Goal: Task Accomplishment & Management: Manage account settings

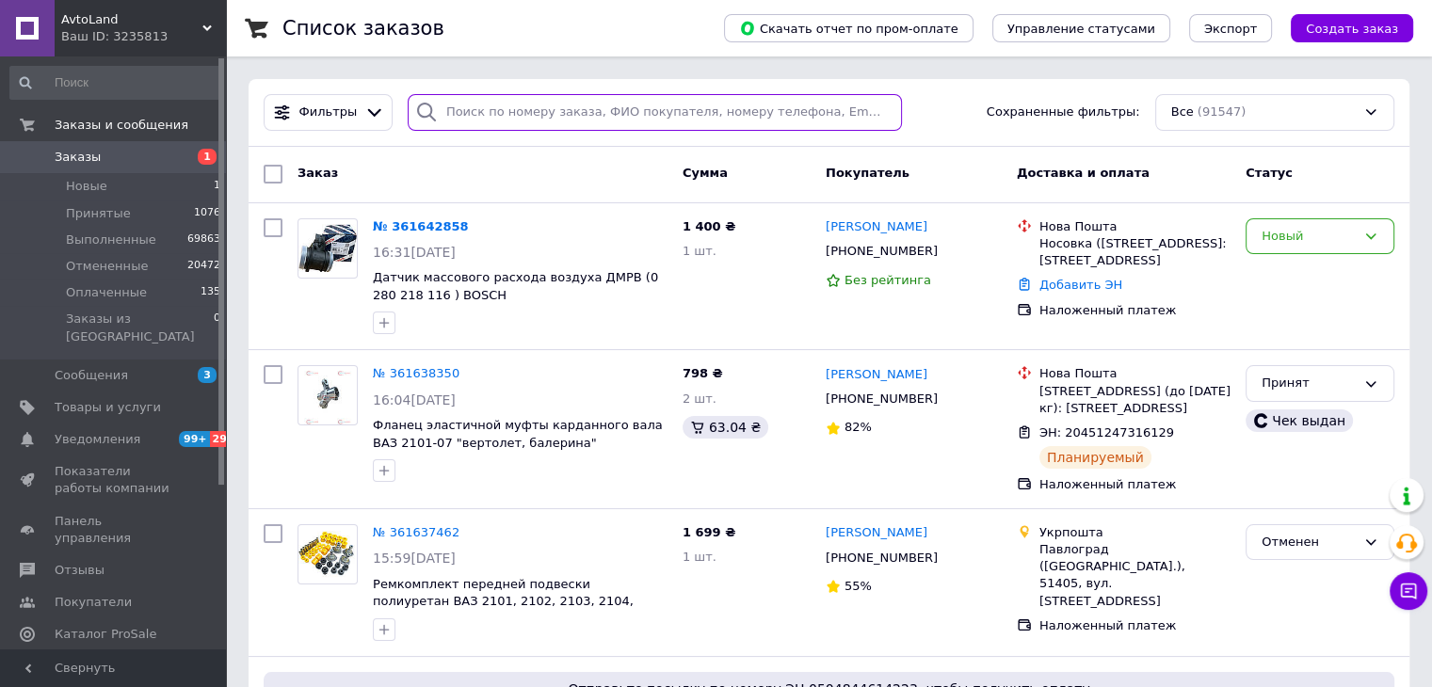
click at [465, 116] on input "search" at bounding box center [655, 112] width 494 height 37
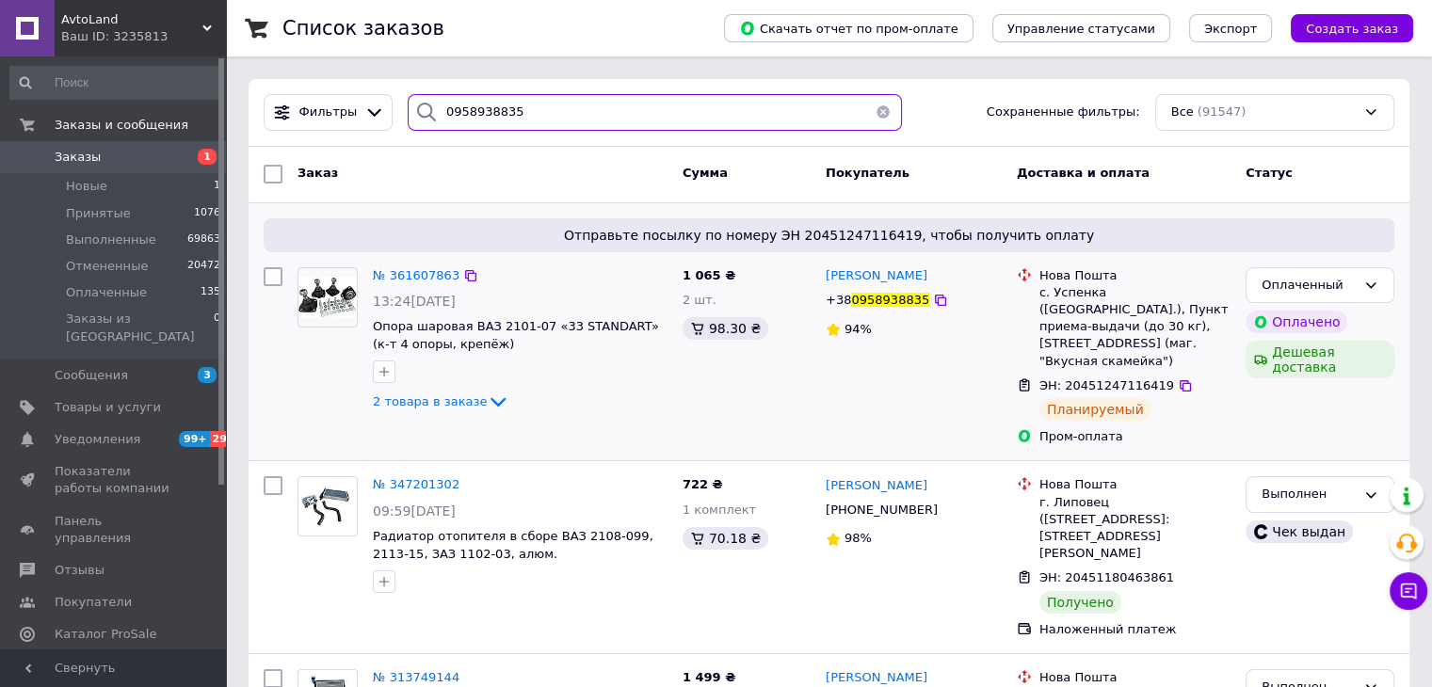
type input "0958938835"
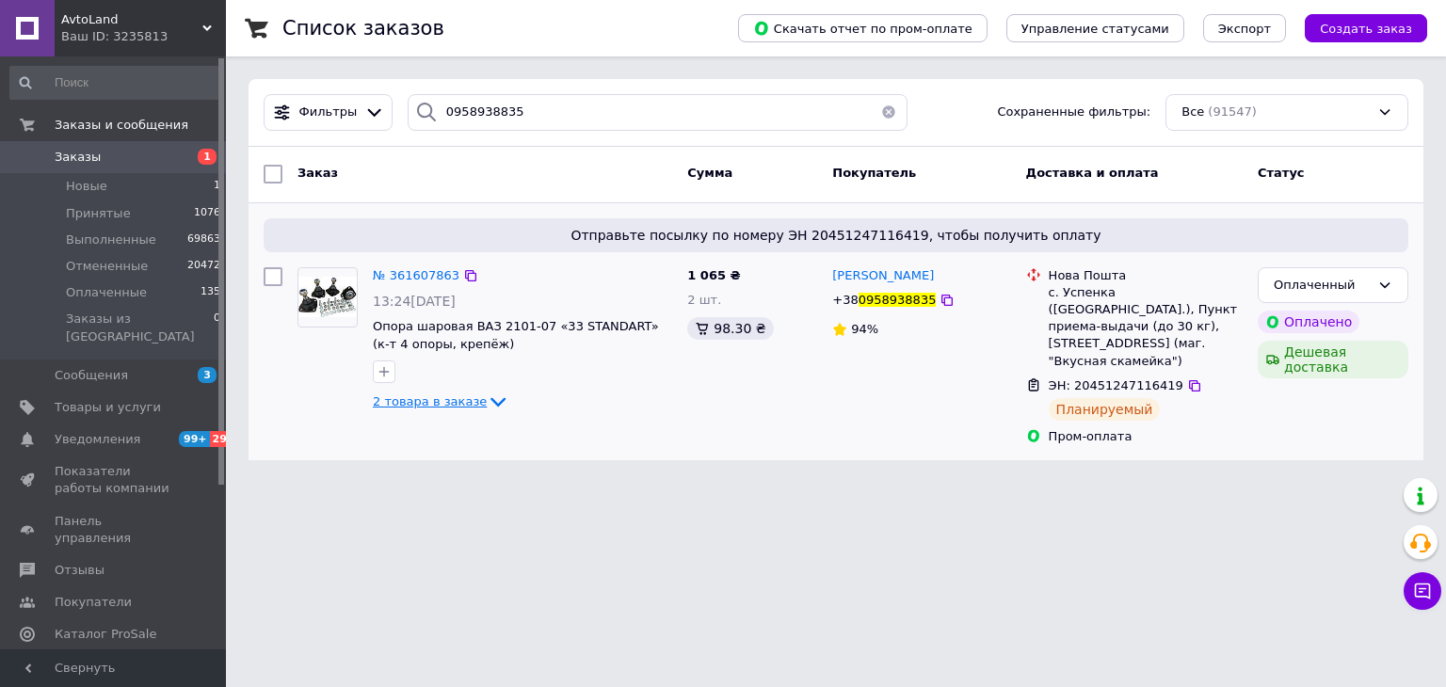
click at [432, 406] on span "2 товара в заказе" at bounding box center [430, 402] width 114 height 14
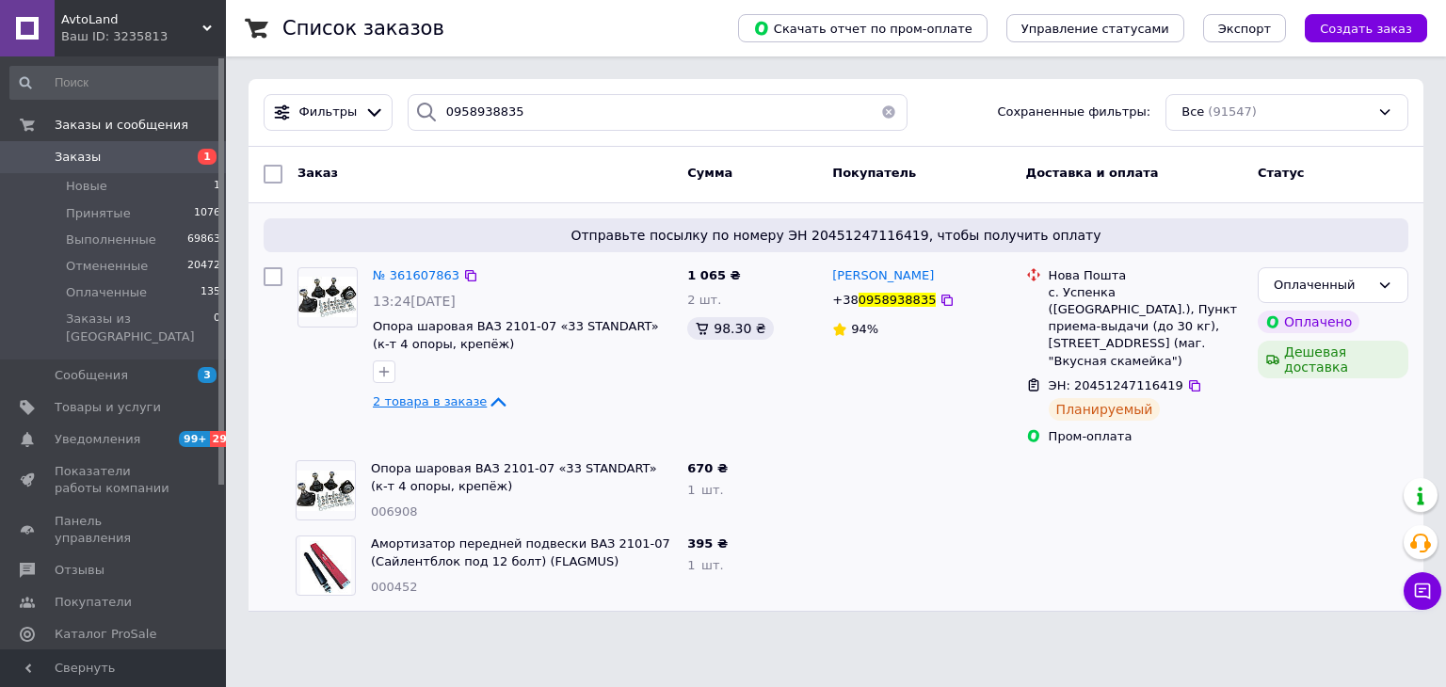
click at [435, 403] on span "2 товара в заказе" at bounding box center [430, 402] width 114 height 14
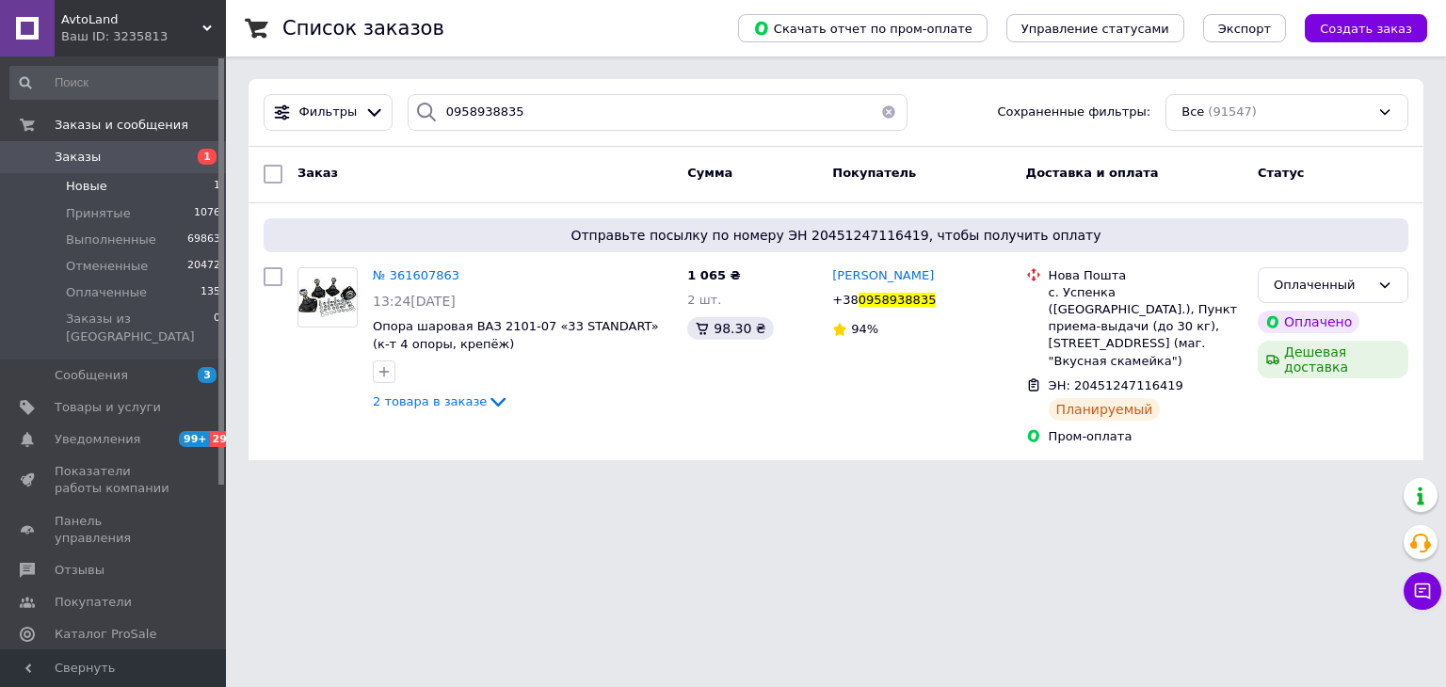
click at [164, 190] on li "Новые 1" at bounding box center [116, 186] width 232 height 26
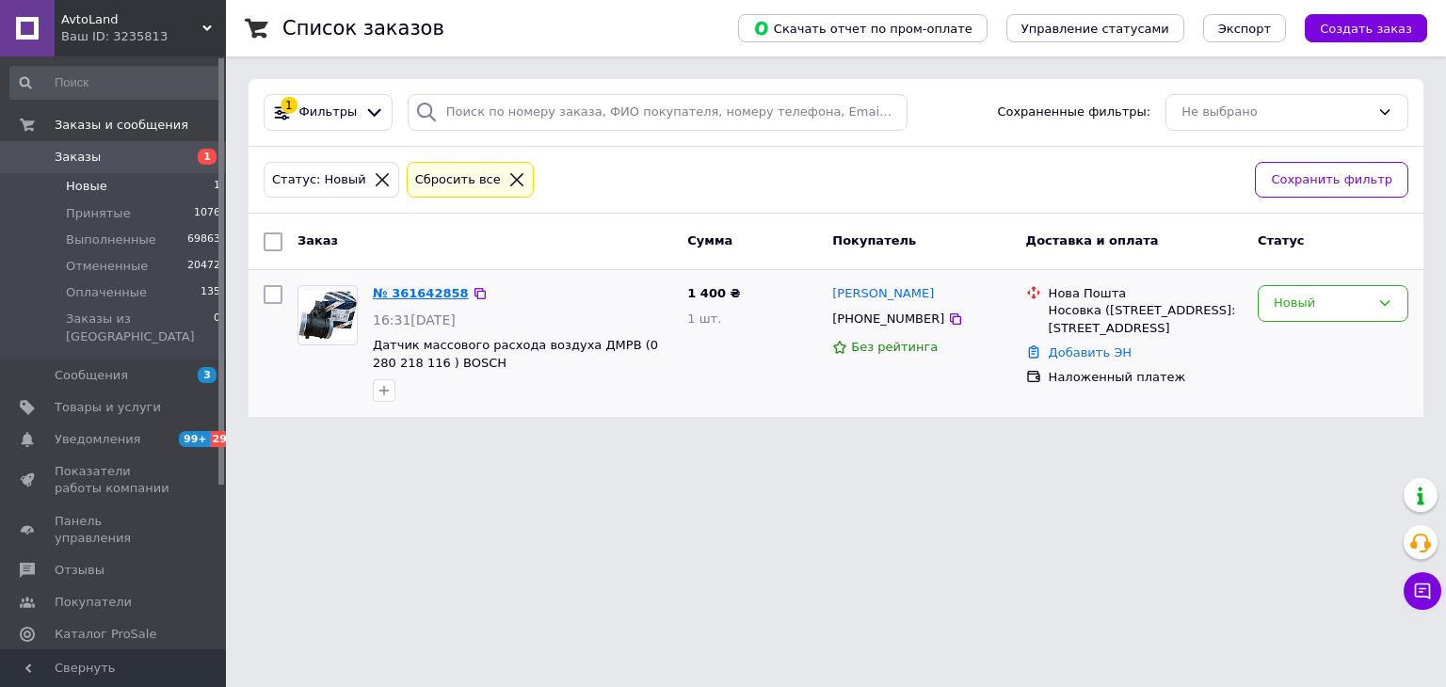
click at [397, 298] on link "№ 361642858" at bounding box center [421, 293] width 96 height 14
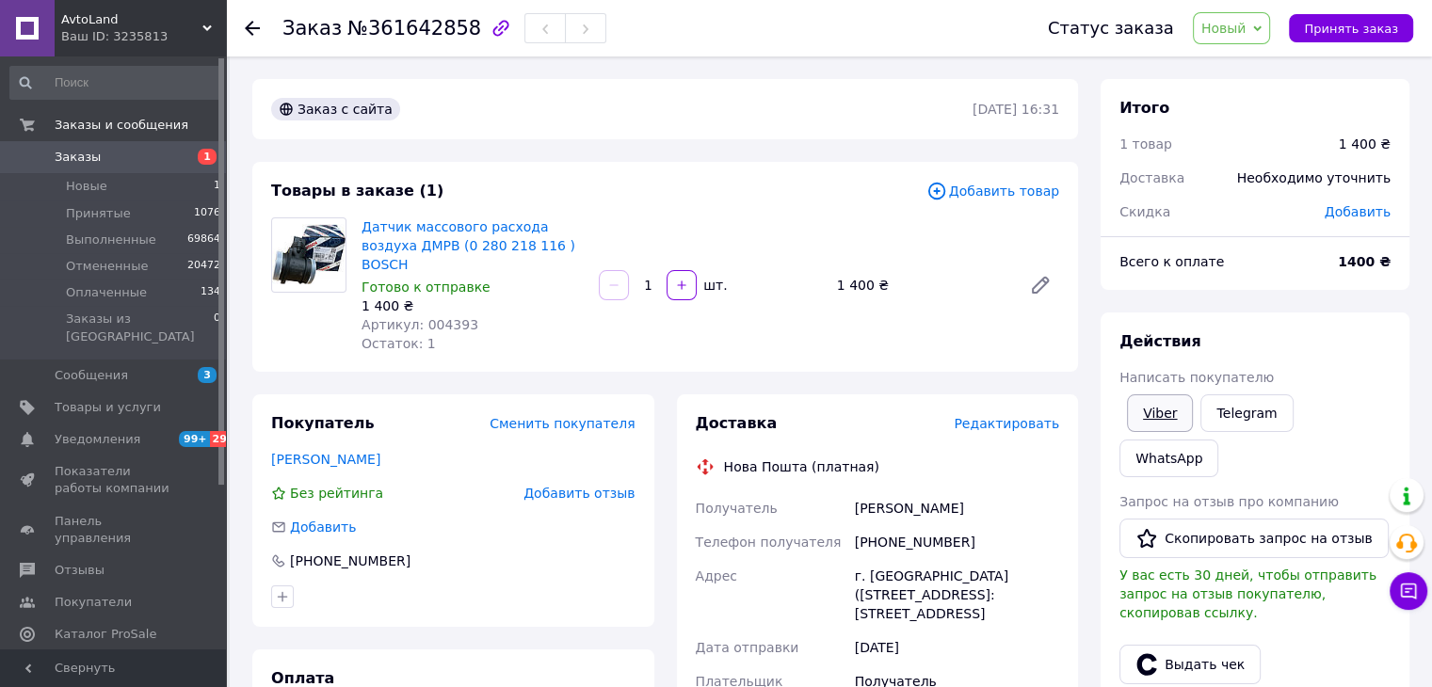
click at [1179, 419] on link "Viber" at bounding box center [1160, 414] width 66 height 38
click at [1166, 415] on link "Viber" at bounding box center [1160, 414] width 66 height 38
click at [158, 169] on link "Заказы 1" at bounding box center [116, 157] width 232 height 32
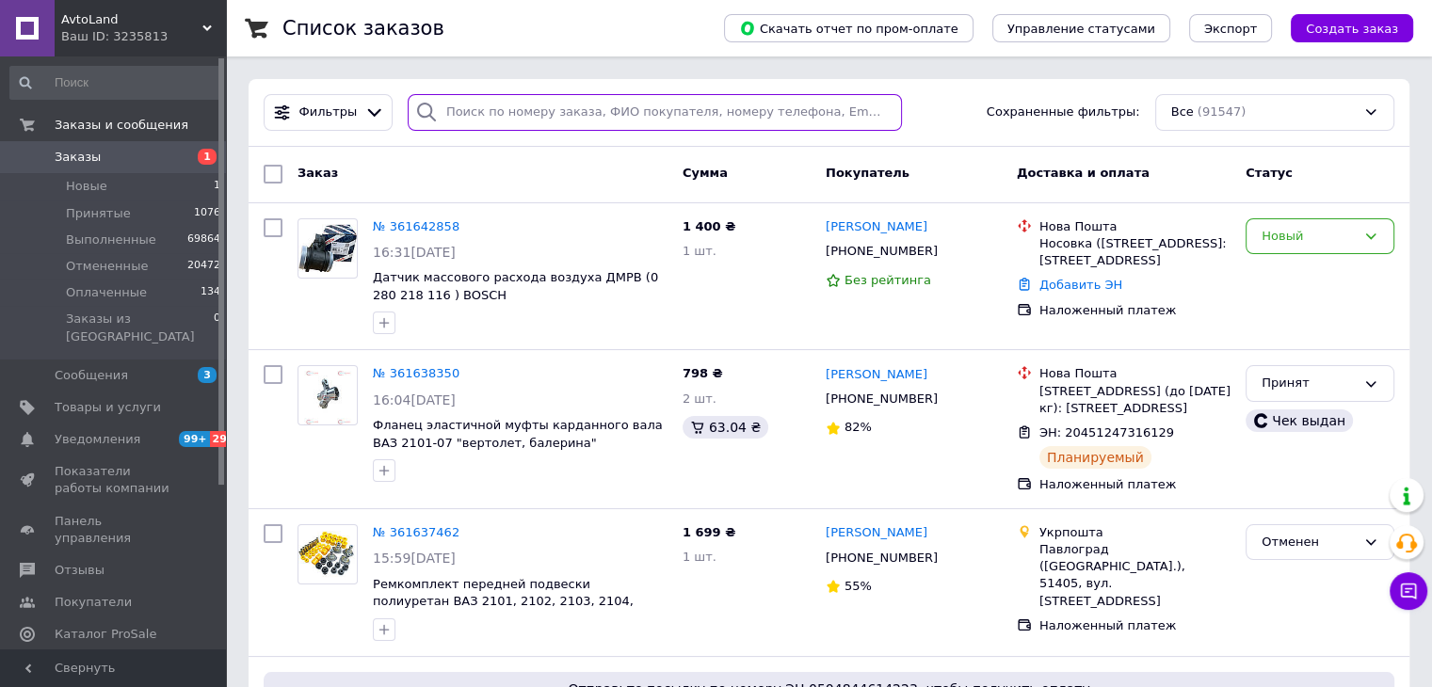
click at [667, 110] on input "search" at bounding box center [655, 112] width 494 height 37
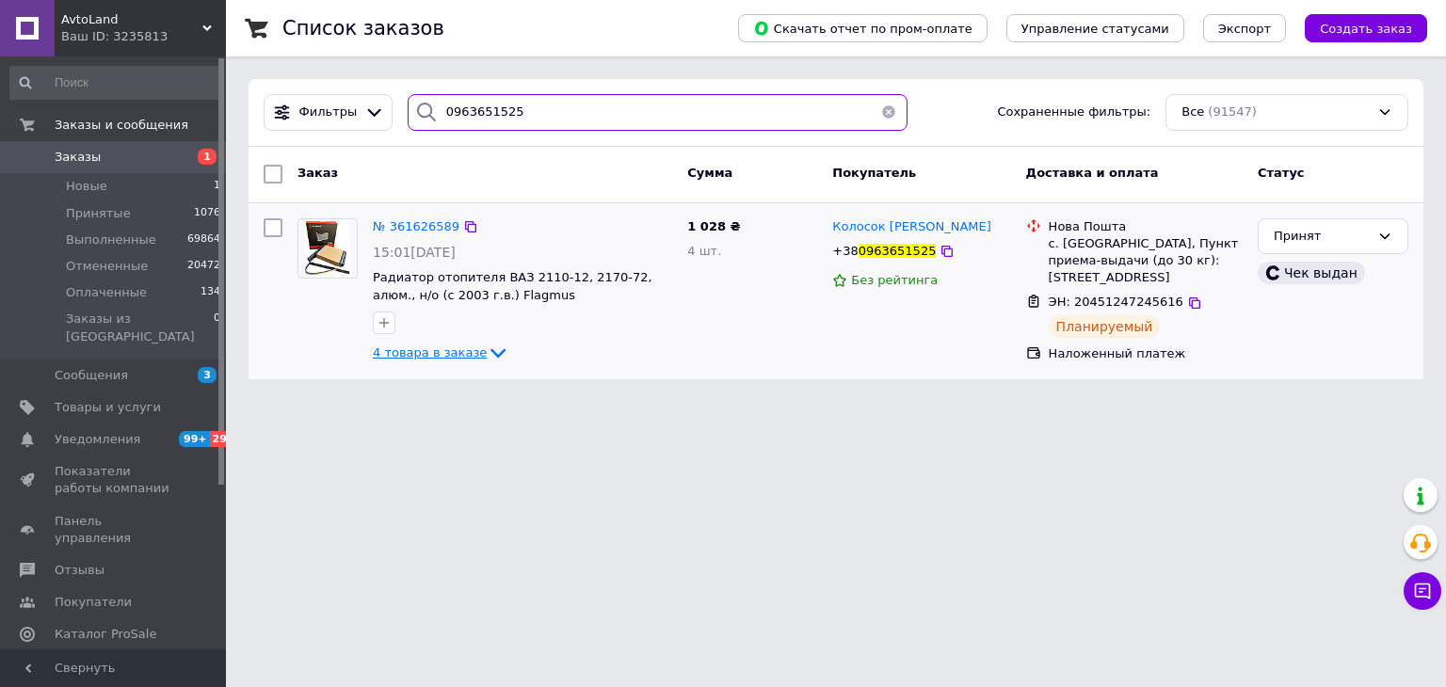
type input "0963651525"
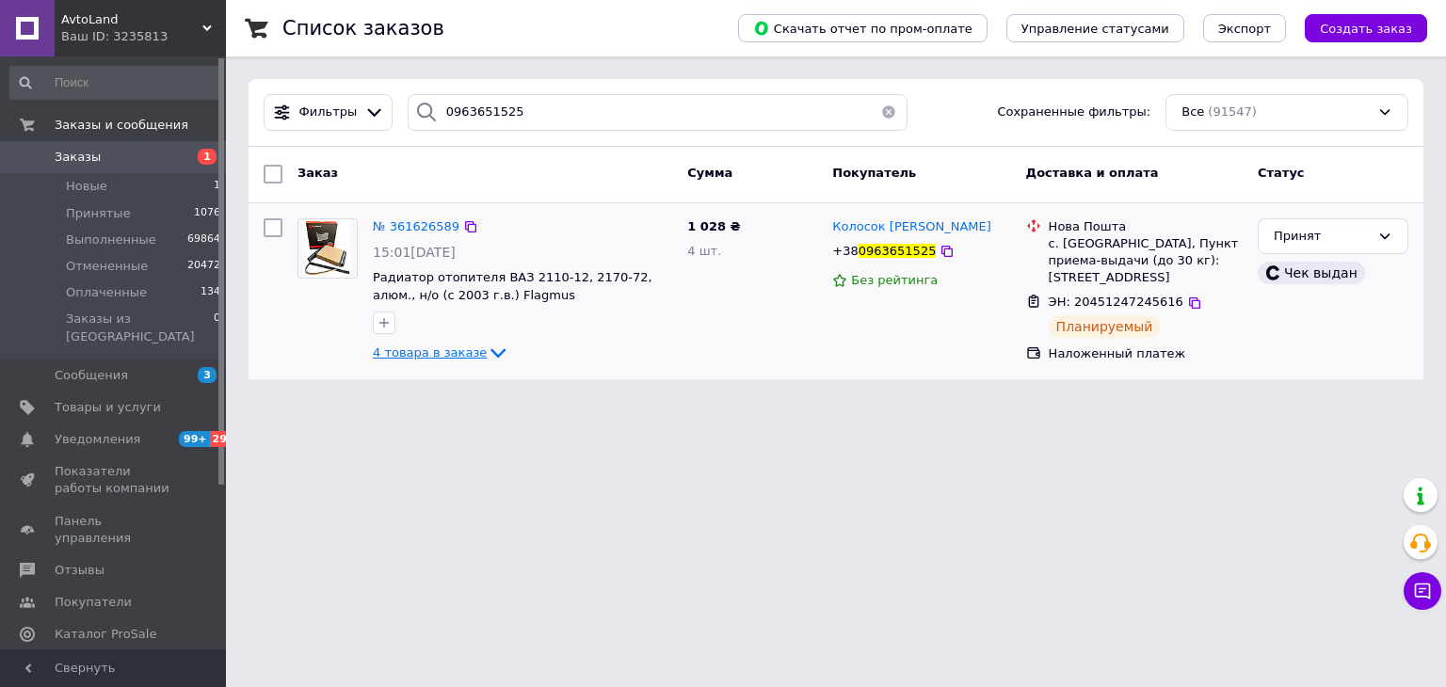
click at [408, 355] on span "4 товара в заказе" at bounding box center [430, 353] width 114 height 14
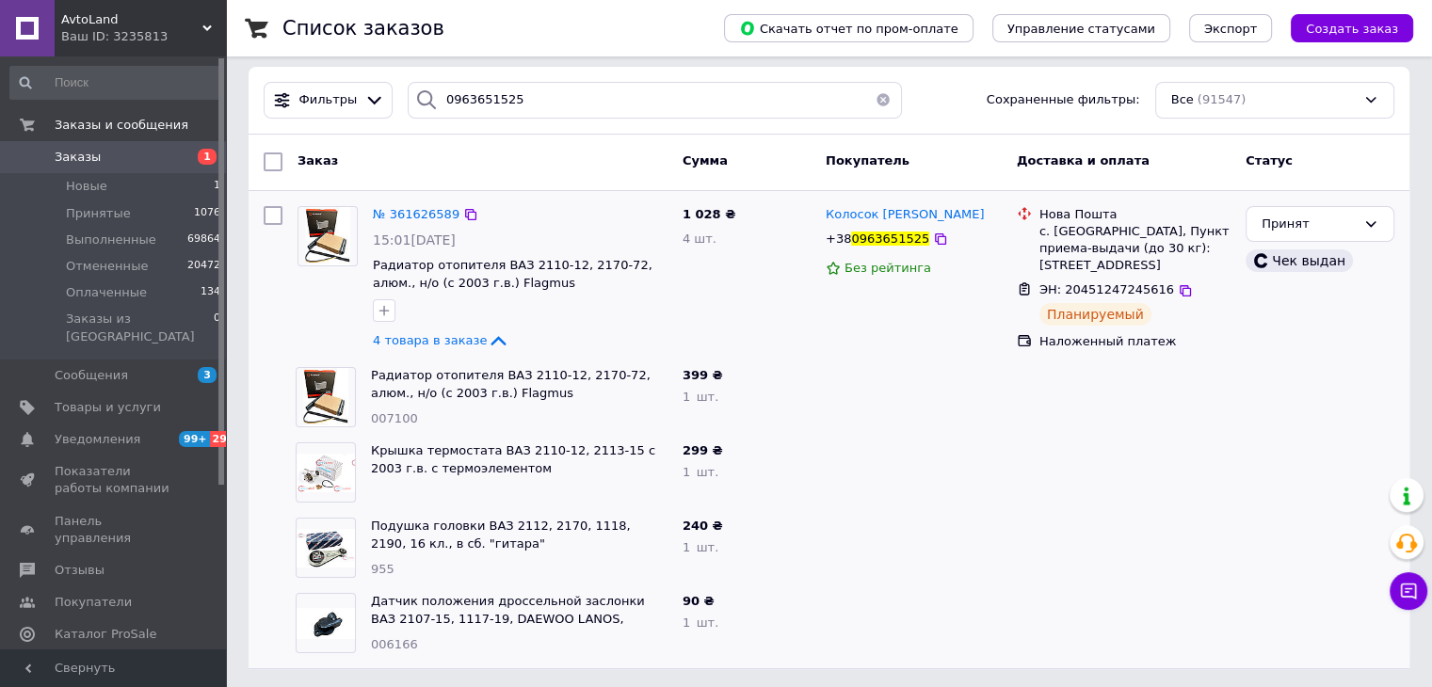
scroll to position [16, 0]
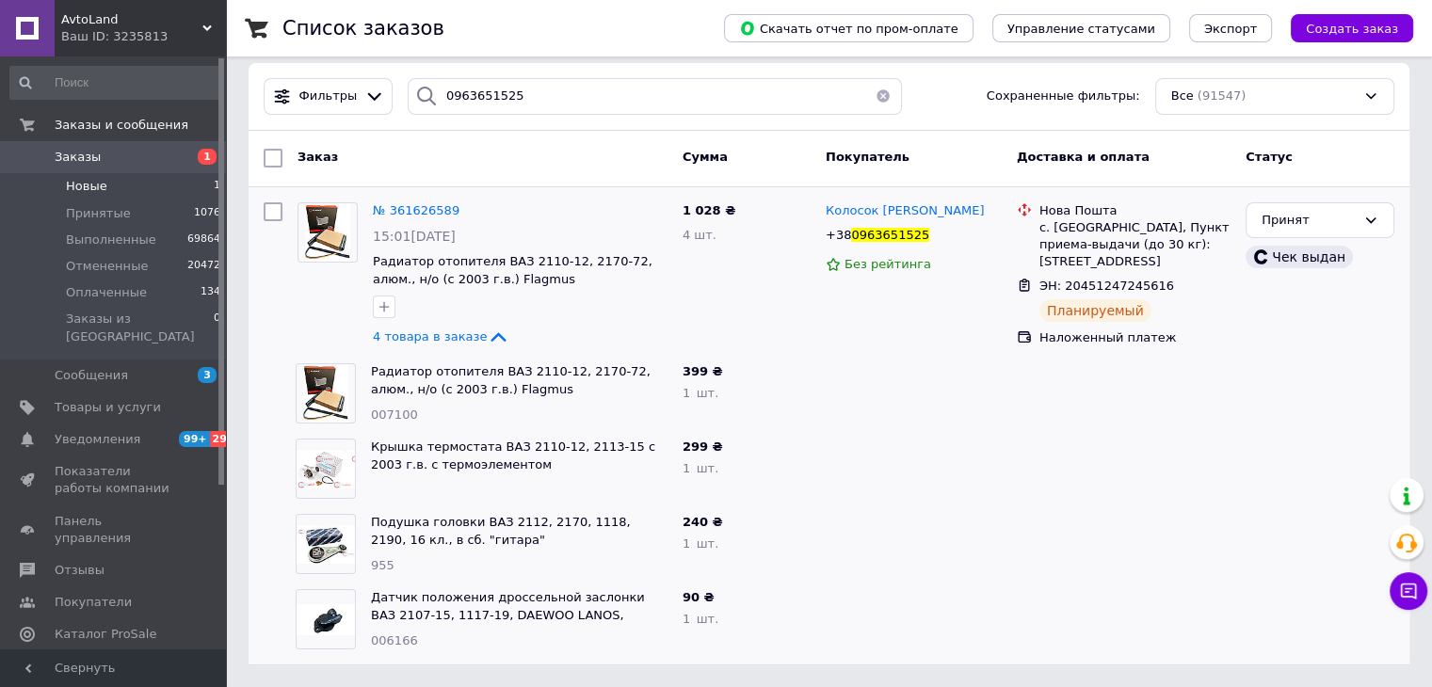
click at [75, 183] on span "Новые" at bounding box center [86, 186] width 41 height 17
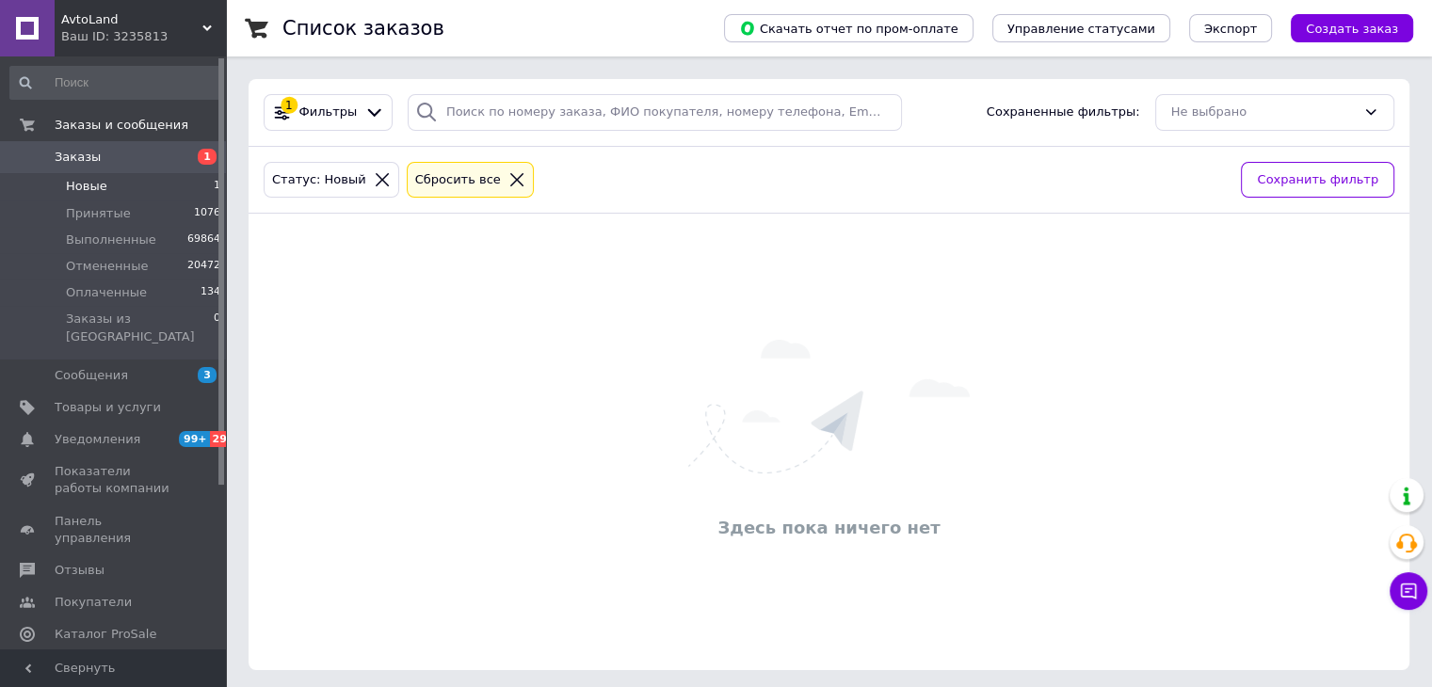
click at [132, 155] on span "Заказы" at bounding box center [115, 157] width 120 height 17
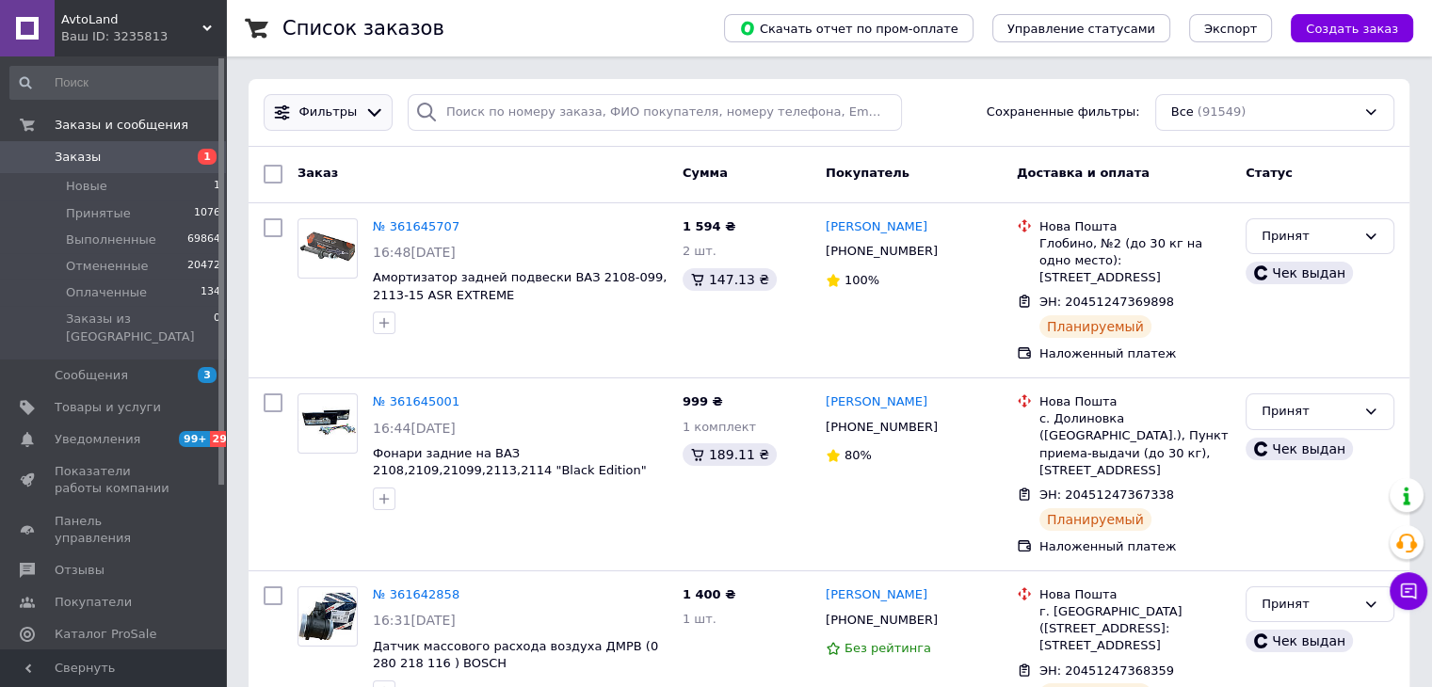
click at [326, 108] on span "Фильтры" at bounding box center [328, 113] width 58 height 18
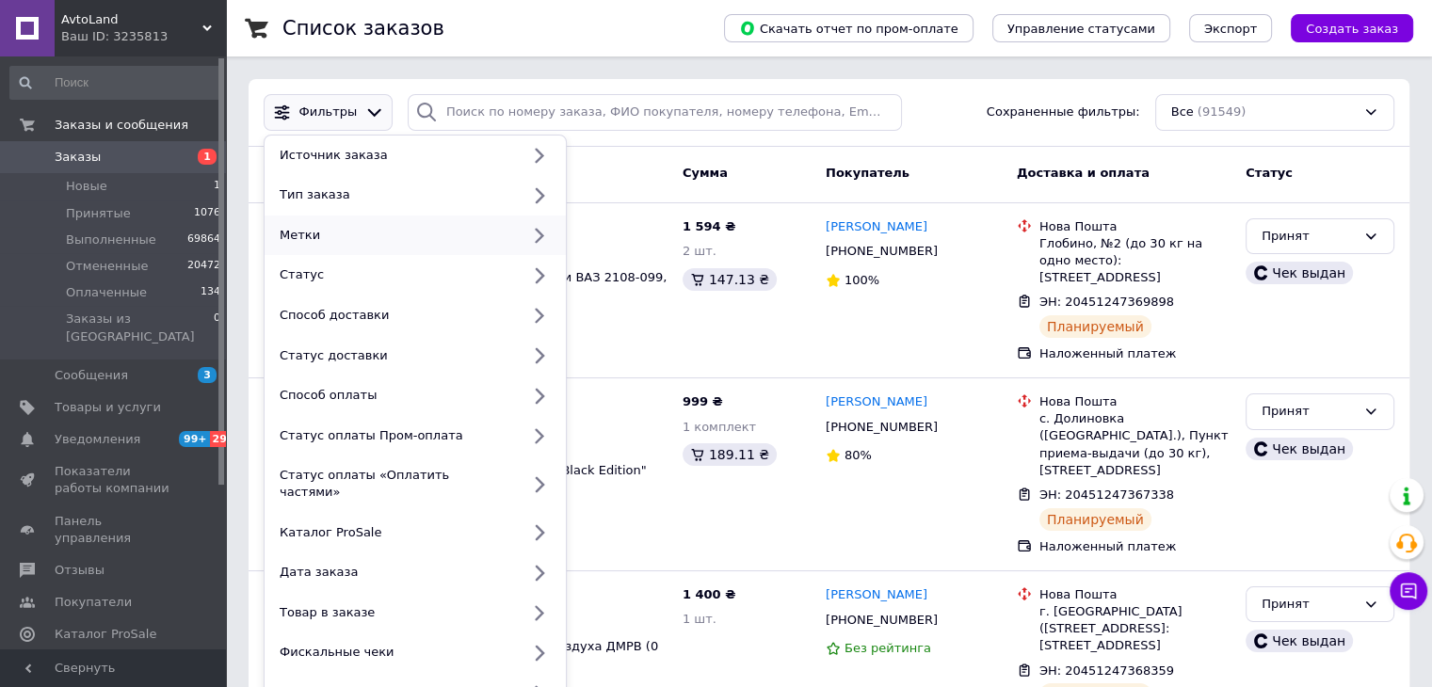
click at [331, 232] on div "Метки" at bounding box center [396, 235] width 248 height 17
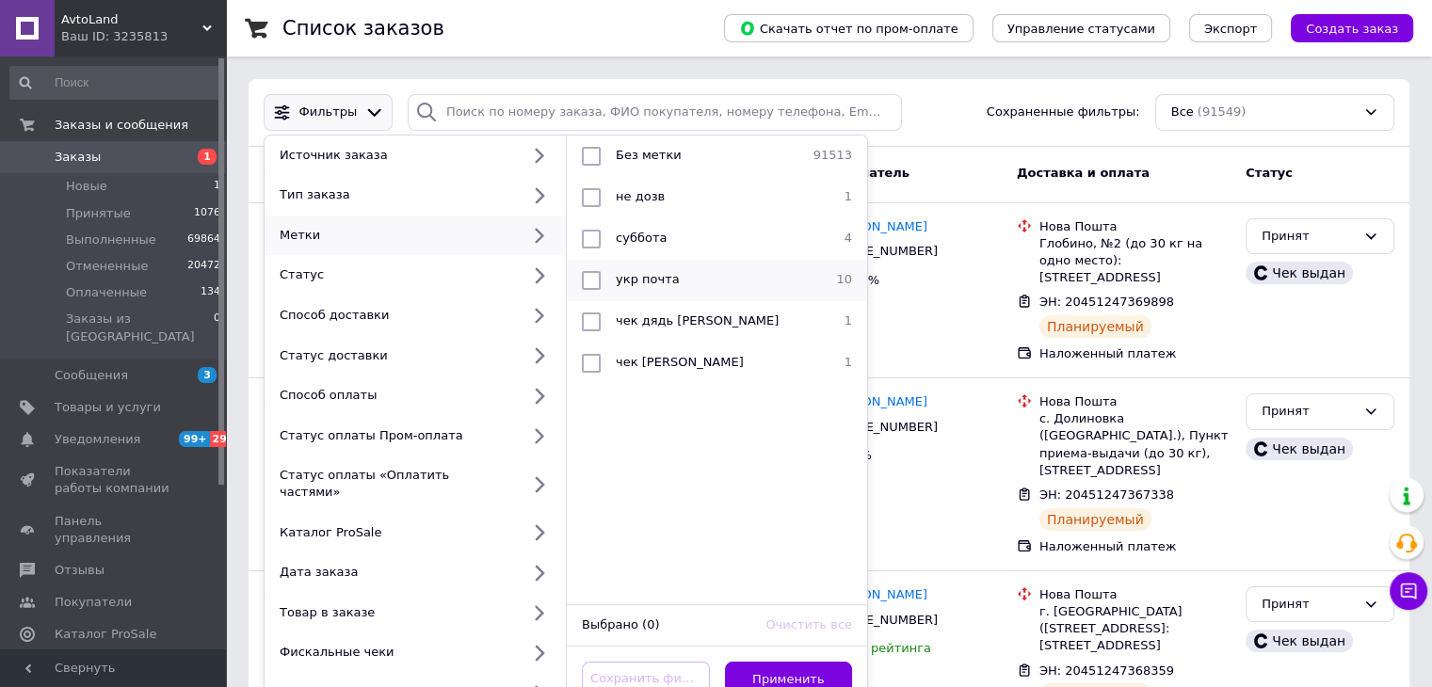
click at [585, 280] on input "checkbox" at bounding box center [591, 280] width 19 height 19
checkbox input "true"
click at [734, 662] on button "Применить" at bounding box center [789, 680] width 128 height 37
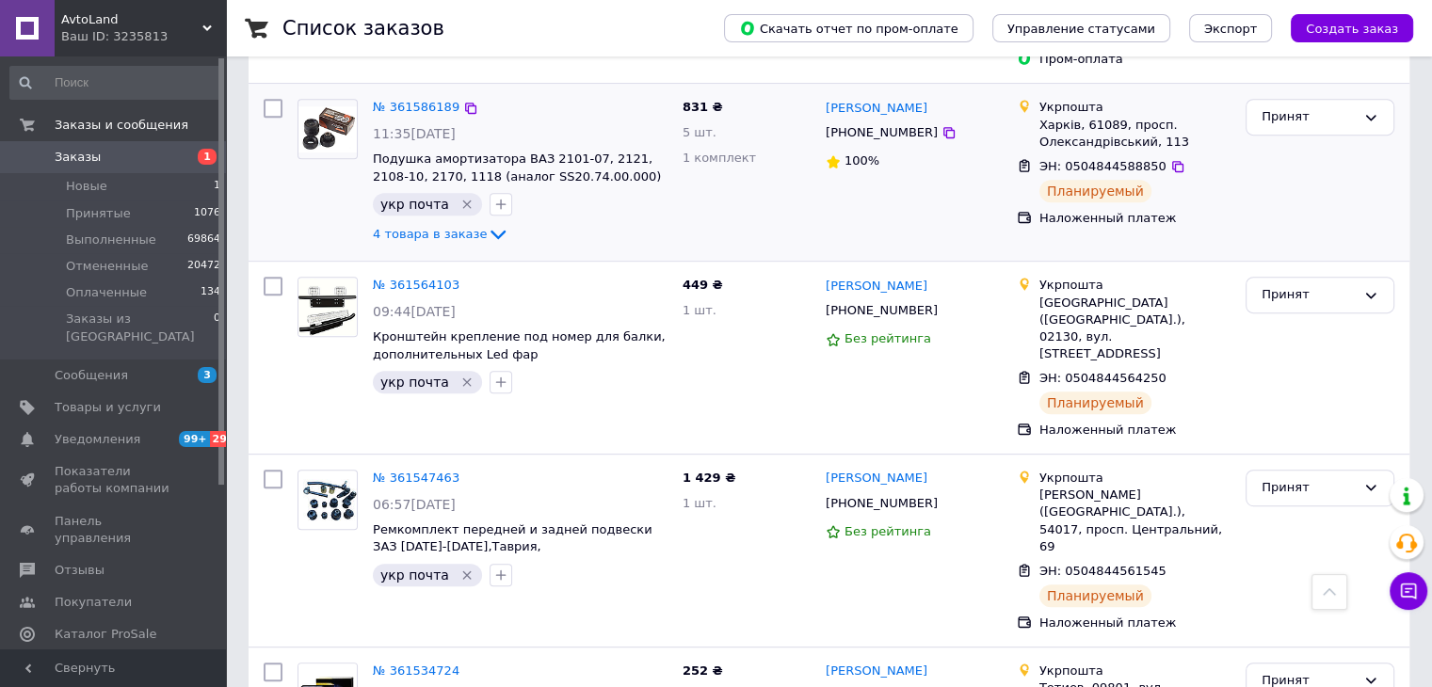
scroll to position [1362, 0]
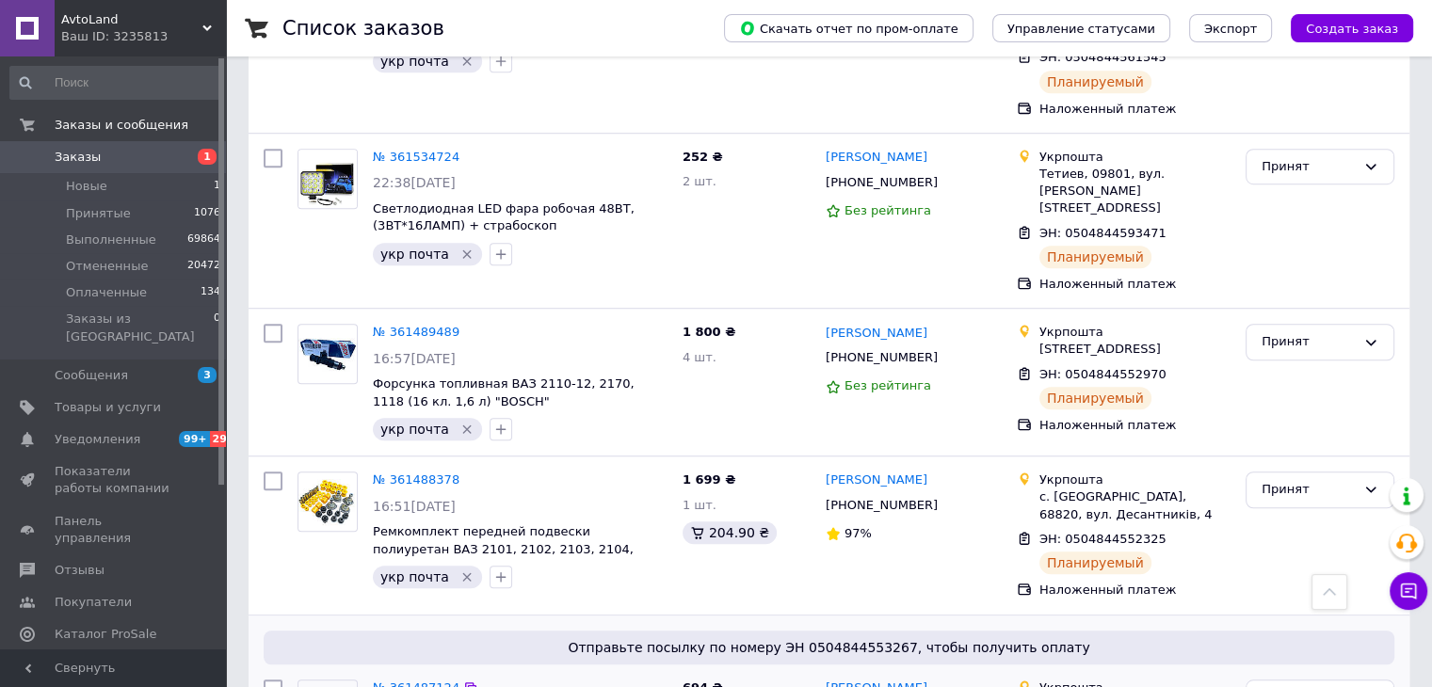
click at [407, 681] on link "№ 361487124" at bounding box center [416, 688] width 87 height 14
click at [408, 473] on link "№ 361488378" at bounding box center [416, 480] width 87 height 14
click at [425, 325] on link "№ 361489489" at bounding box center [416, 332] width 87 height 14
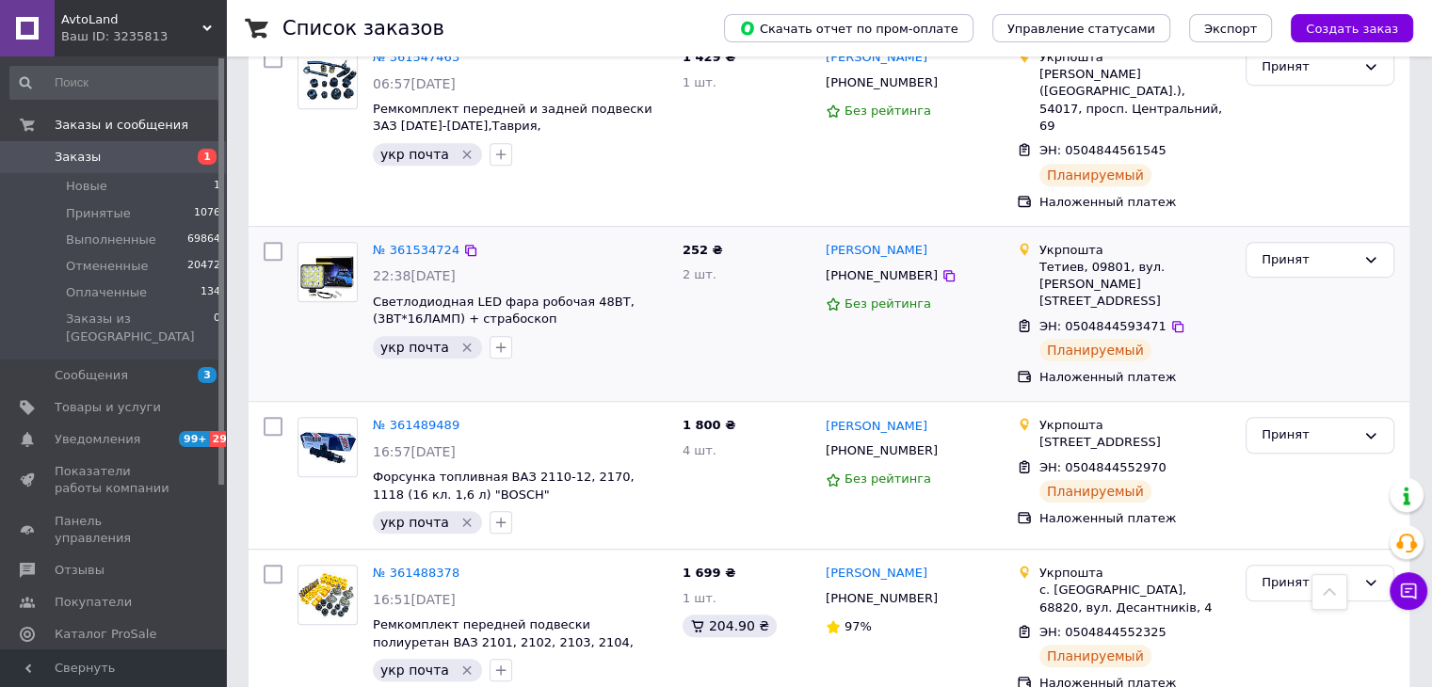
scroll to position [1173, 0]
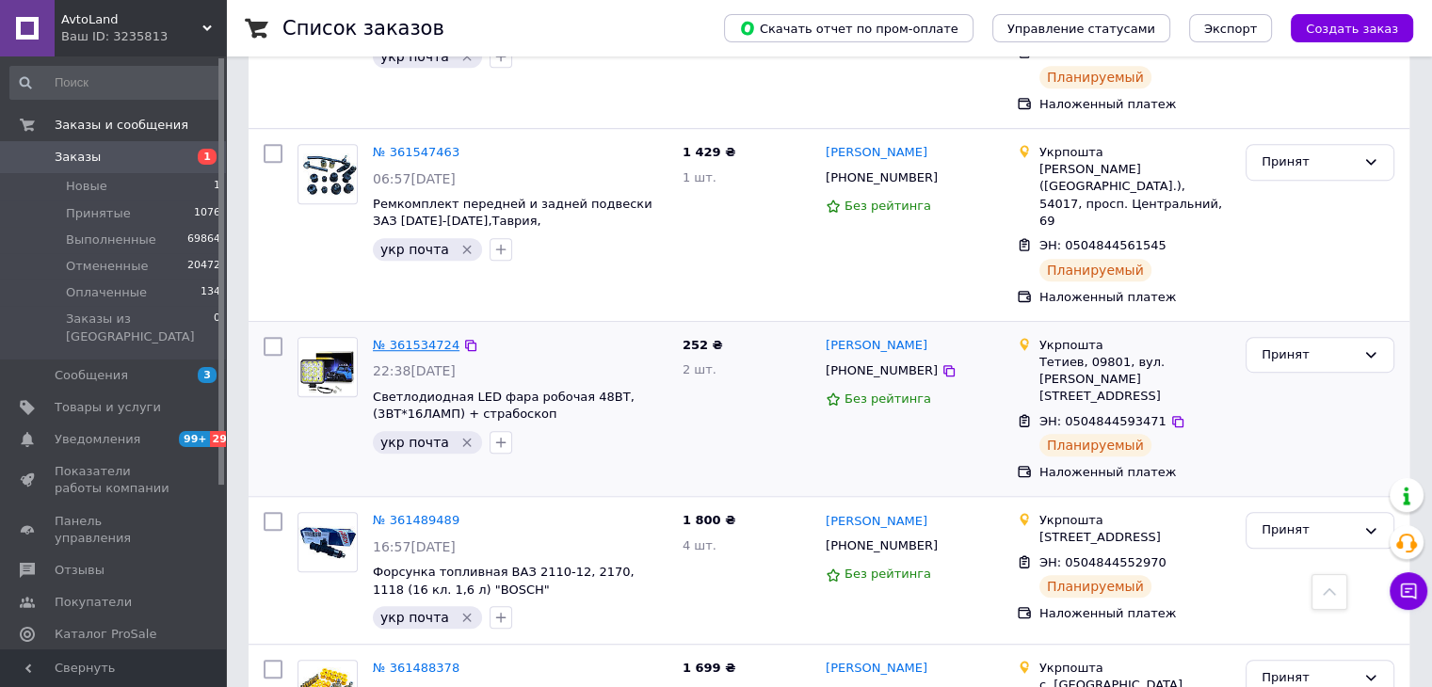
click at [411, 338] on link "№ 361534724" at bounding box center [416, 345] width 87 height 14
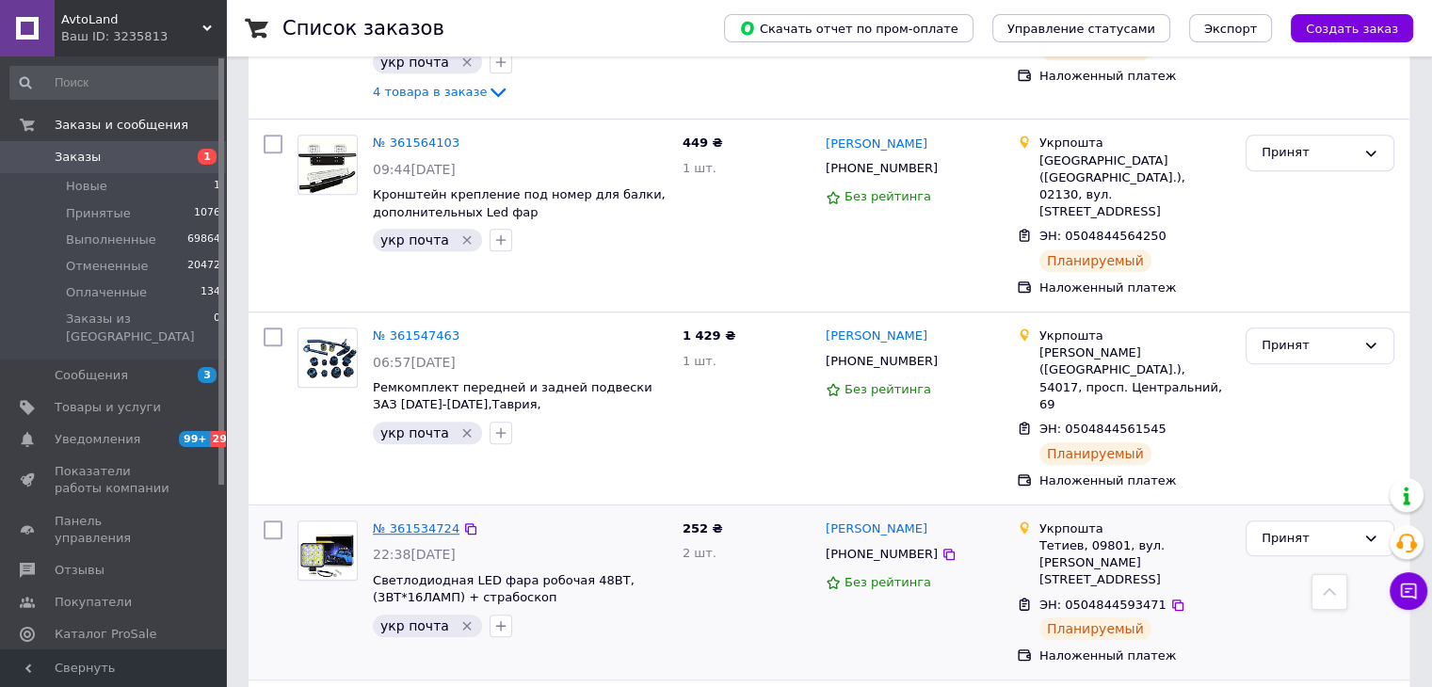
scroll to position [985, 0]
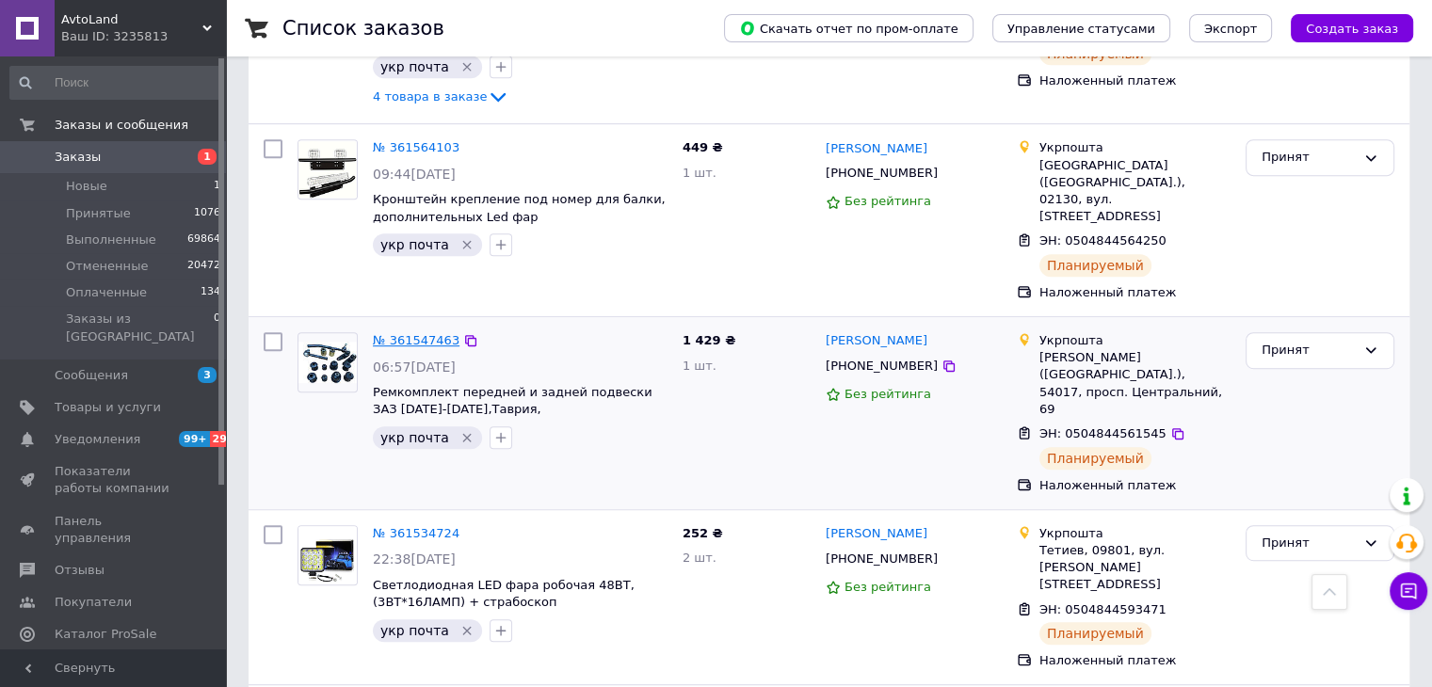
click at [414, 333] on link "№ 361547463" at bounding box center [416, 340] width 87 height 14
click at [410, 140] on link "№ 361564103" at bounding box center [416, 147] width 87 height 14
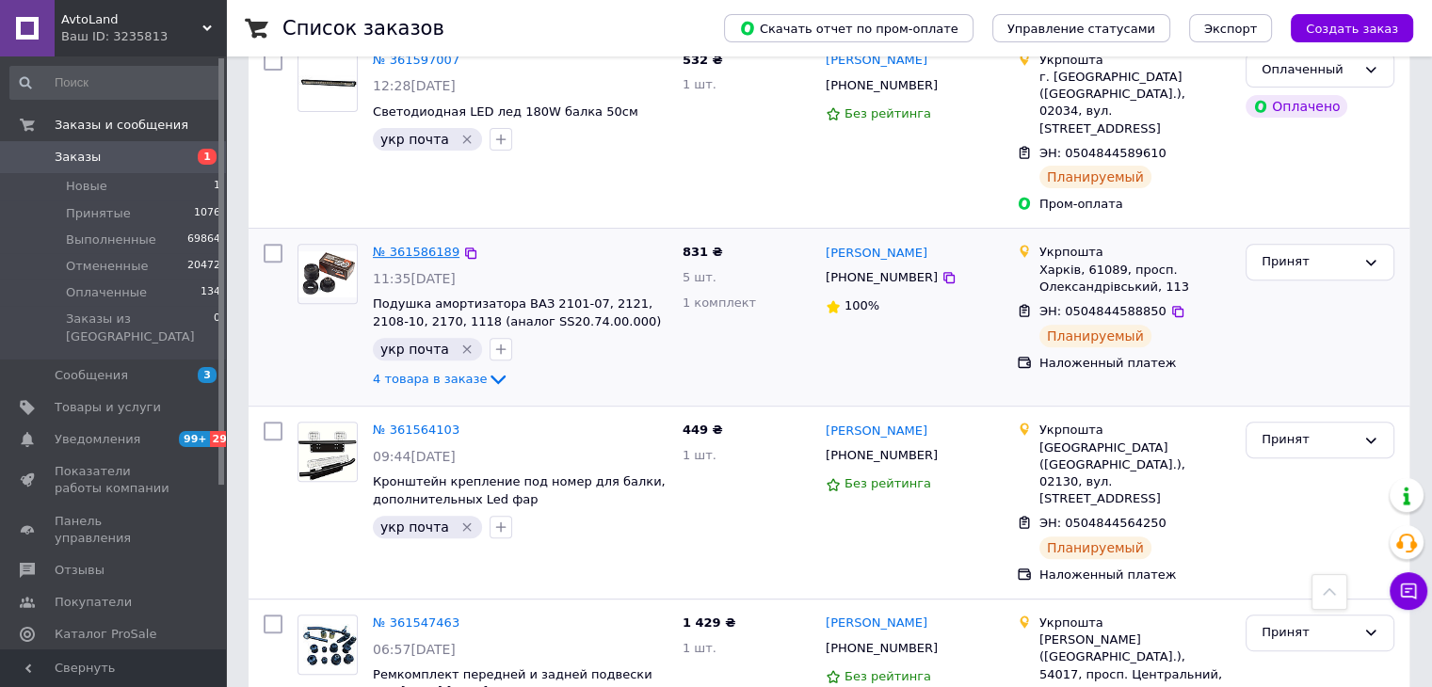
click at [398, 245] on link "№ 361586189" at bounding box center [416, 252] width 87 height 14
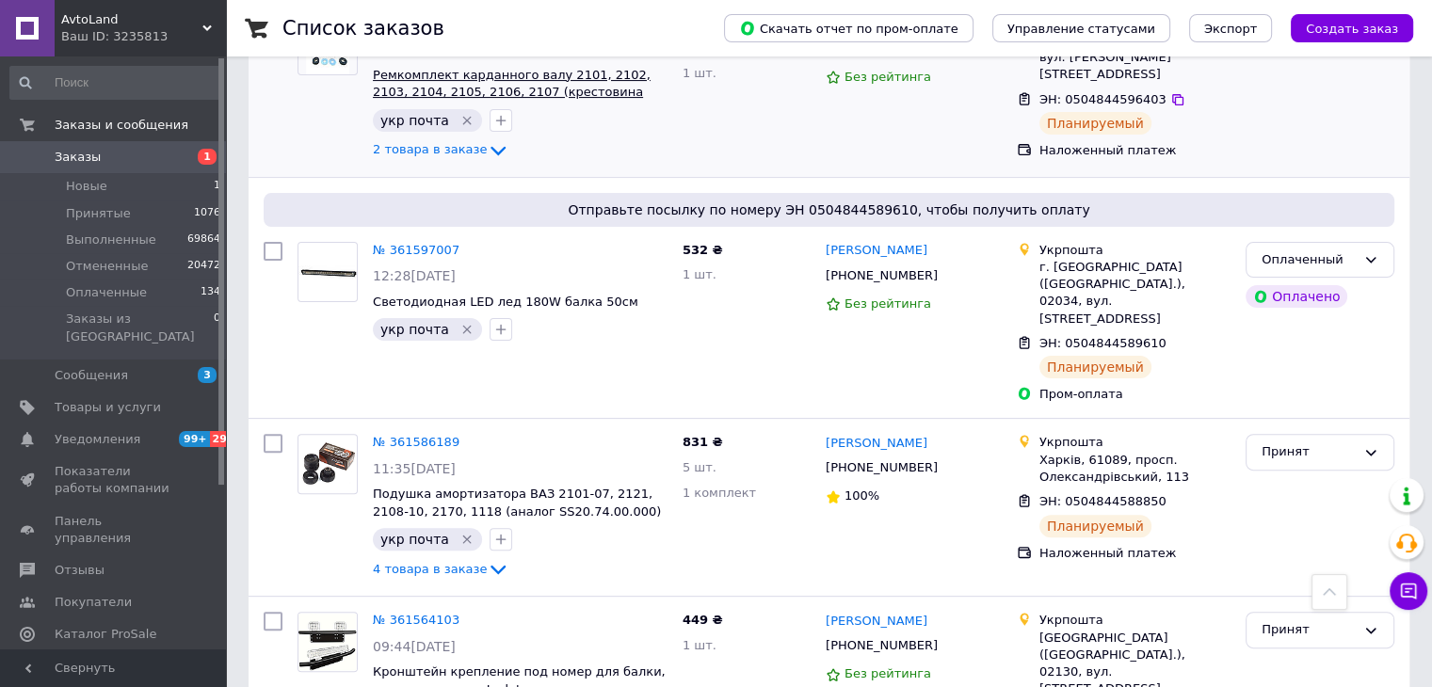
scroll to position [326, 0]
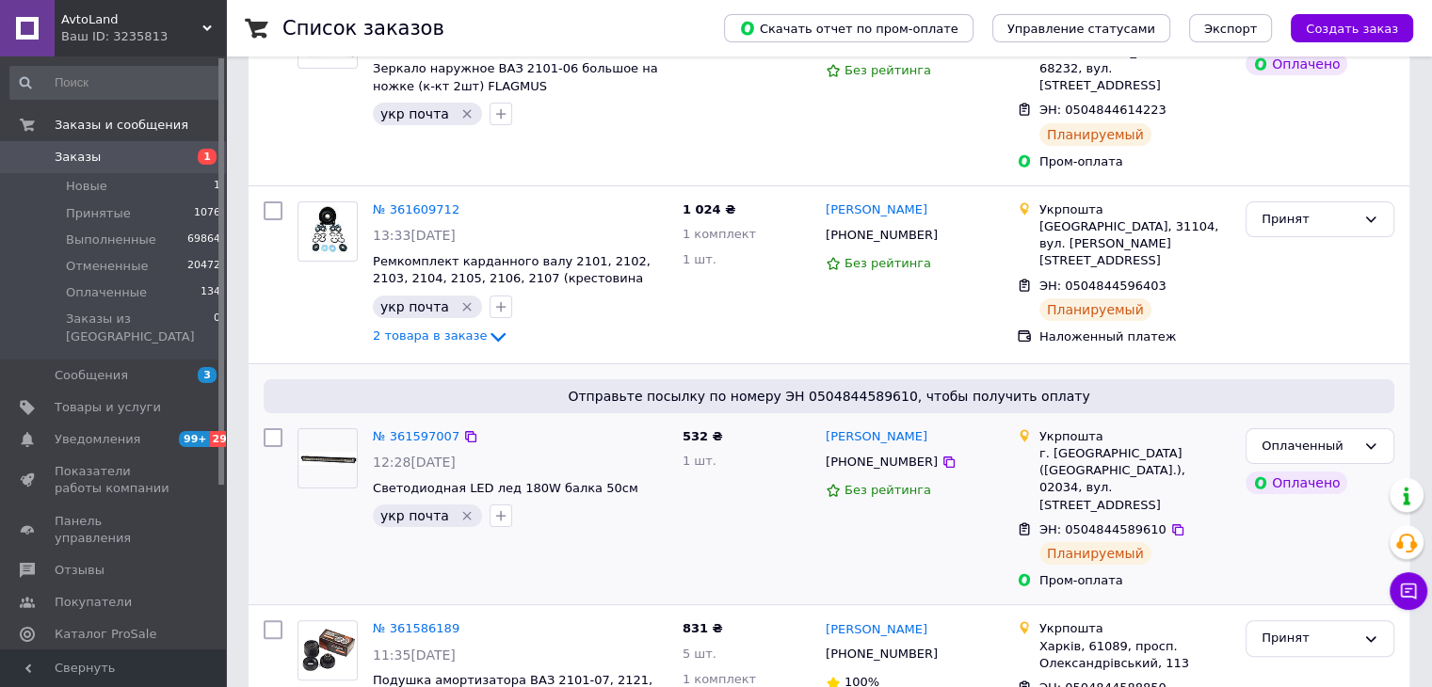
click at [404, 427] on div "№ 361597007" at bounding box center [416, 438] width 90 height 22
click at [410, 429] on link "№ 361597007" at bounding box center [416, 436] width 87 height 14
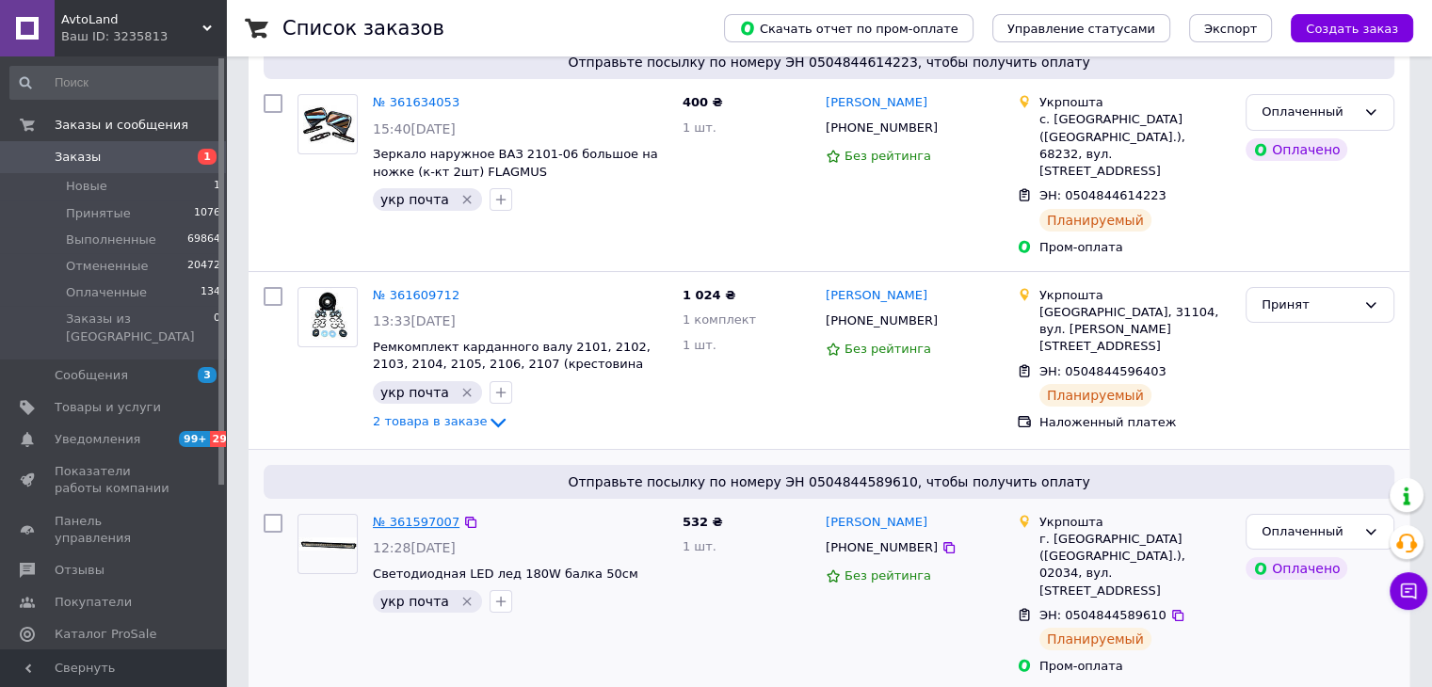
scroll to position [137, 0]
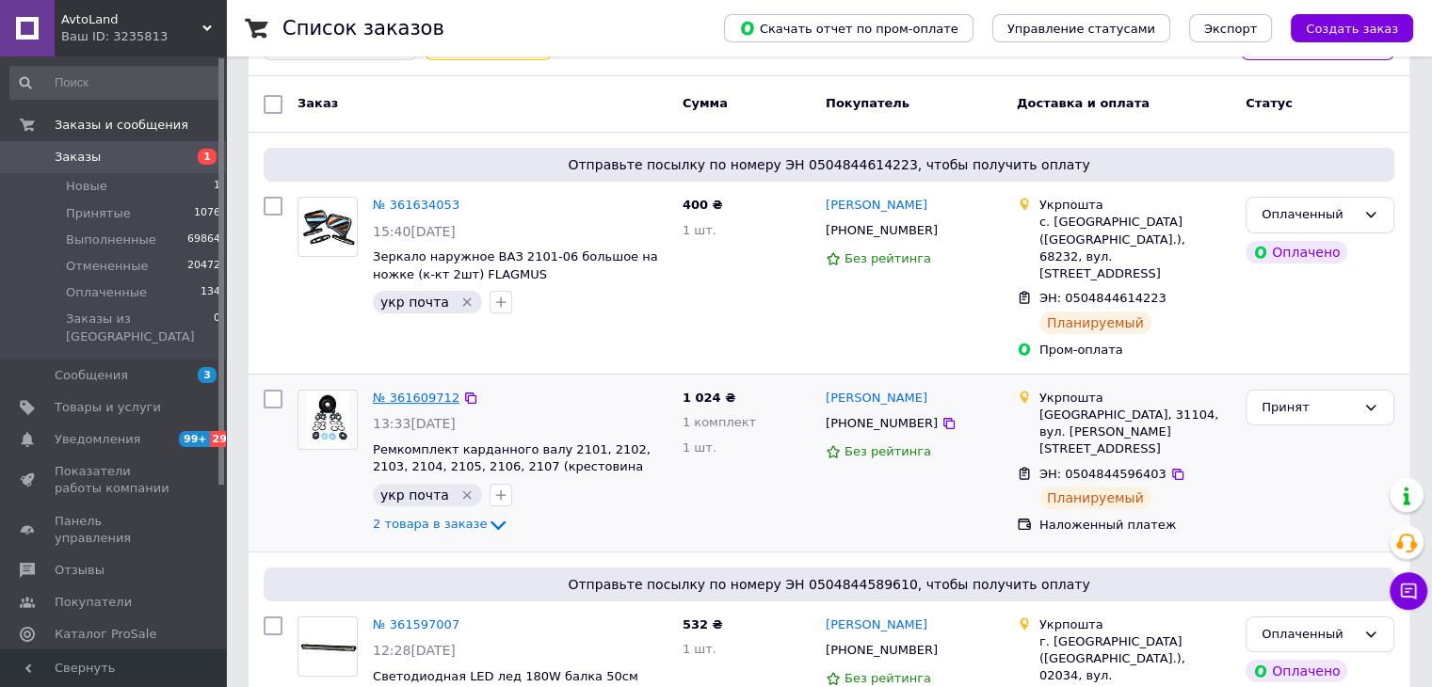
click at [414, 391] on link "№ 361609712" at bounding box center [416, 398] width 87 height 14
click at [417, 202] on link "№ 361634053" at bounding box center [416, 205] width 87 height 14
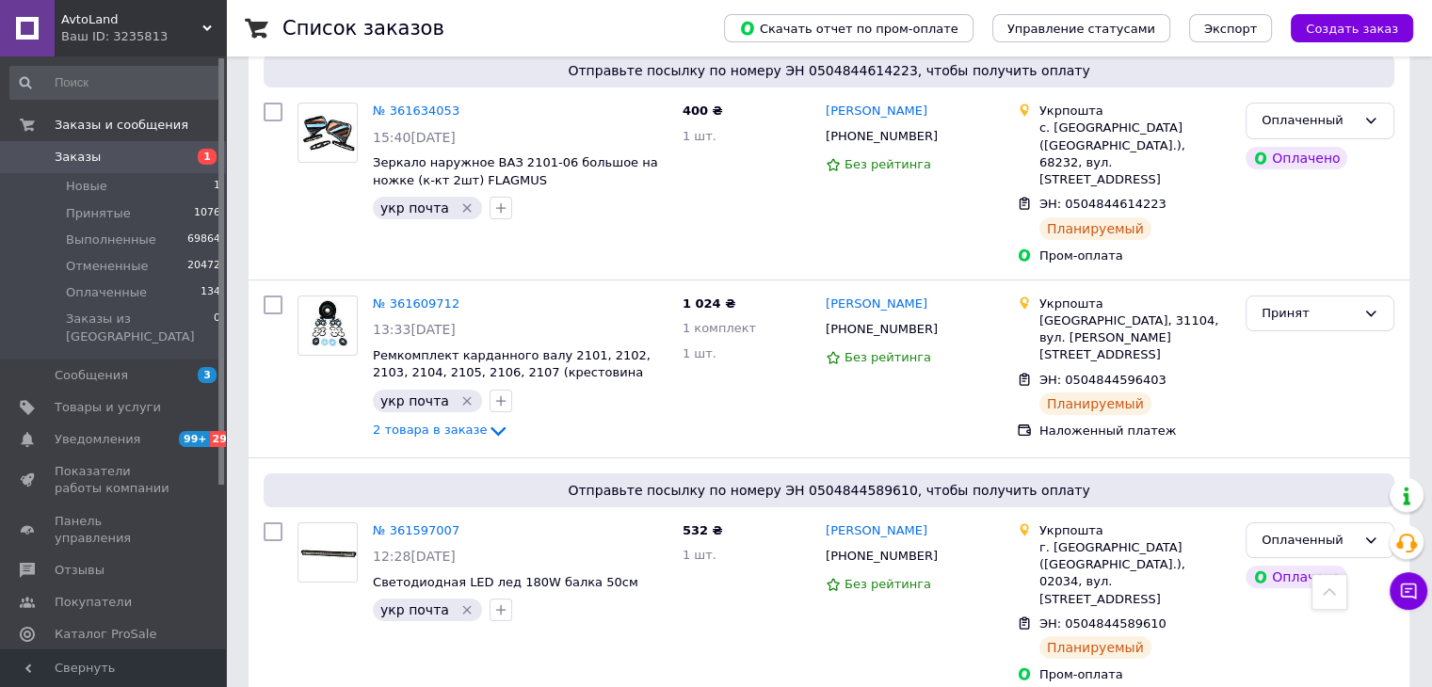
scroll to position [0, 0]
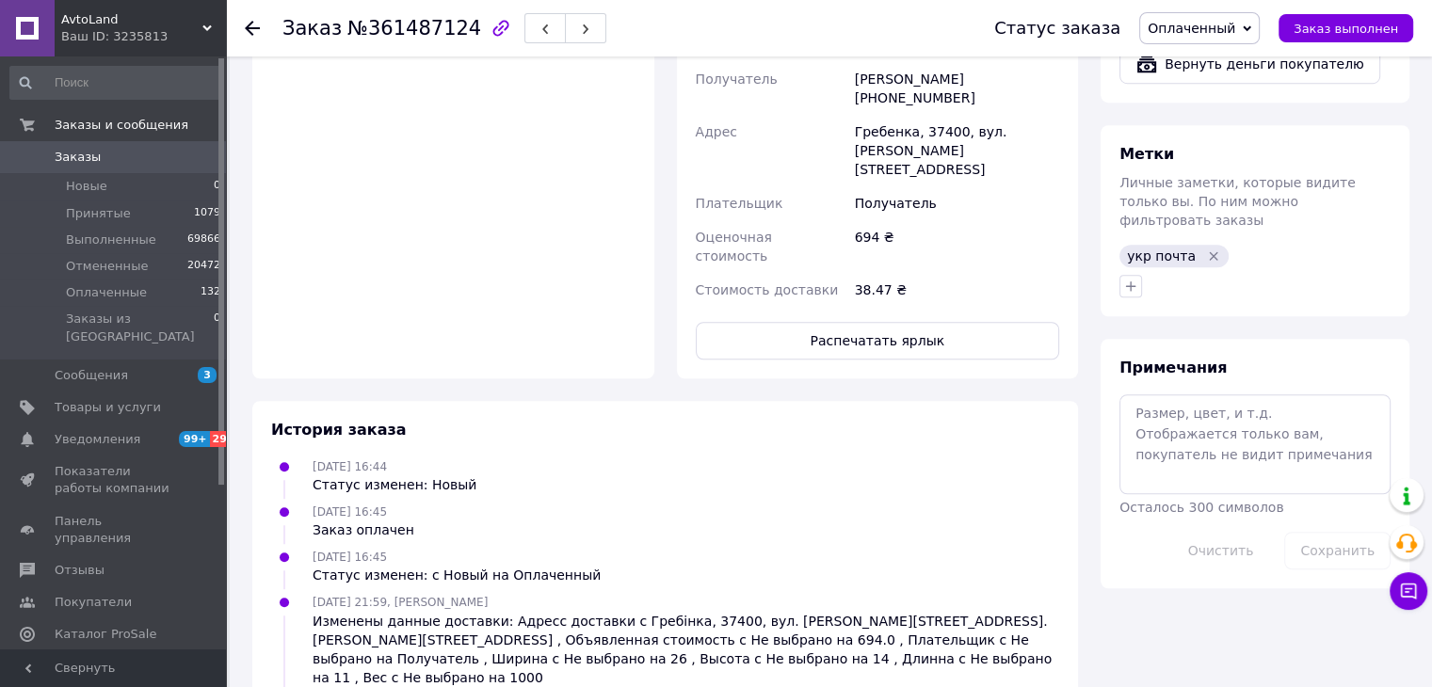
scroll to position [1318, 0]
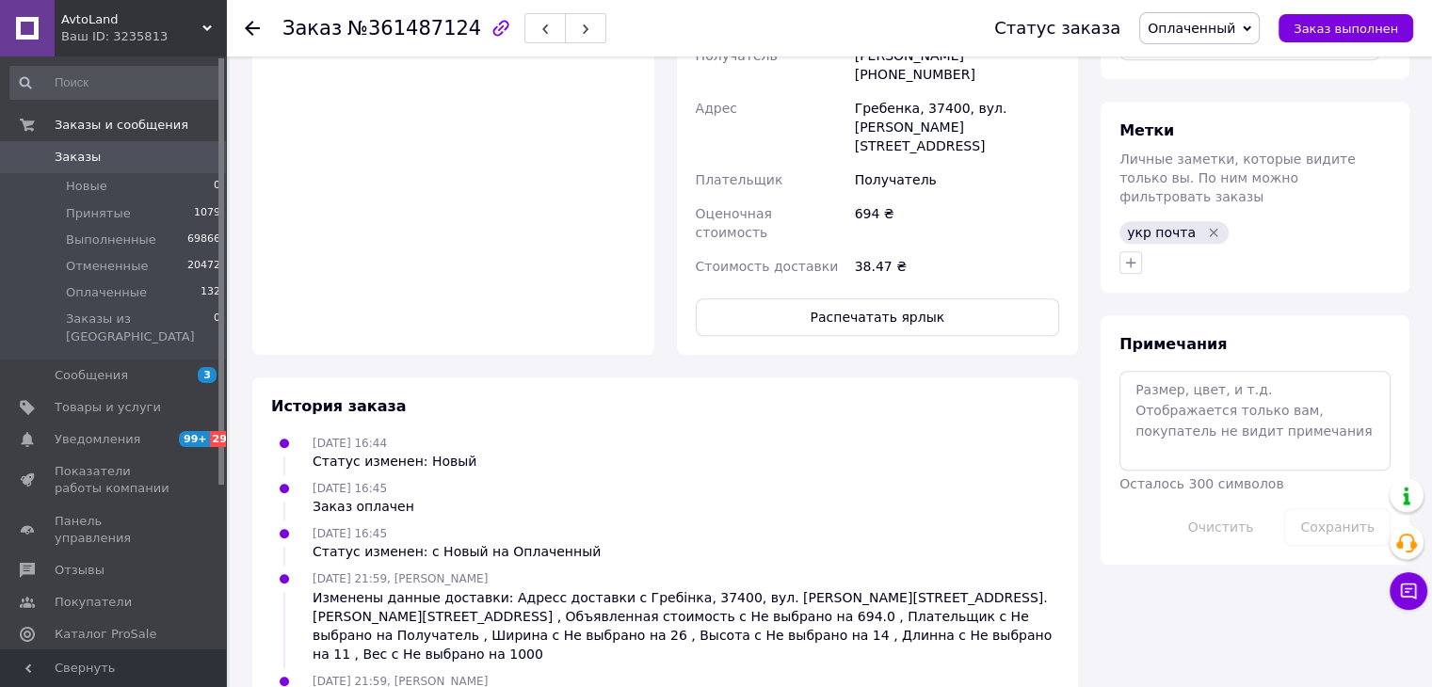
click at [824, 299] on button "Распечатать ярлык" at bounding box center [878, 318] width 364 height 38
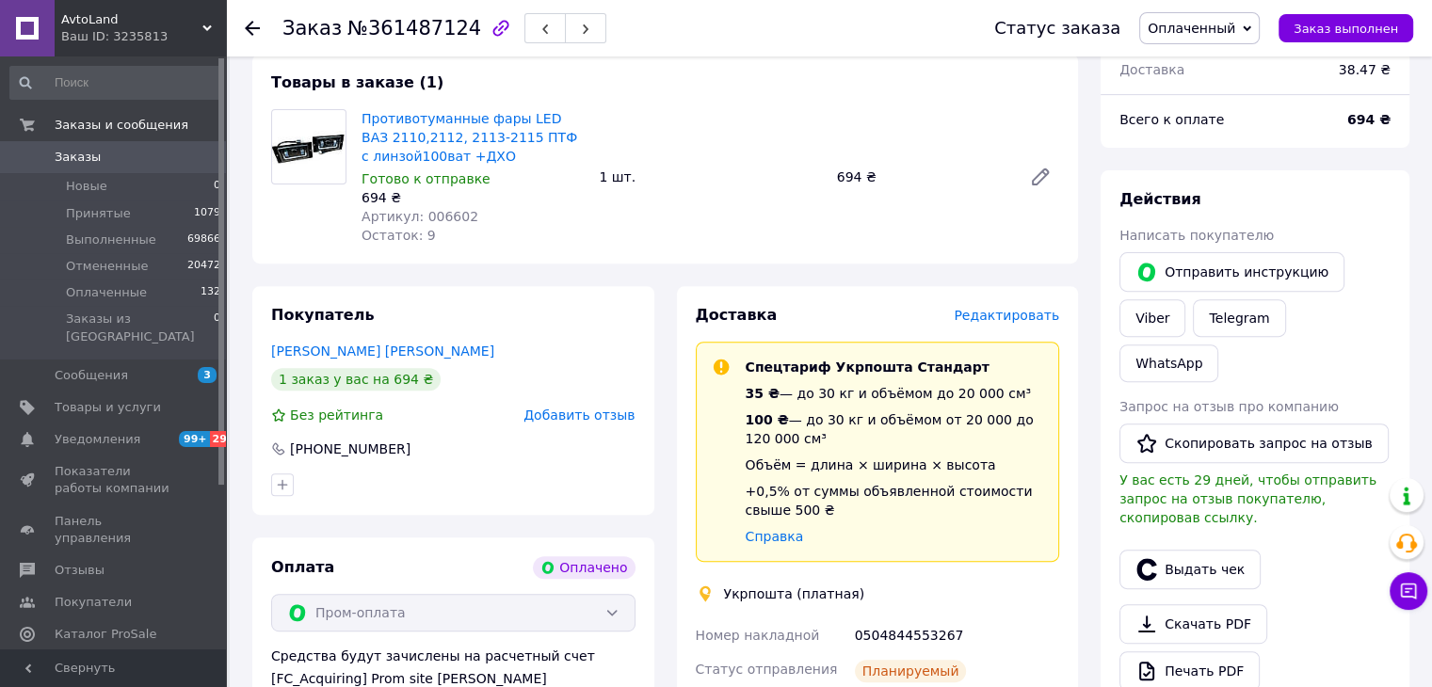
scroll to position [928, 0]
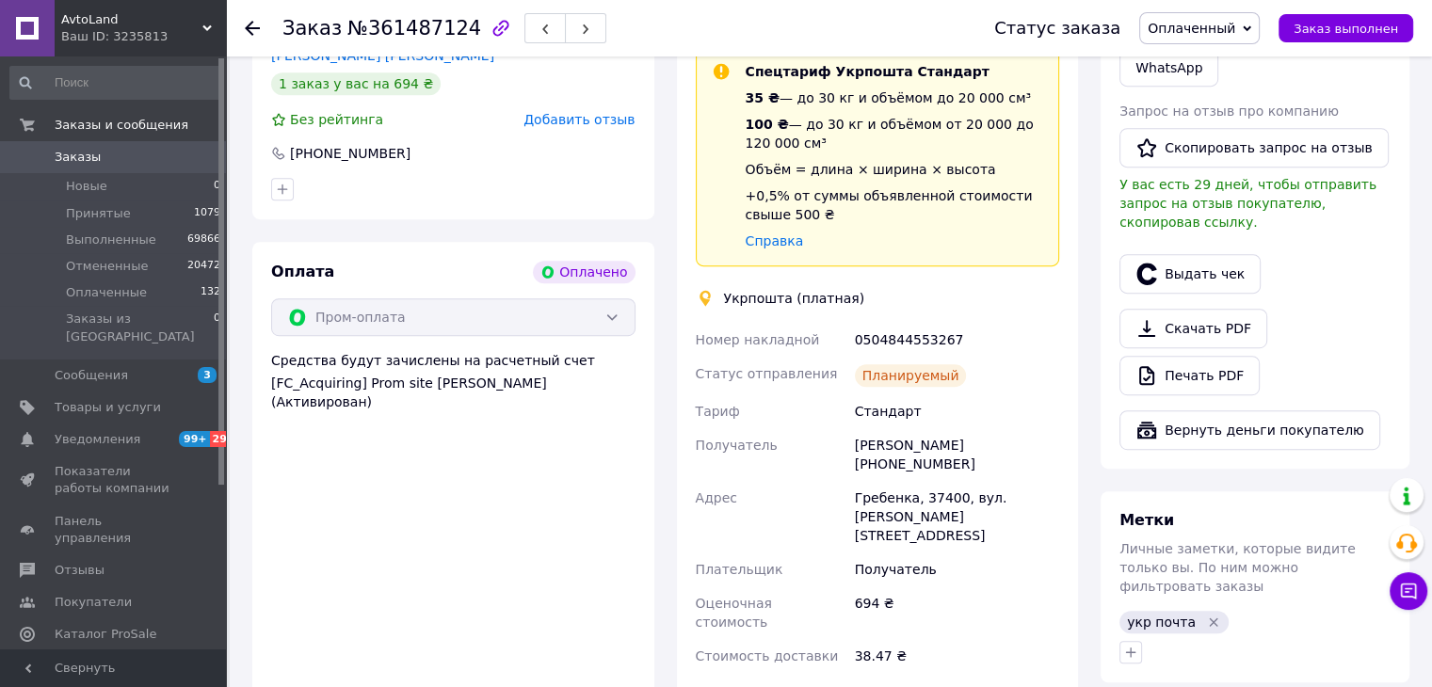
click at [1206, 615] on icon "Удалить метку" at bounding box center [1213, 622] width 15 height 15
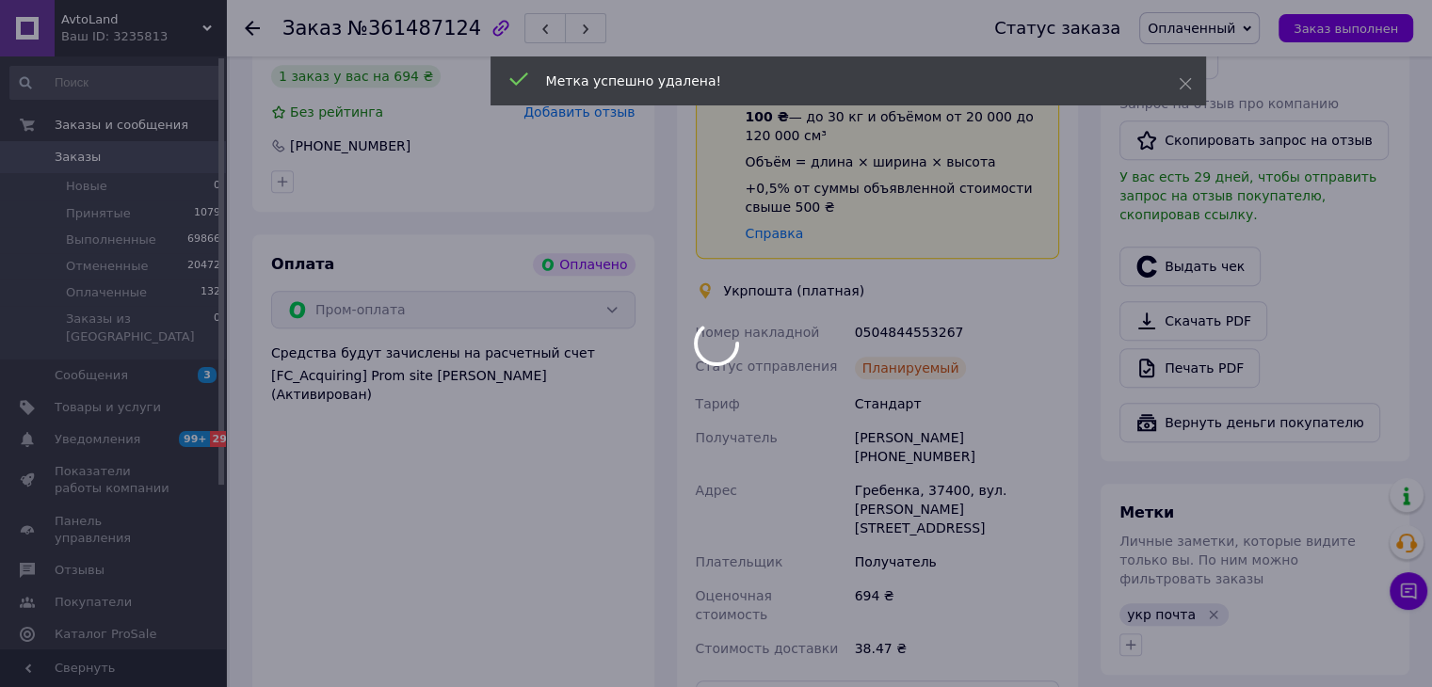
scroll to position [646, 0]
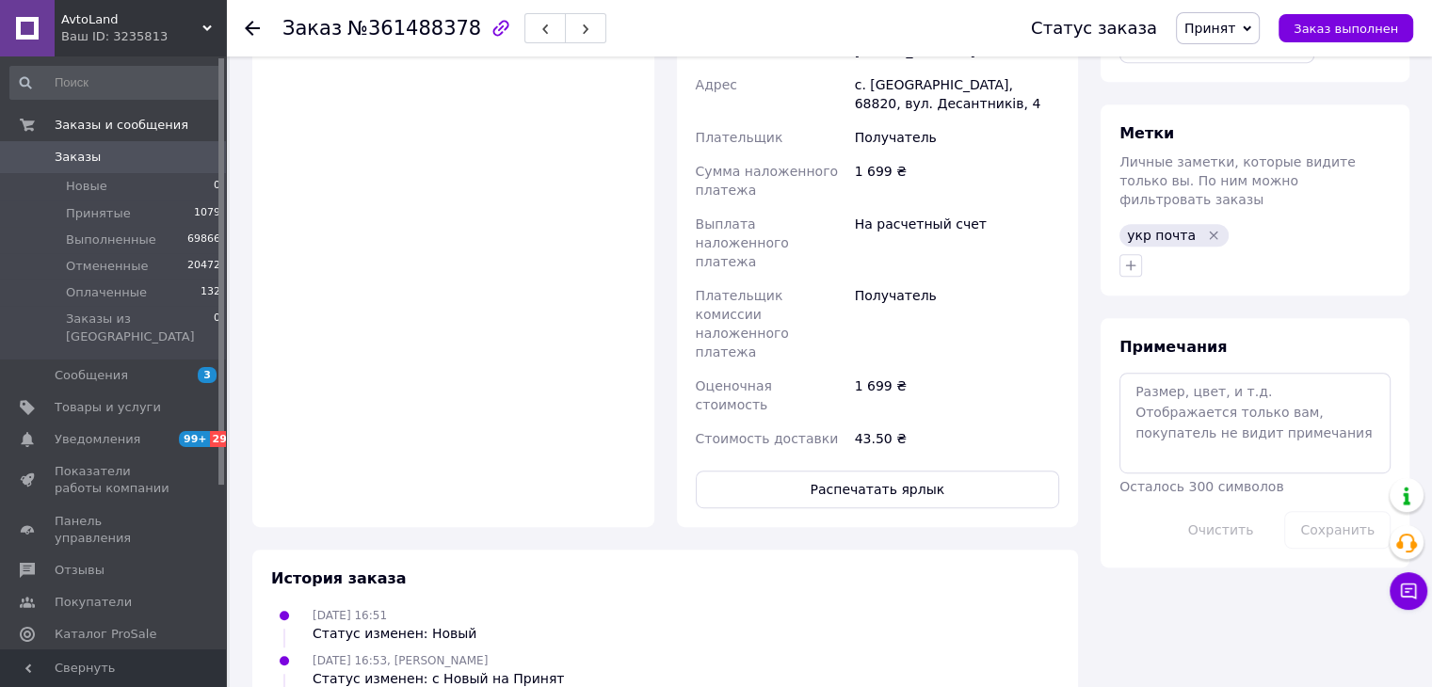
scroll to position [942, 0]
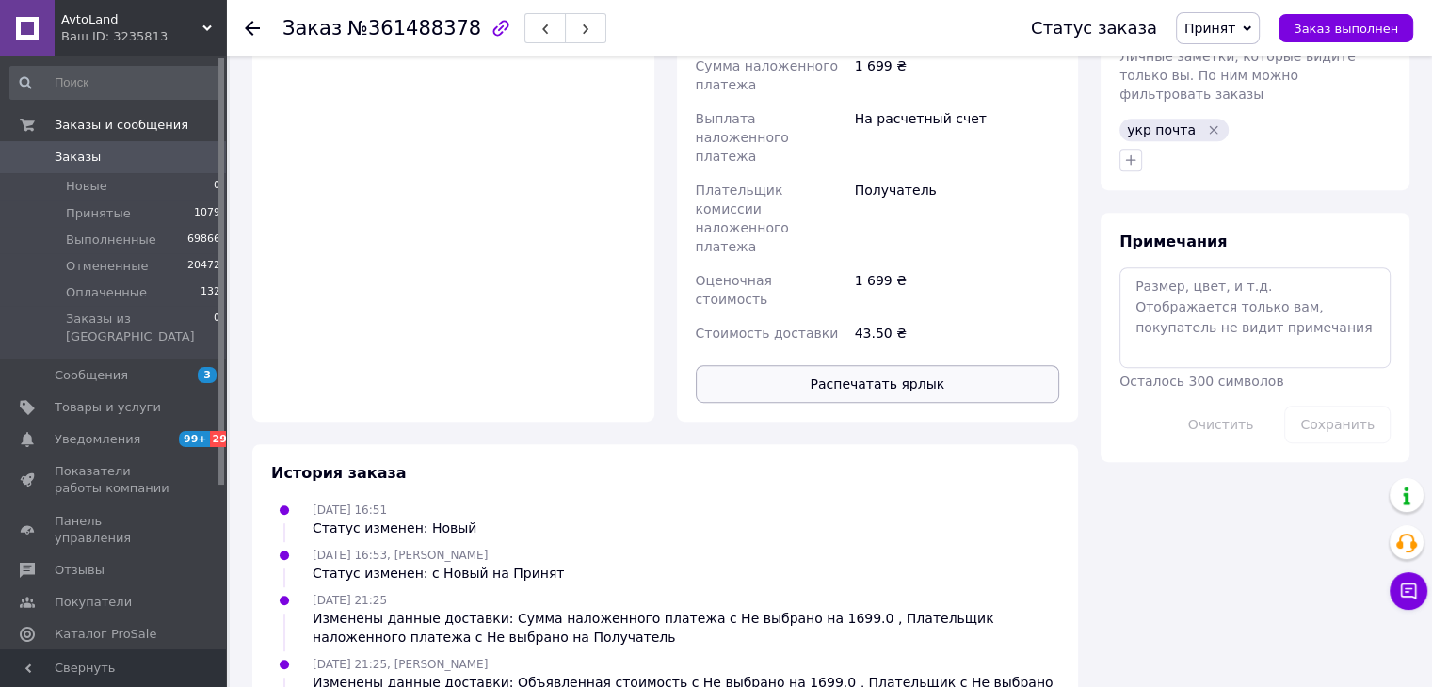
click at [940, 365] on button "Распечатать ярлык" at bounding box center [878, 384] width 364 height 38
click at [1206, 122] on icon "Удалить метку" at bounding box center [1213, 129] width 15 height 15
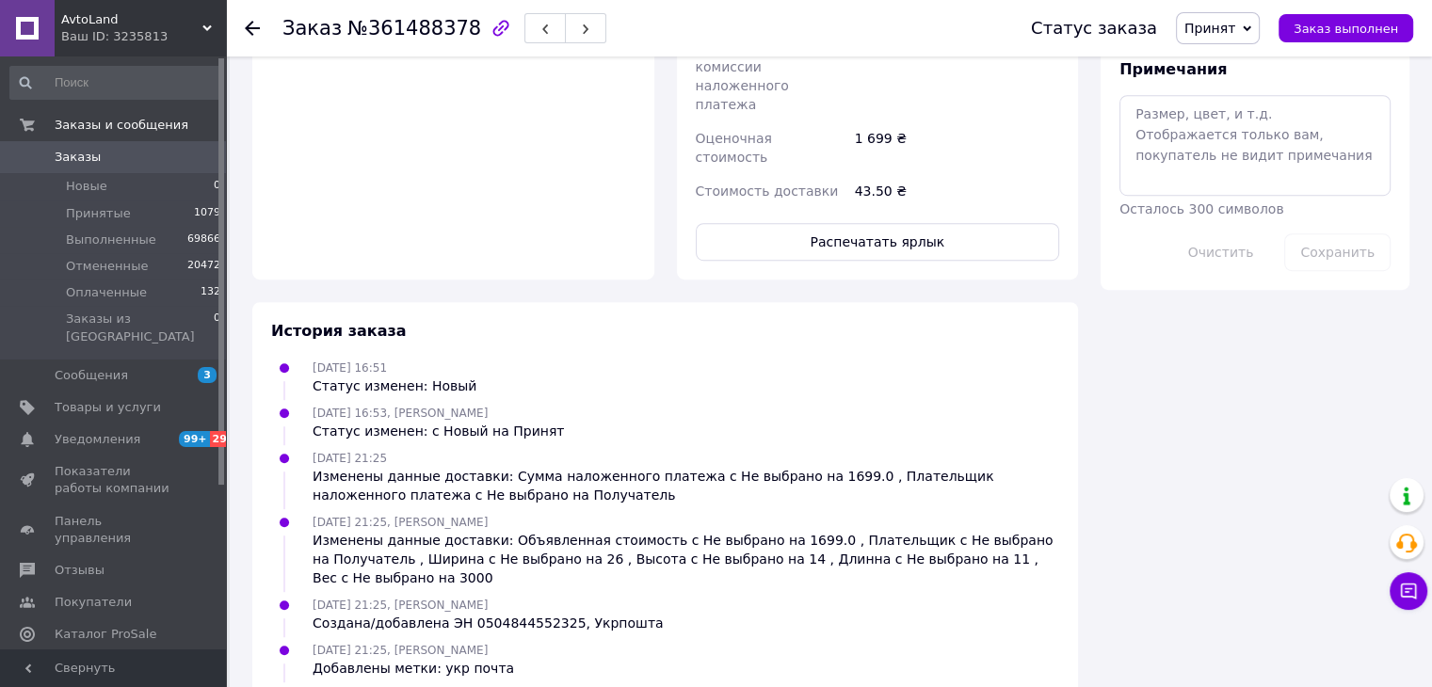
scroll to position [1122, 0]
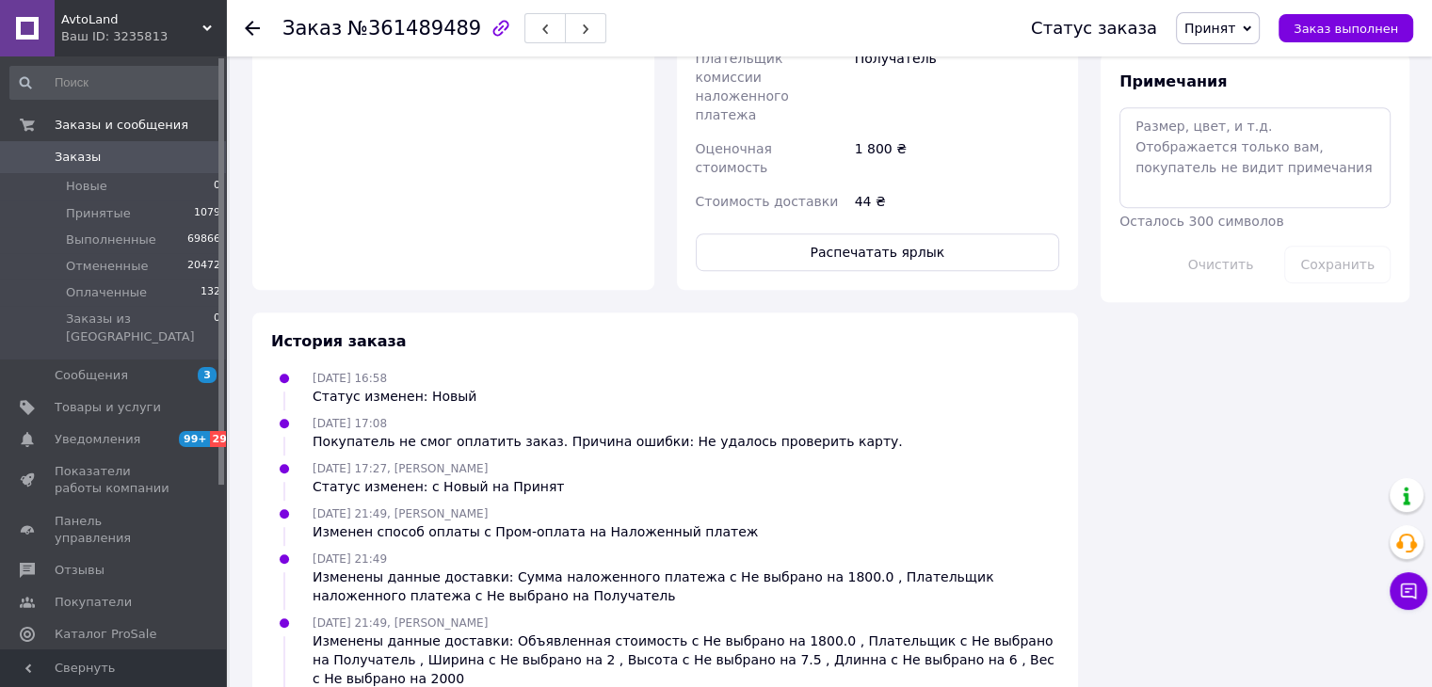
scroll to position [659, 0]
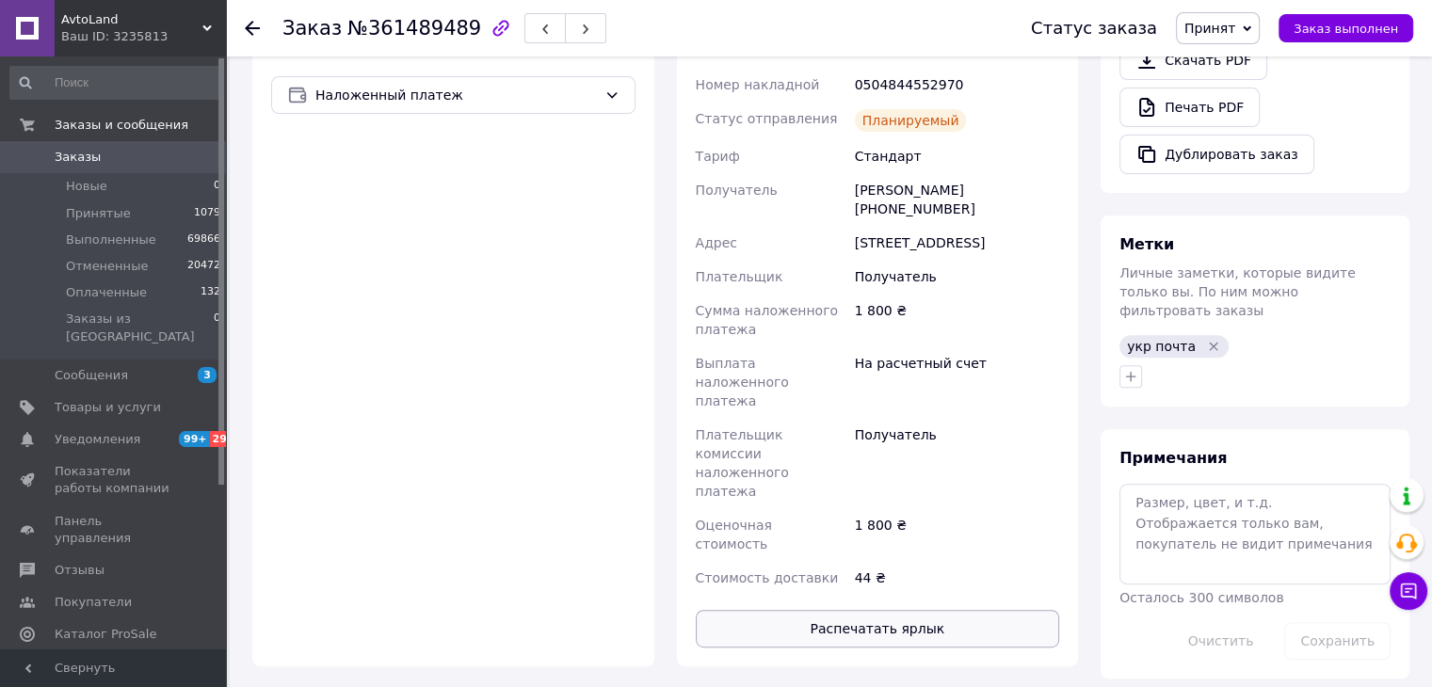
click at [896, 610] on button "Распечатать ярлык" at bounding box center [878, 629] width 364 height 38
click at [1209, 342] on icon "Удалить метку" at bounding box center [1213, 346] width 8 height 8
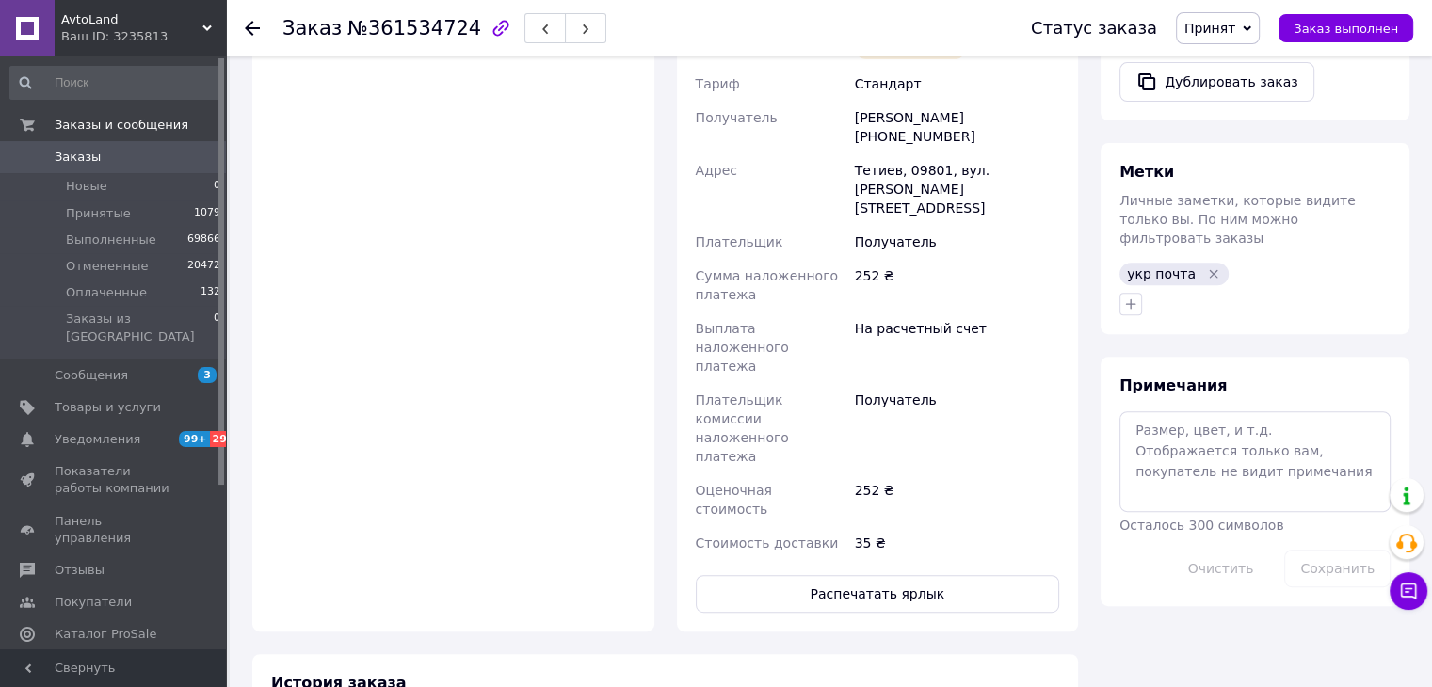
scroll to position [847, 0]
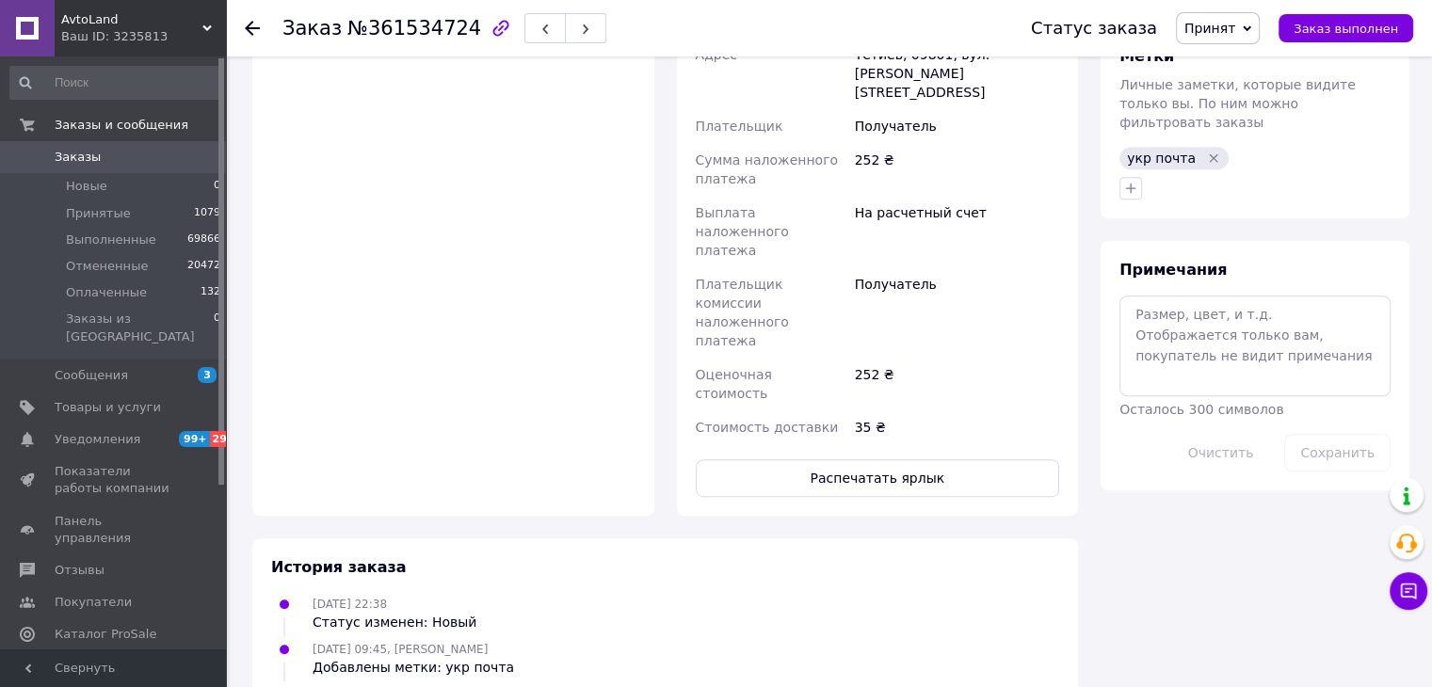
click at [922, 366] on div "Доставка Редактировать Спецтариф Укрпошта Стандарт 35 ₴ — до 30 кг и объёмом до…" at bounding box center [878, 31] width 402 height 969
click at [928, 460] on button "Распечатать ярлык" at bounding box center [878, 479] width 364 height 38
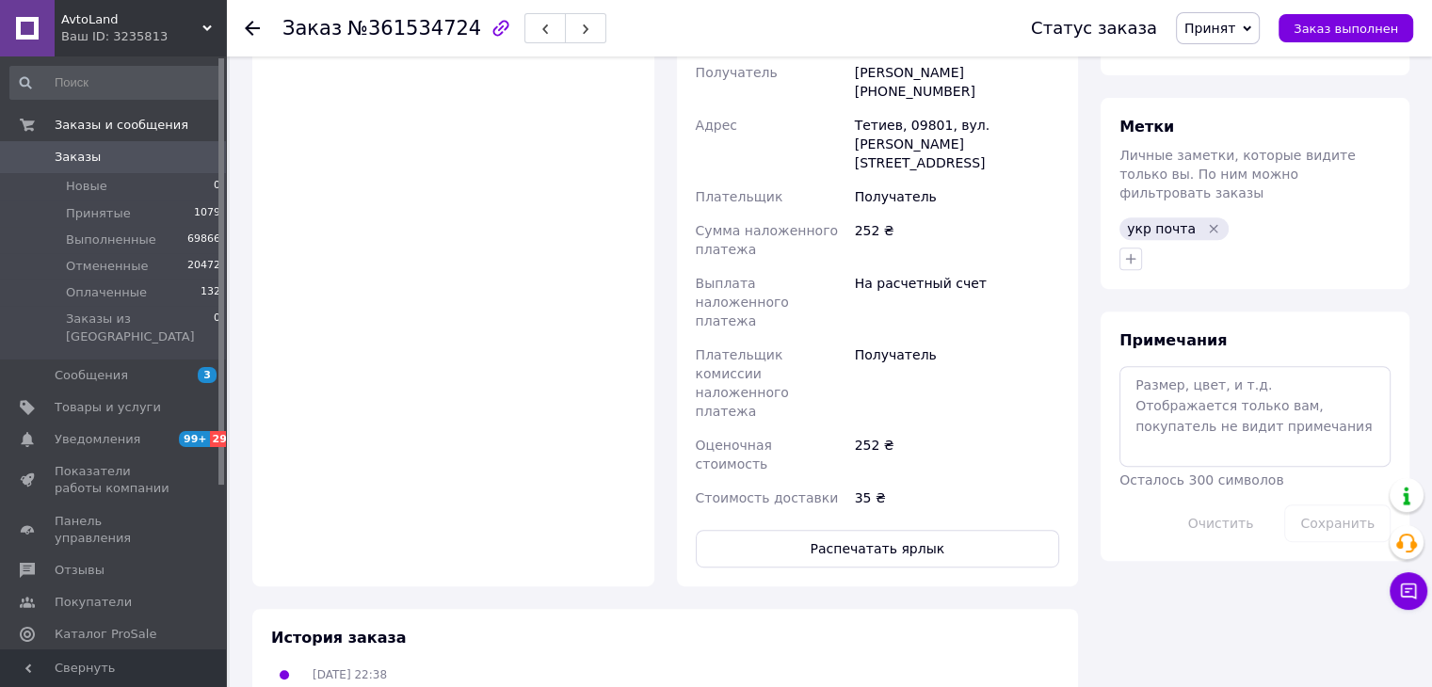
scroll to position [712, 0]
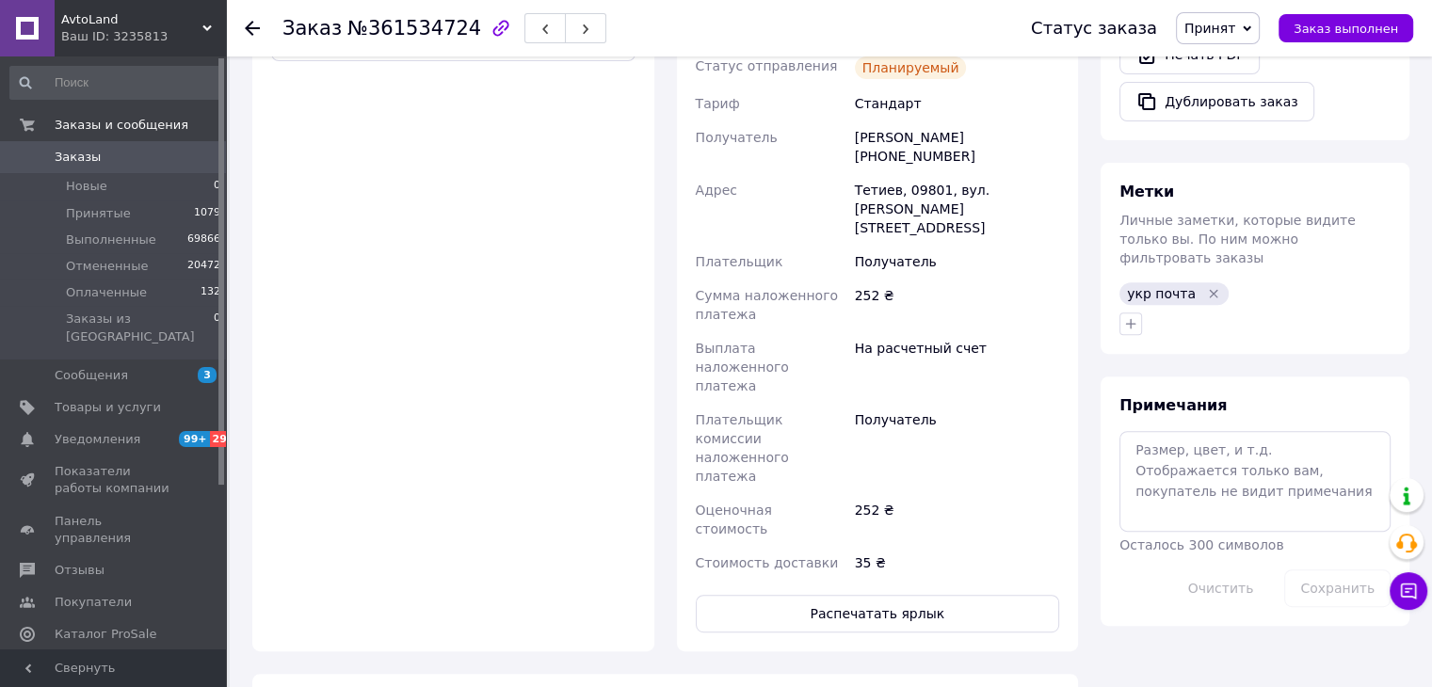
click at [1206, 286] on icon "Удалить метку" at bounding box center [1213, 293] width 15 height 15
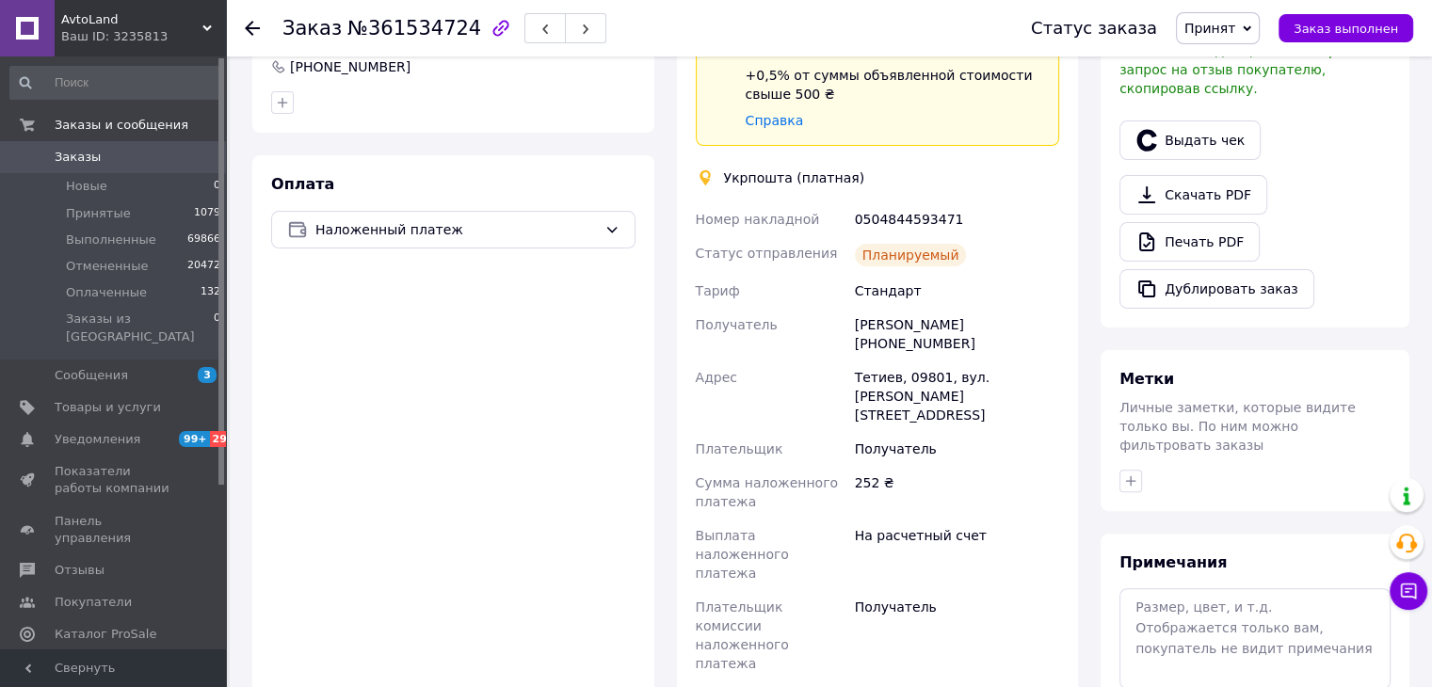
scroll to position [524, 0]
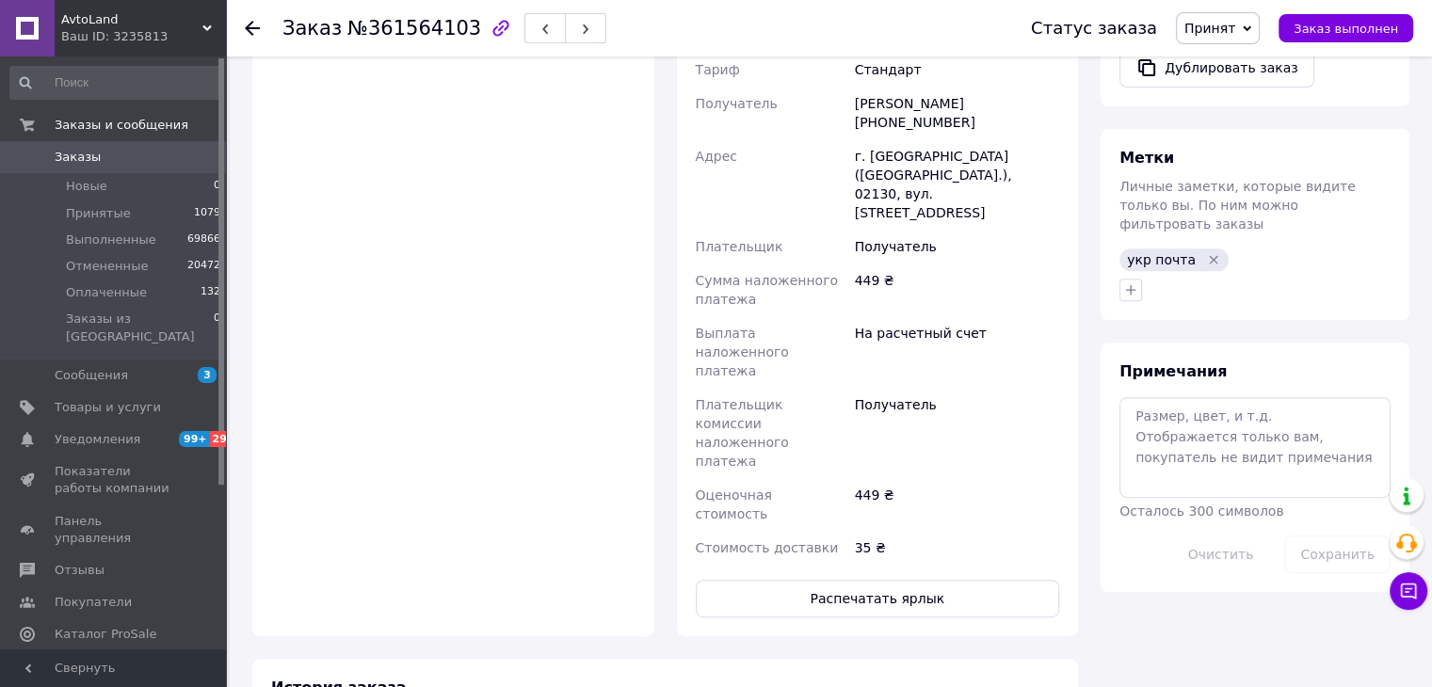
scroll to position [753, 0]
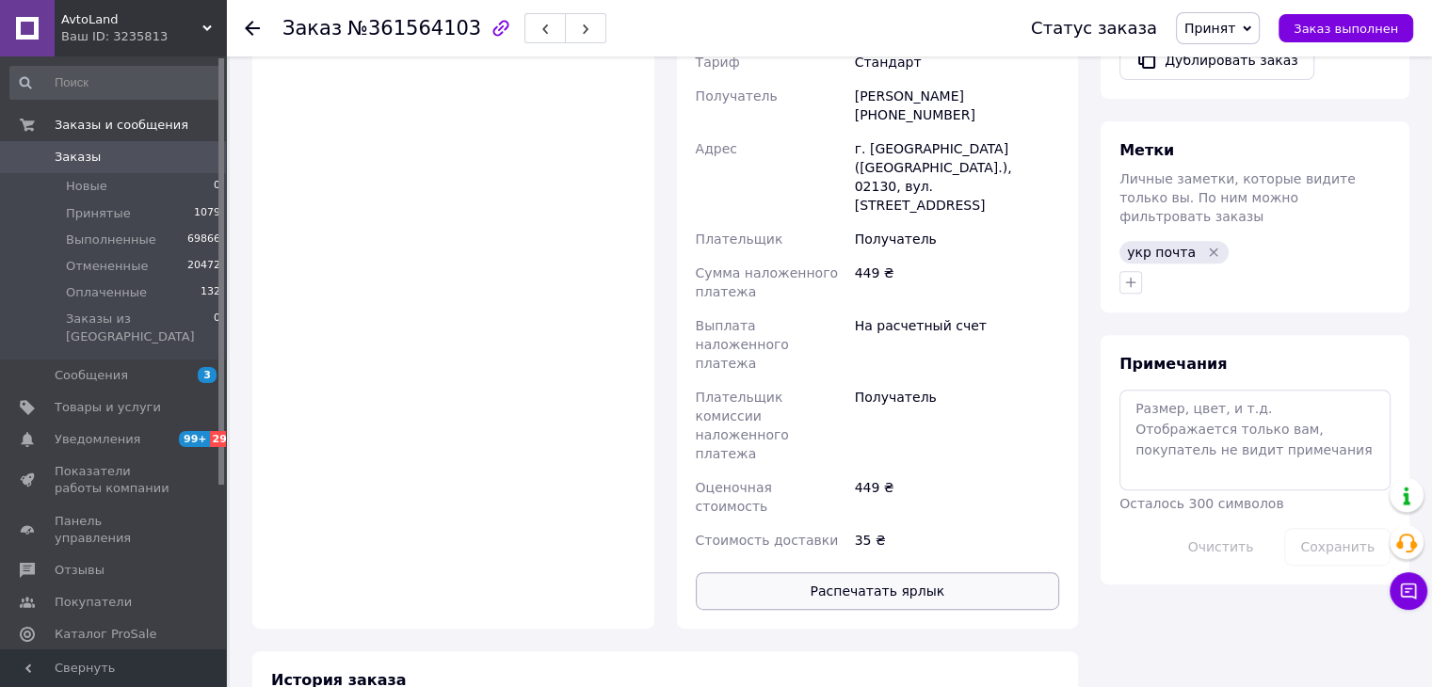
click at [927, 573] on button "Распечатать ярлык" at bounding box center [878, 592] width 364 height 38
drag, startPoint x: 1199, startPoint y: 167, endPoint x: 759, endPoint y: 178, distance: 439.9
click at [1206, 245] on icon "Удалить метку" at bounding box center [1213, 252] width 15 height 15
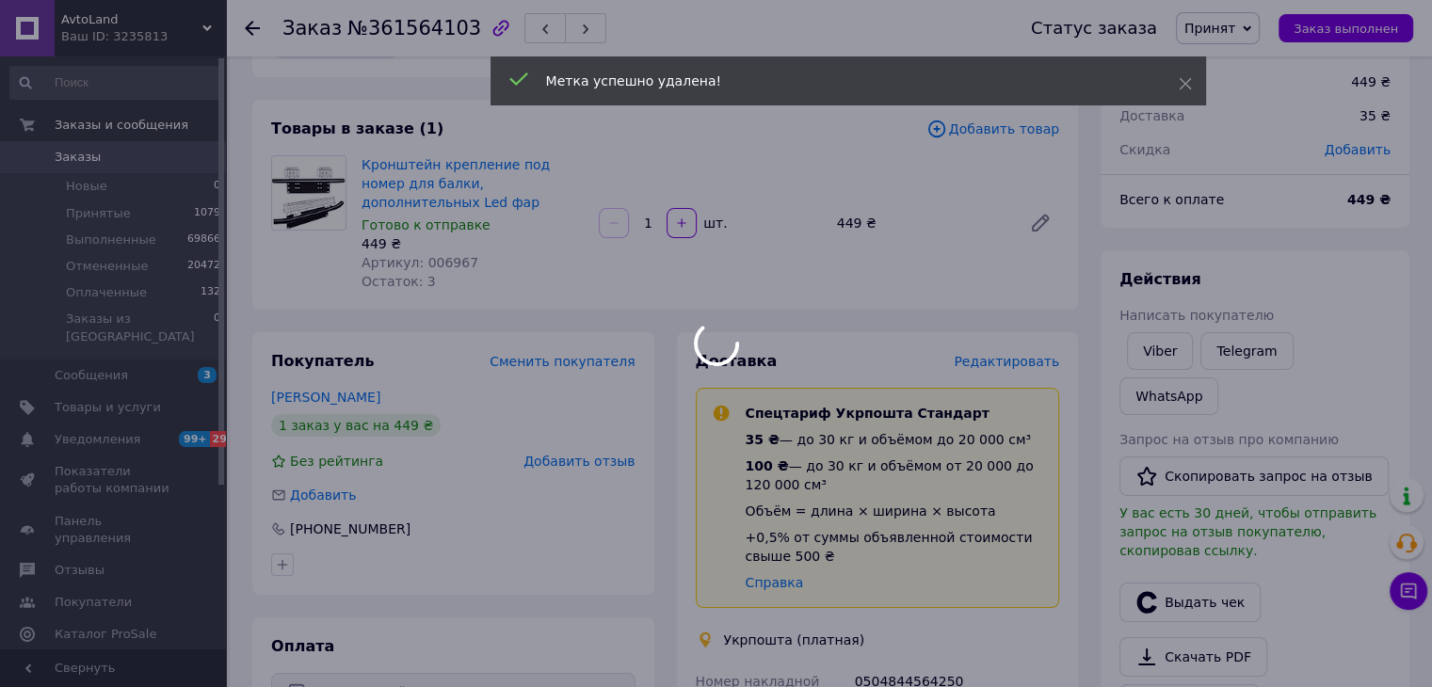
scroll to position [0, 0]
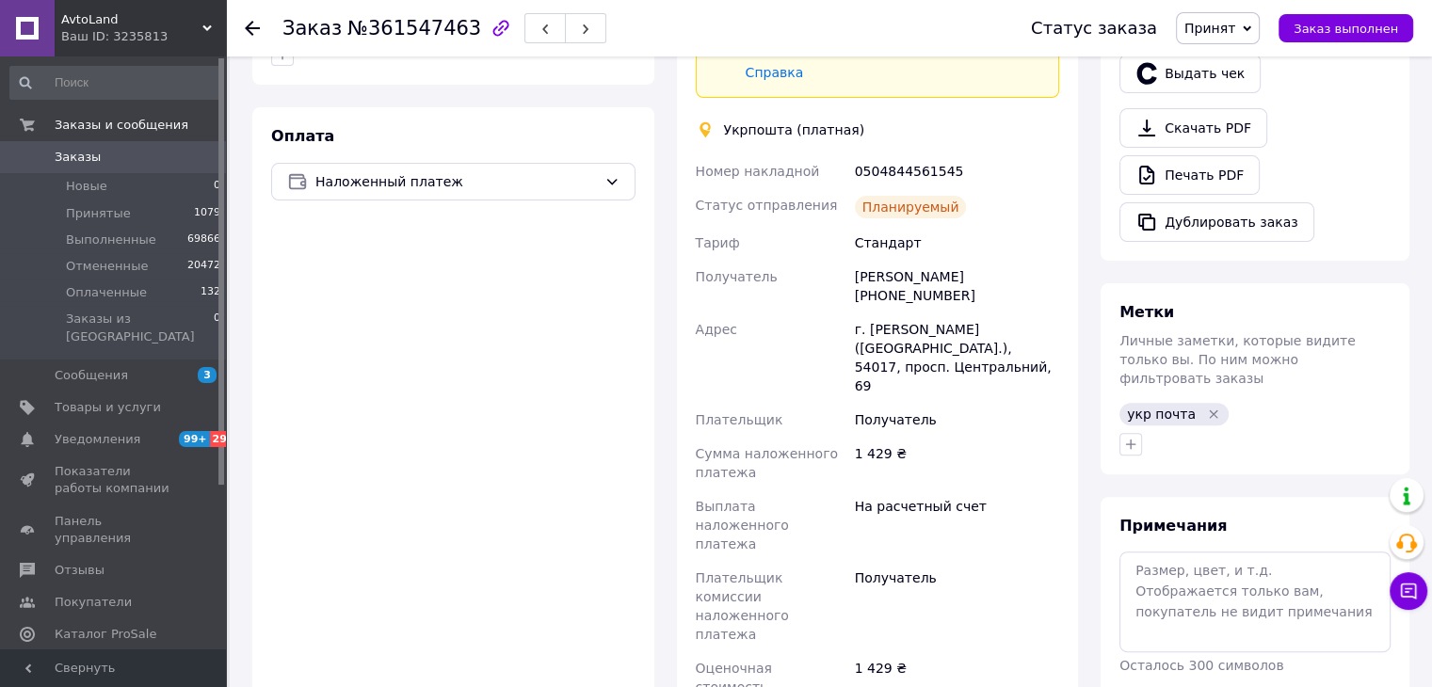
scroll to position [659, 0]
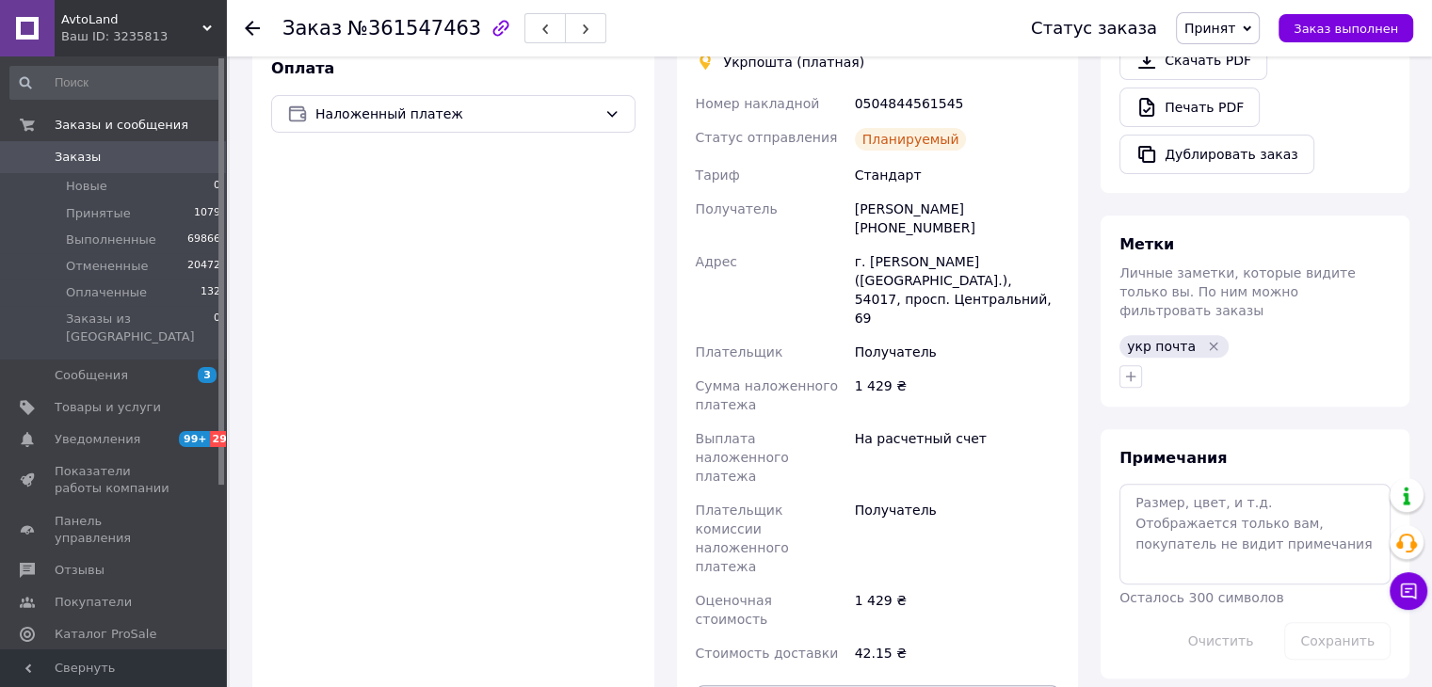
click at [1206, 339] on icon "Удалить метку" at bounding box center [1213, 346] width 15 height 15
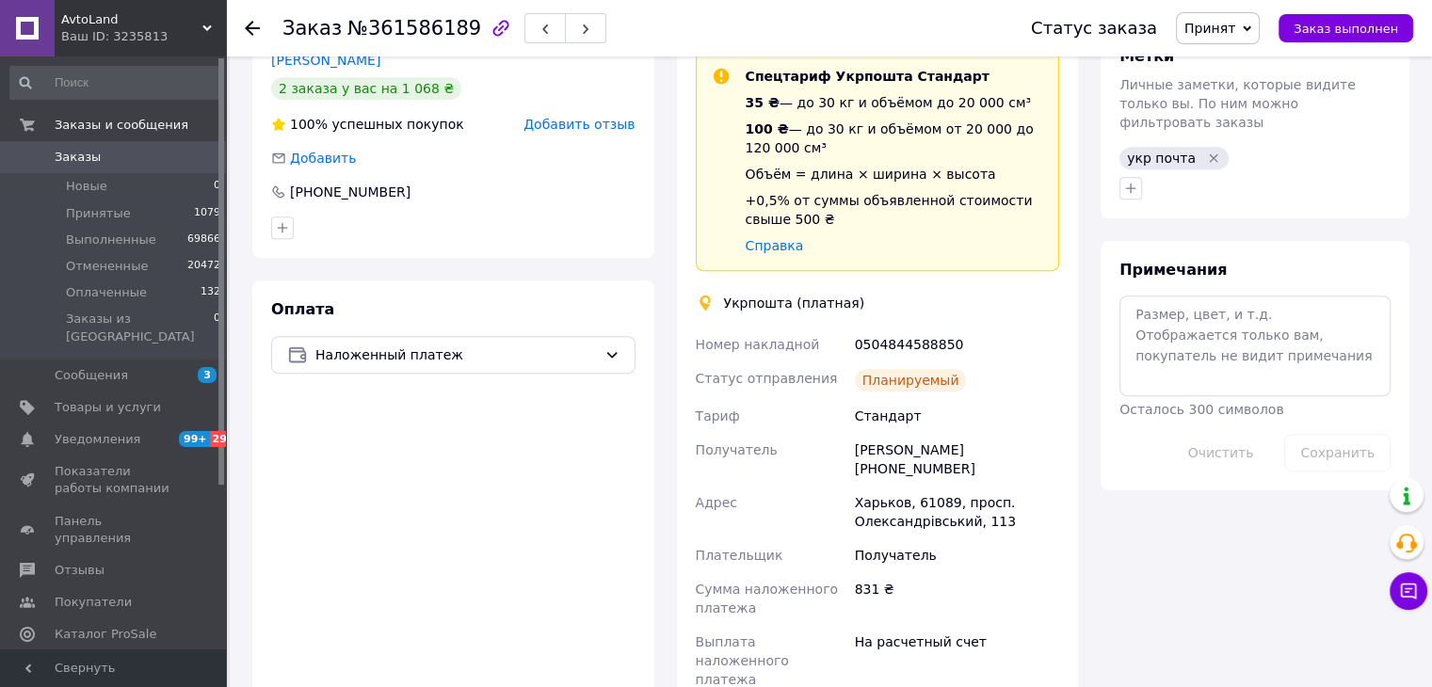
scroll to position [1130, 0]
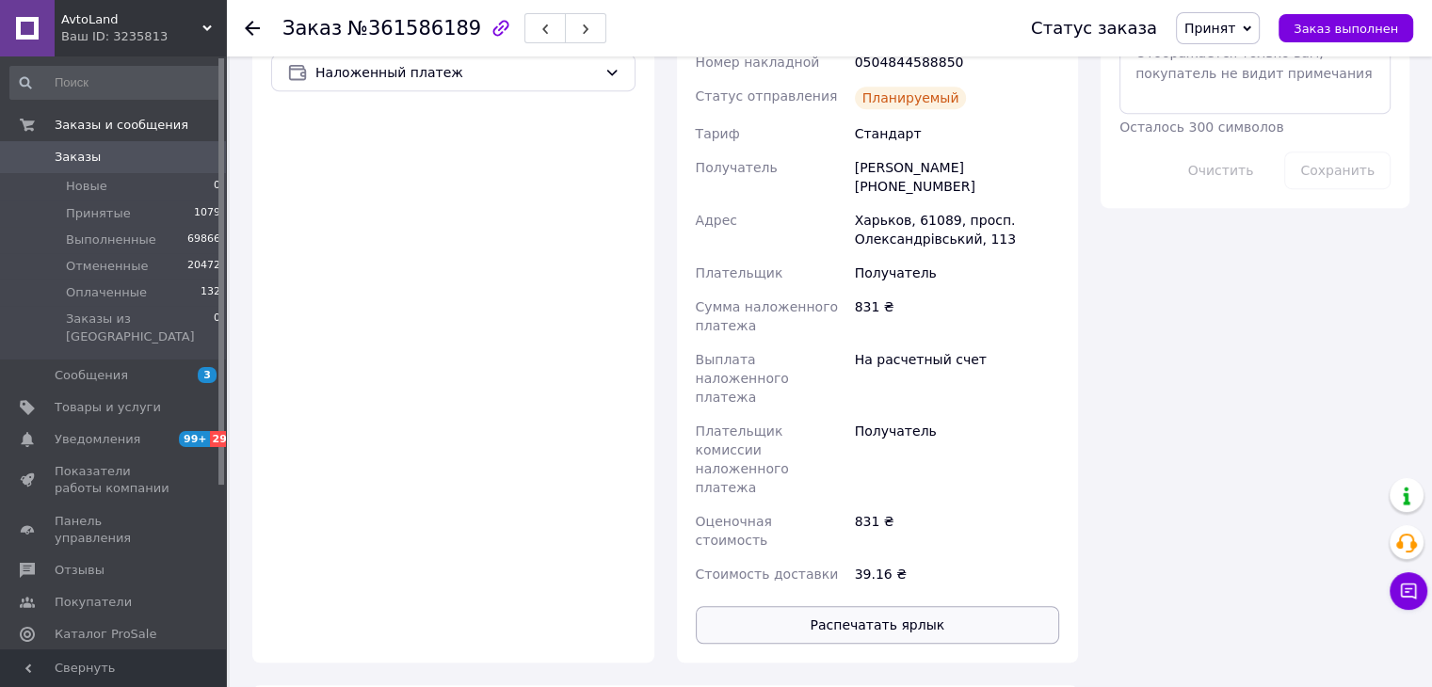
click at [881, 606] on button "Распечатать ярлык" at bounding box center [878, 625] width 364 height 38
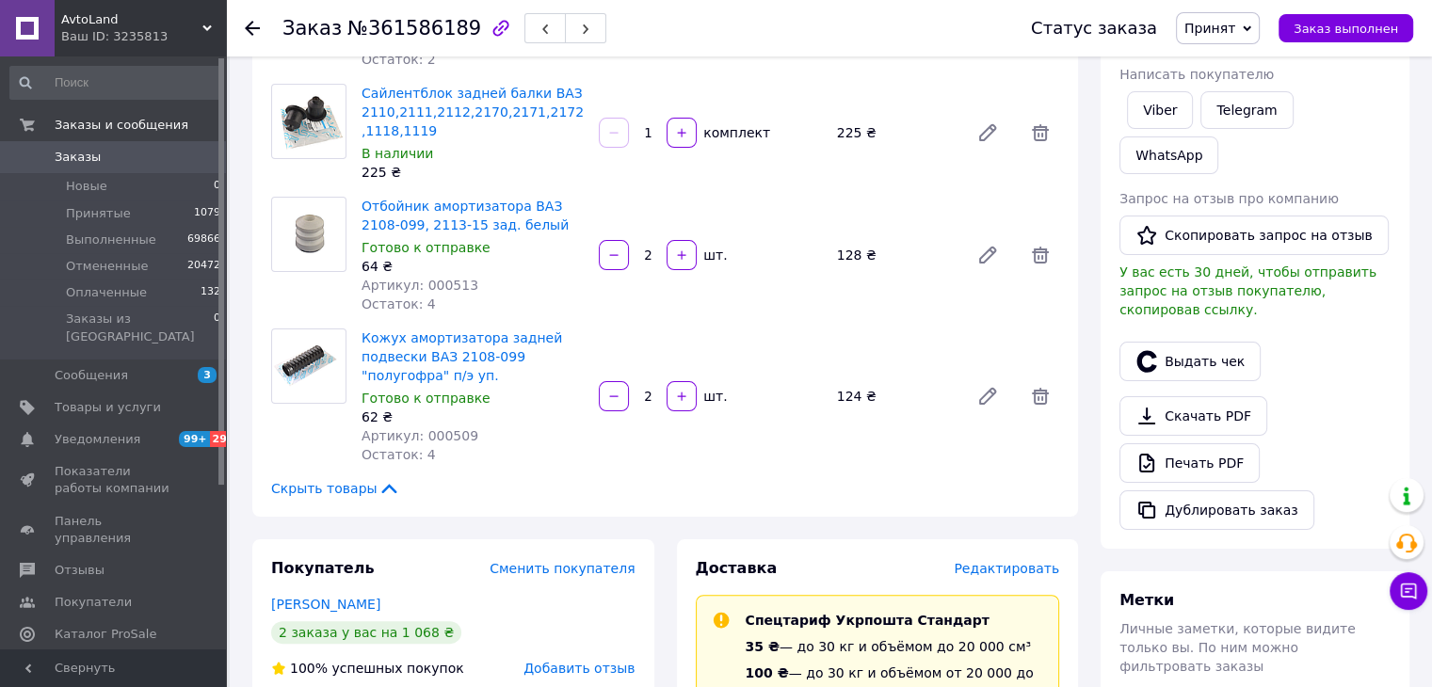
scroll to position [240, 0]
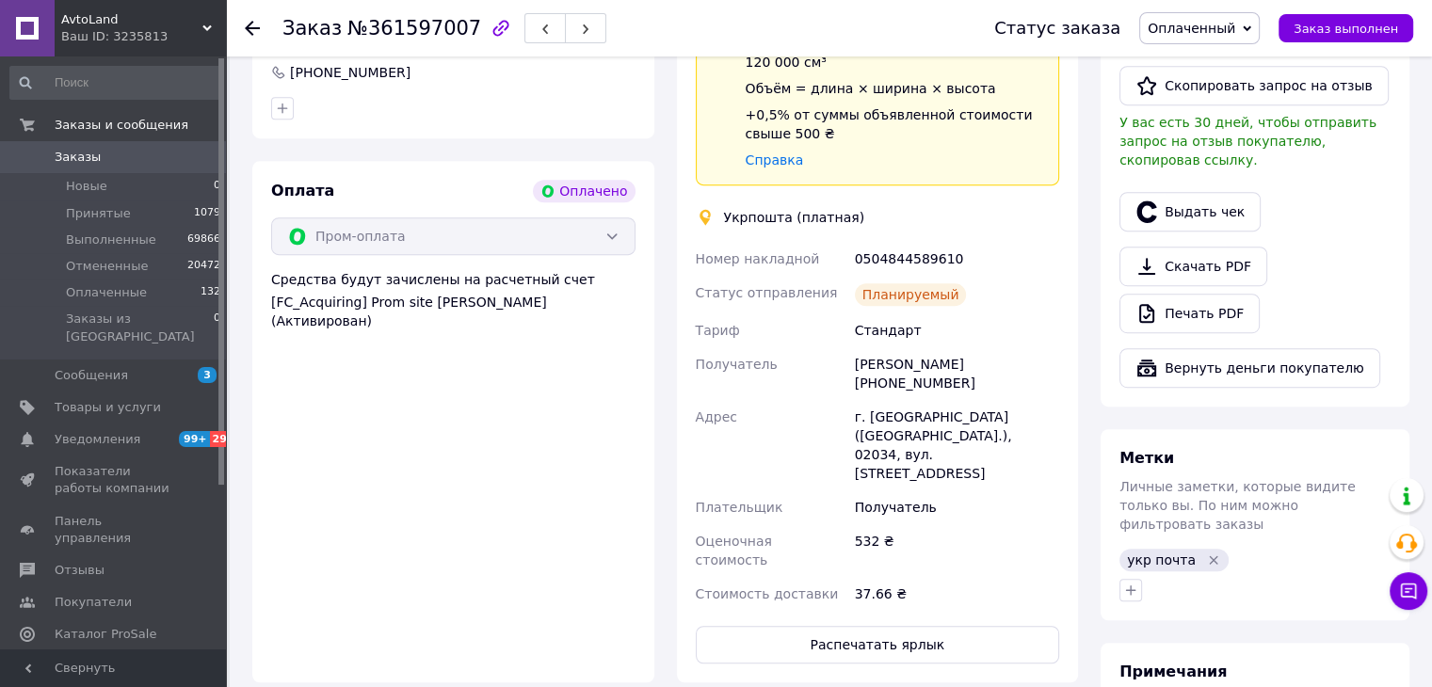
scroll to position [1036, 0]
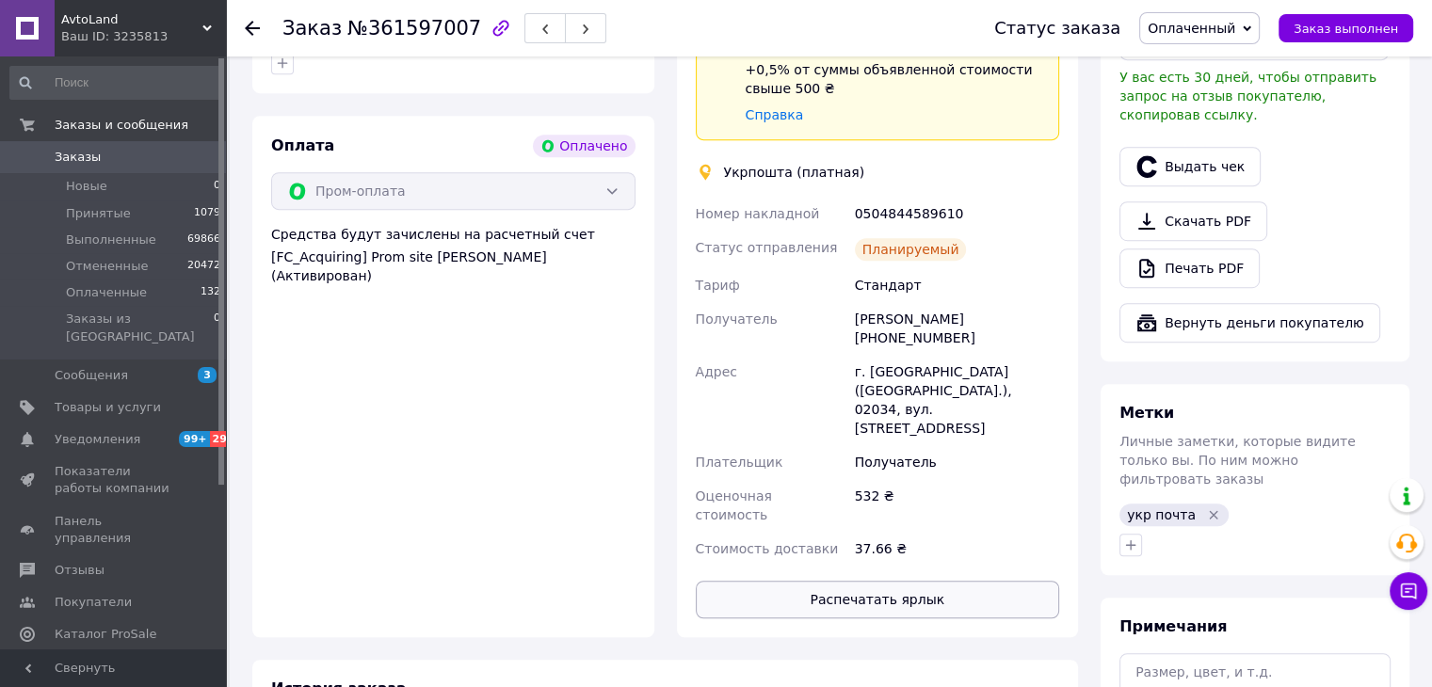
click at [934, 581] on button "Распечатать ярлык" at bounding box center [878, 600] width 364 height 38
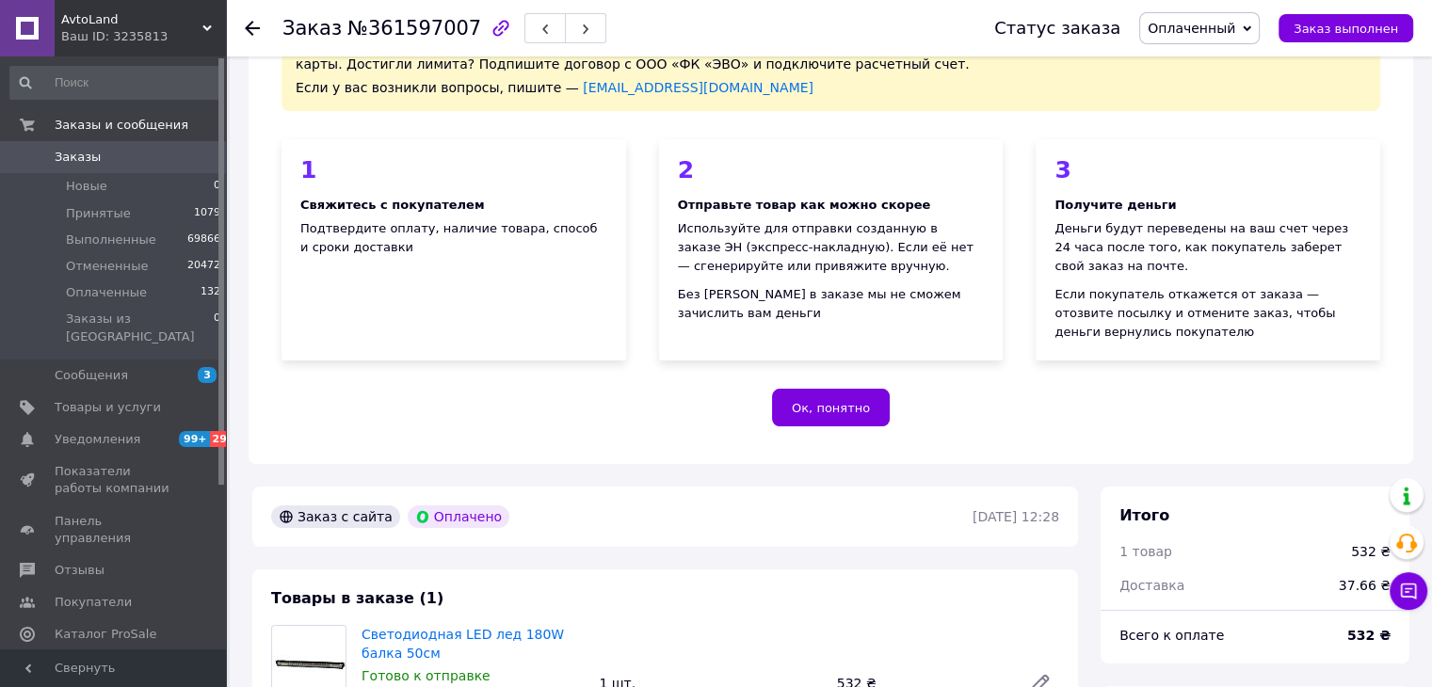
scroll to position [35, 0]
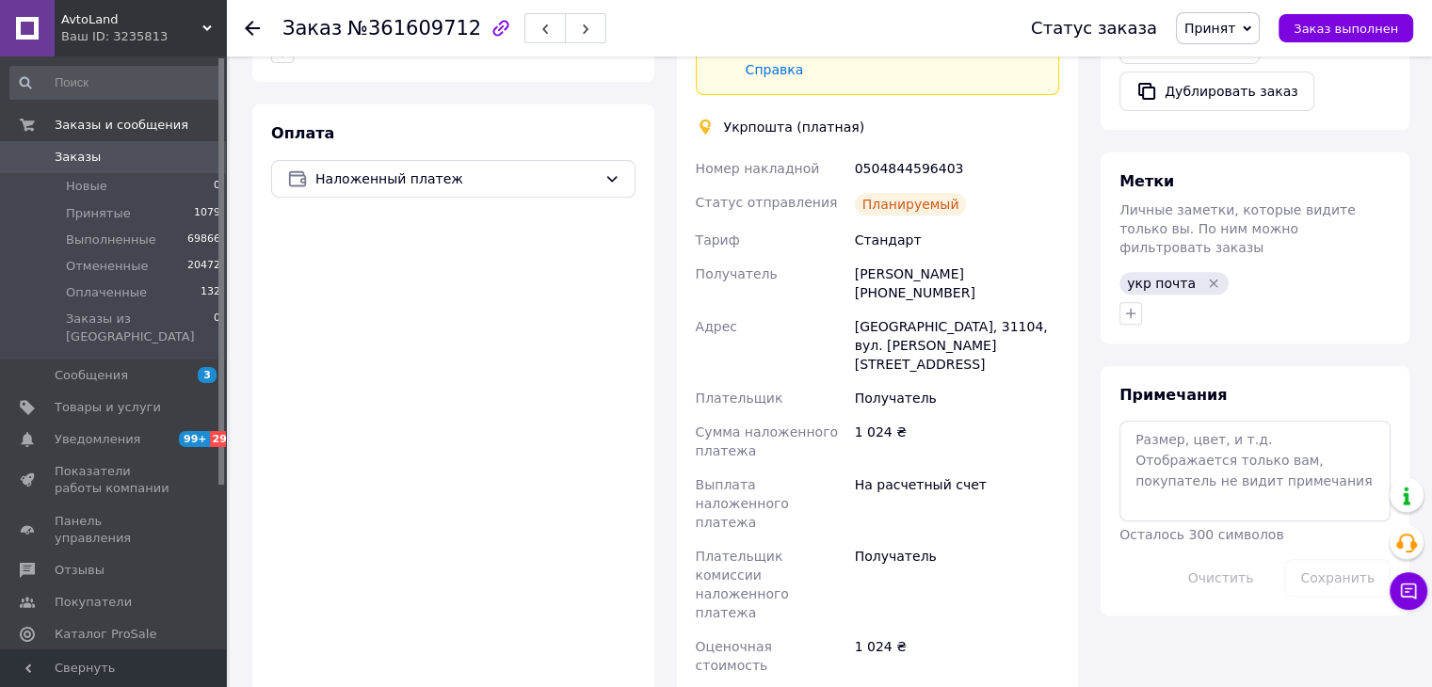
scroll to position [847, 0]
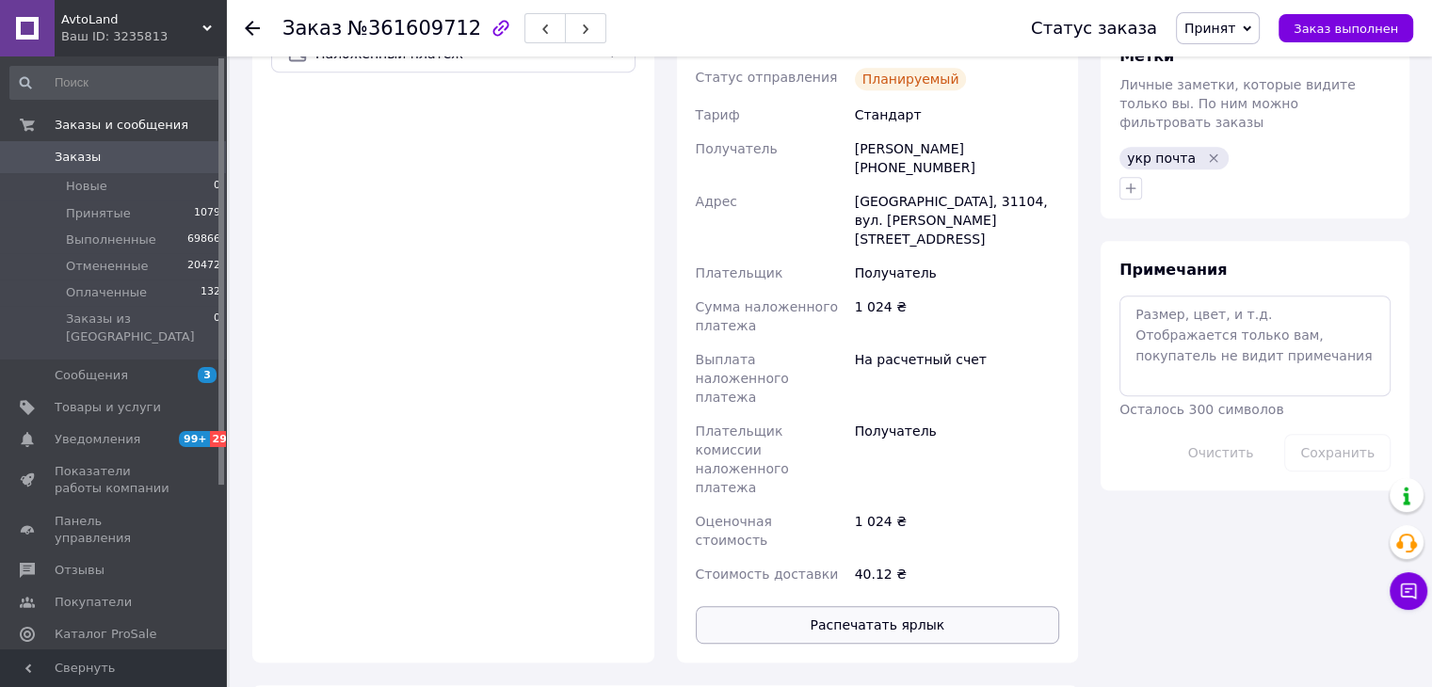
click at [921, 606] on button "Распечатать ярлык" at bounding box center [878, 625] width 364 height 38
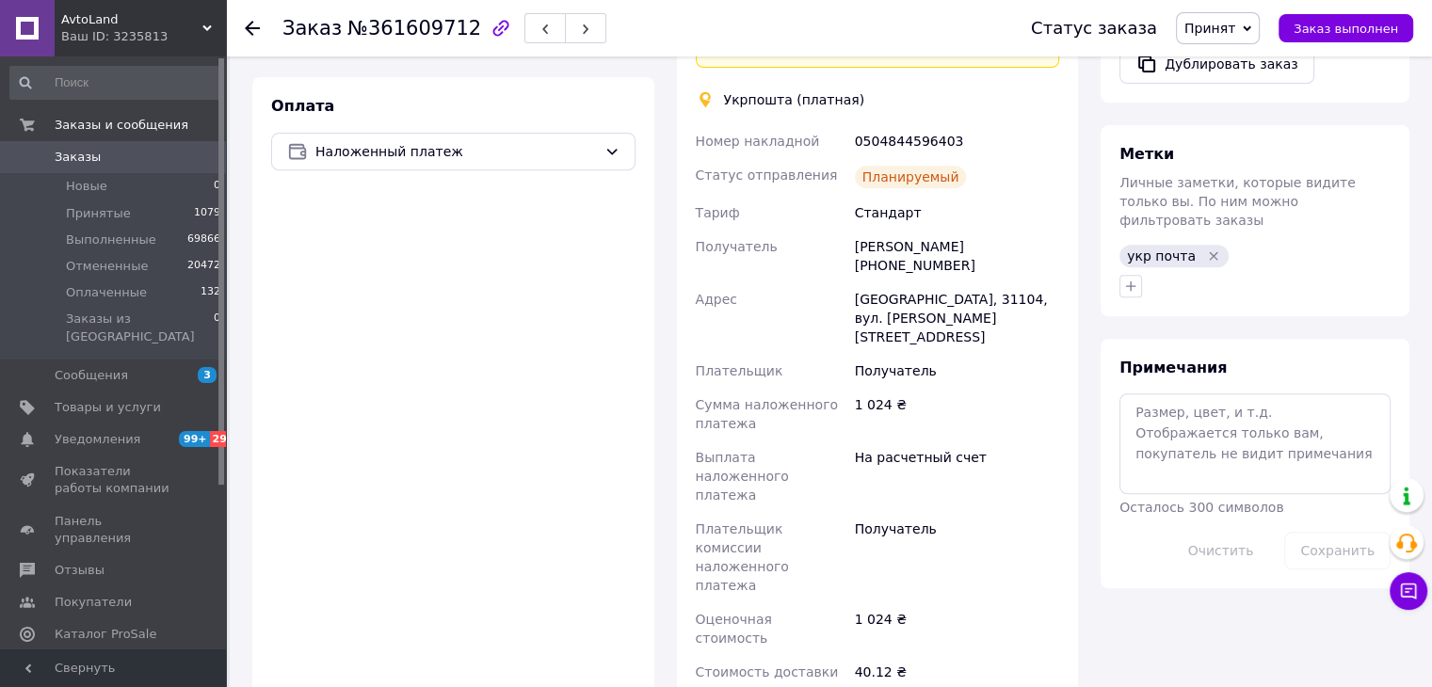
scroll to position [659, 0]
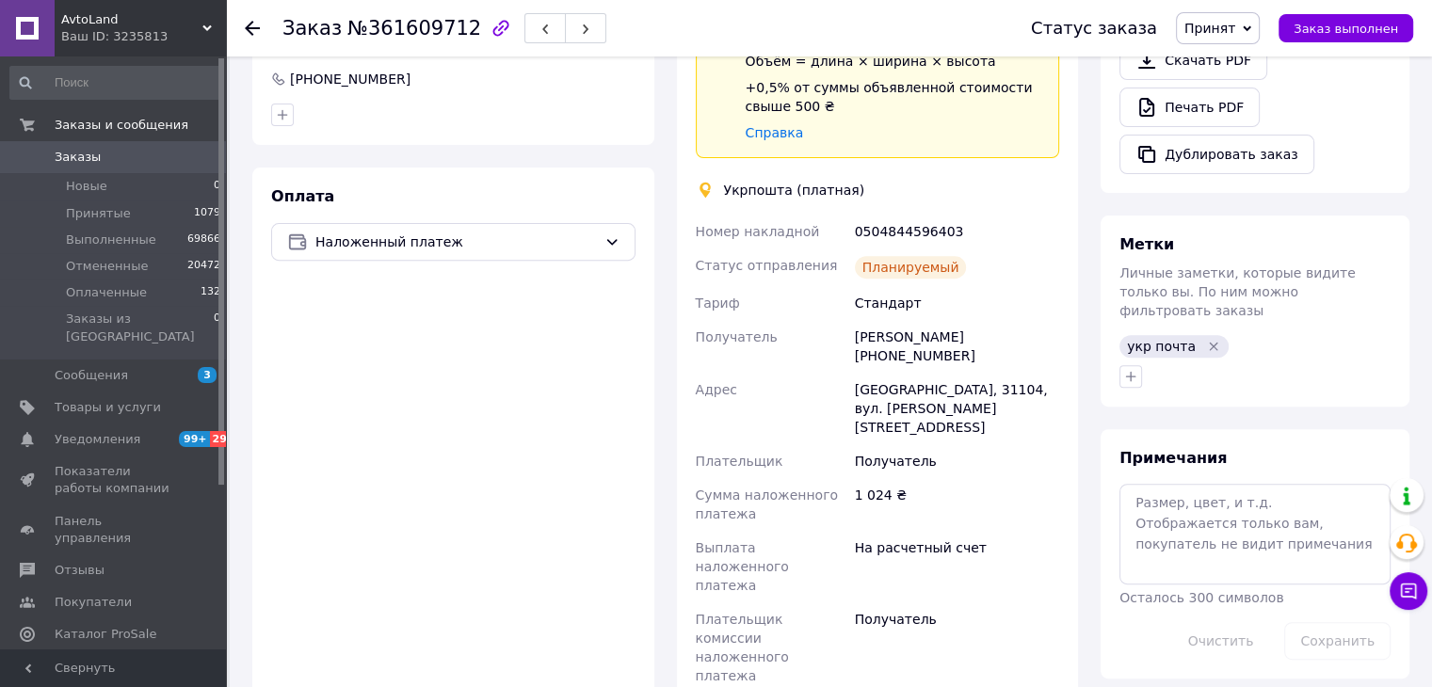
click at [1206, 339] on icon "Удалить метку" at bounding box center [1213, 346] width 15 height 15
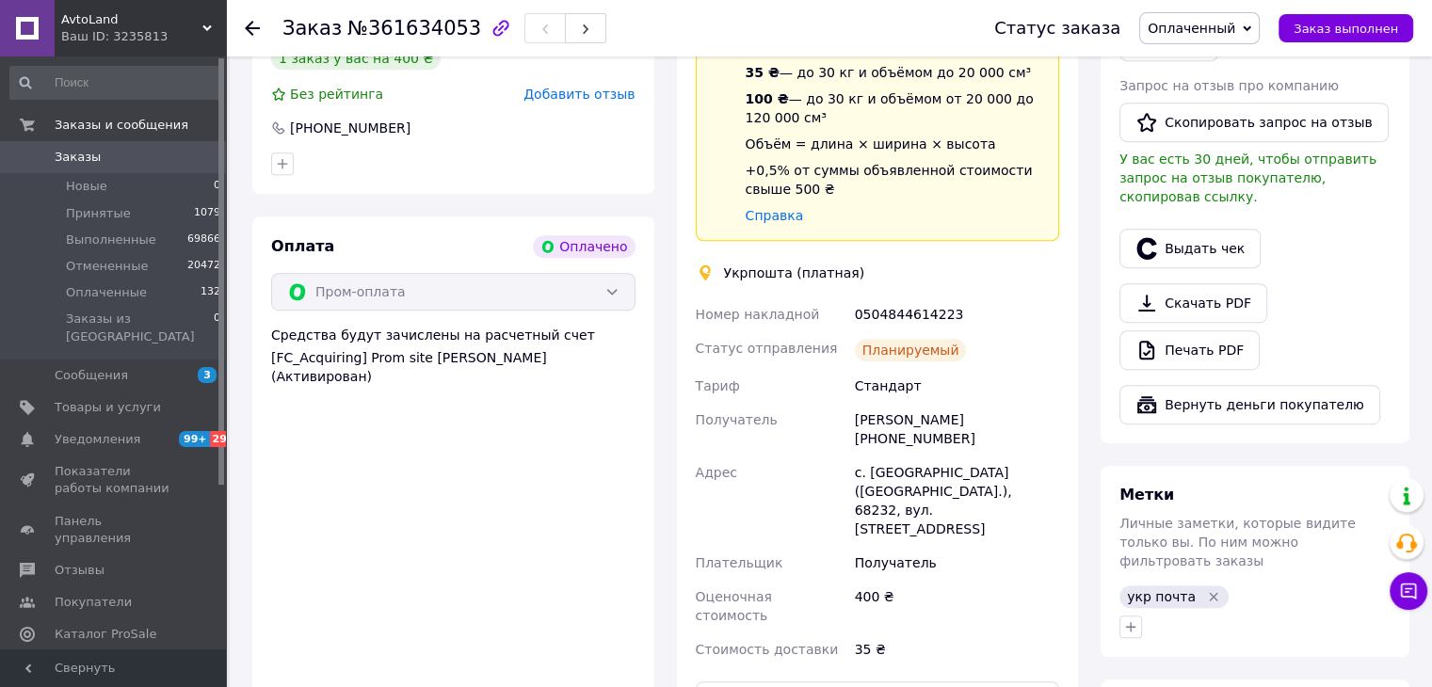
scroll to position [1036, 0]
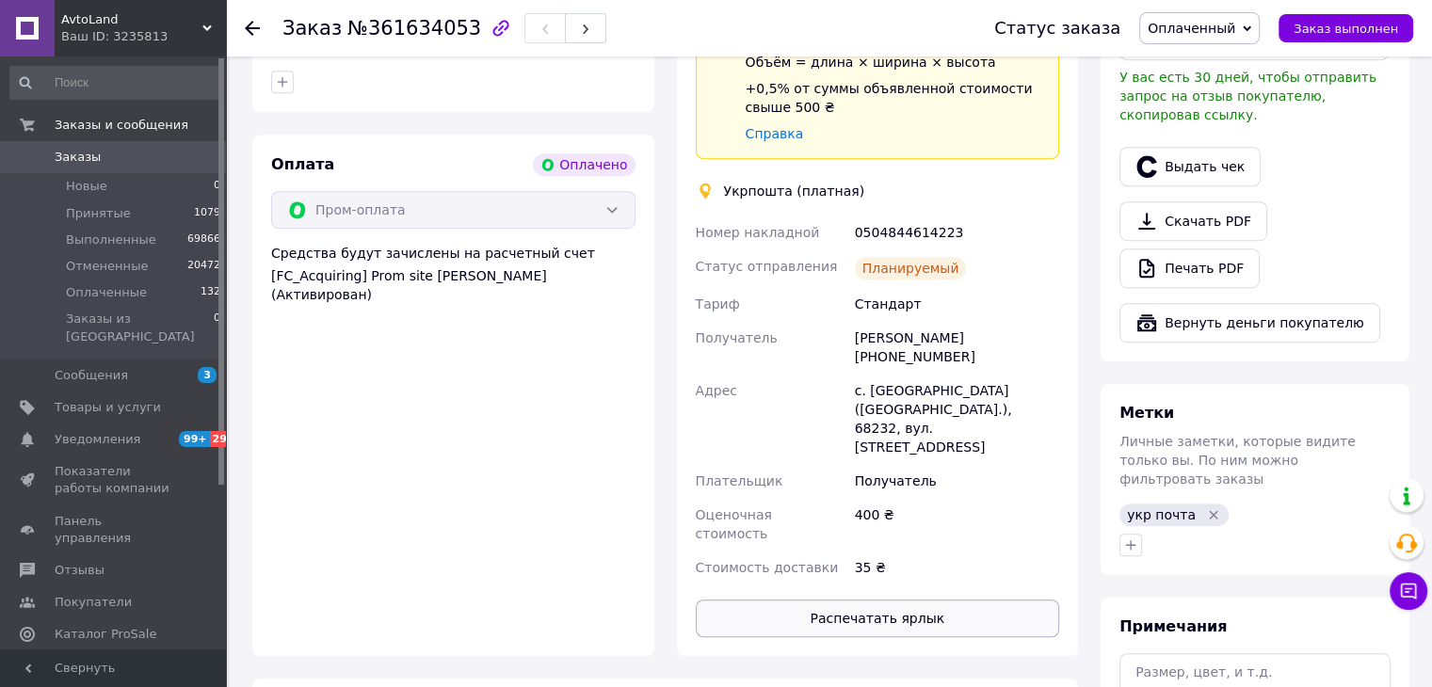
click at [908, 600] on button "Распечатать ярлык" at bounding box center [878, 619] width 364 height 38
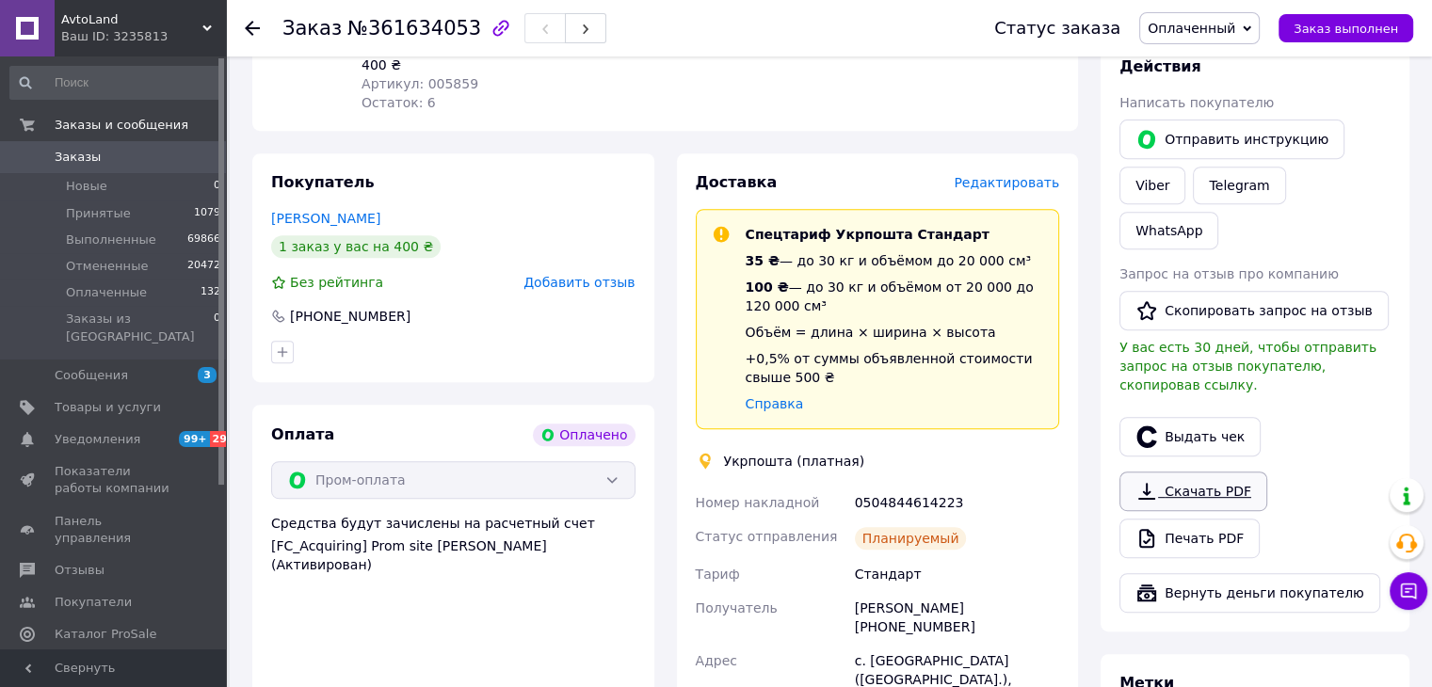
scroll to position [988, 0]
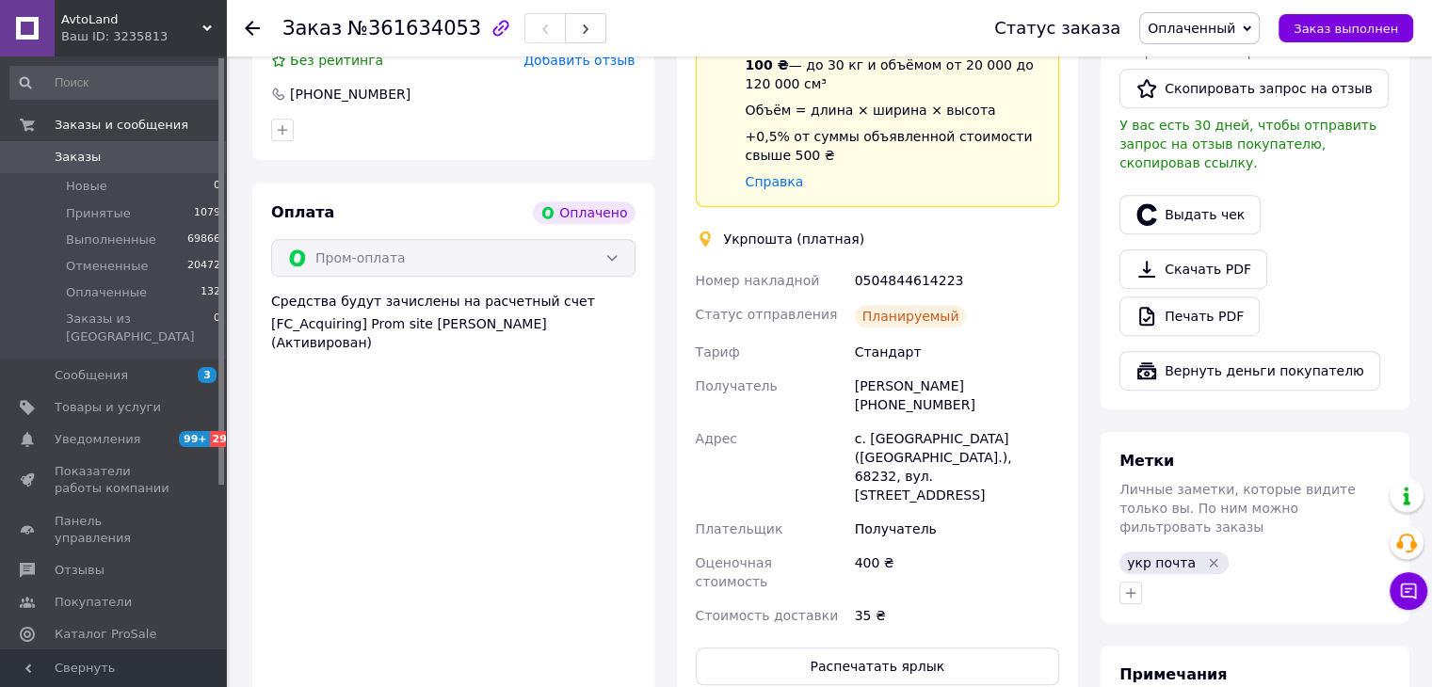
click at [1209, 556] on icon "Удалить метку" at bounding box center [1213, 563] width 15 height 15
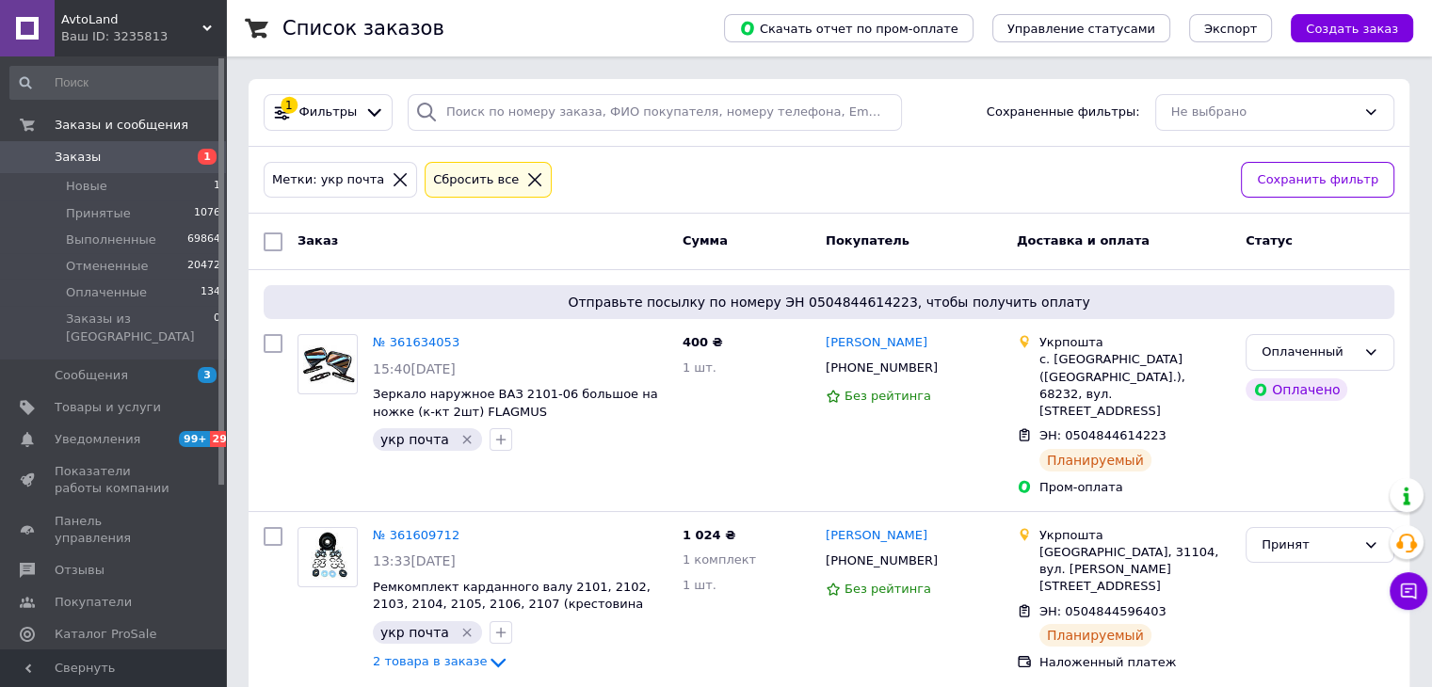
drag, startPoint x: 0, startPoint y: 0, endPoint x: 201, endPoint y: 159, distance: 256.0
click at [201, 159] on span "1" at bounding box center [207, 157] width 19 height 16
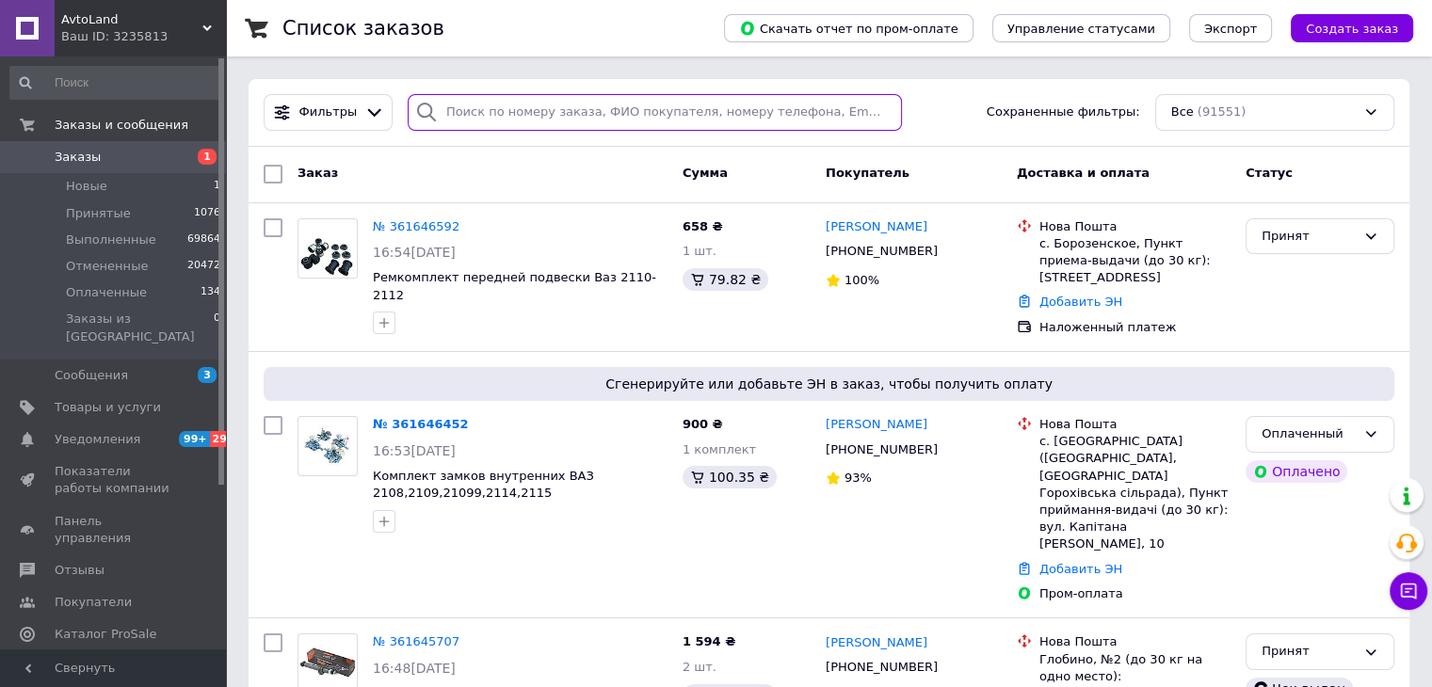
click at [510, 111] on input "search" at bounding box center [655, 112] width 494 height 37
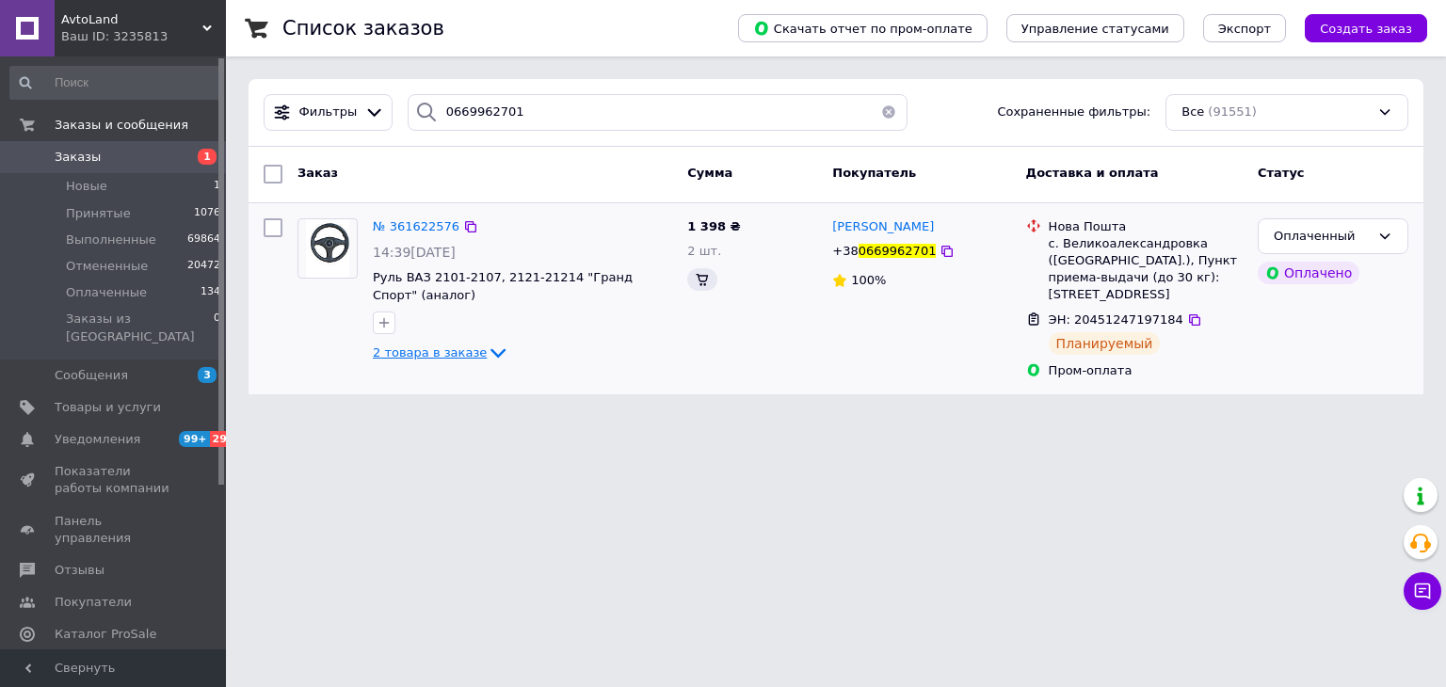
click at [447, 397] on div "Список заказов Скачать отчет по пром-оплате Управление статусами Экспорт Создат…" at bounding box center [836, 208] width 1220 height 417
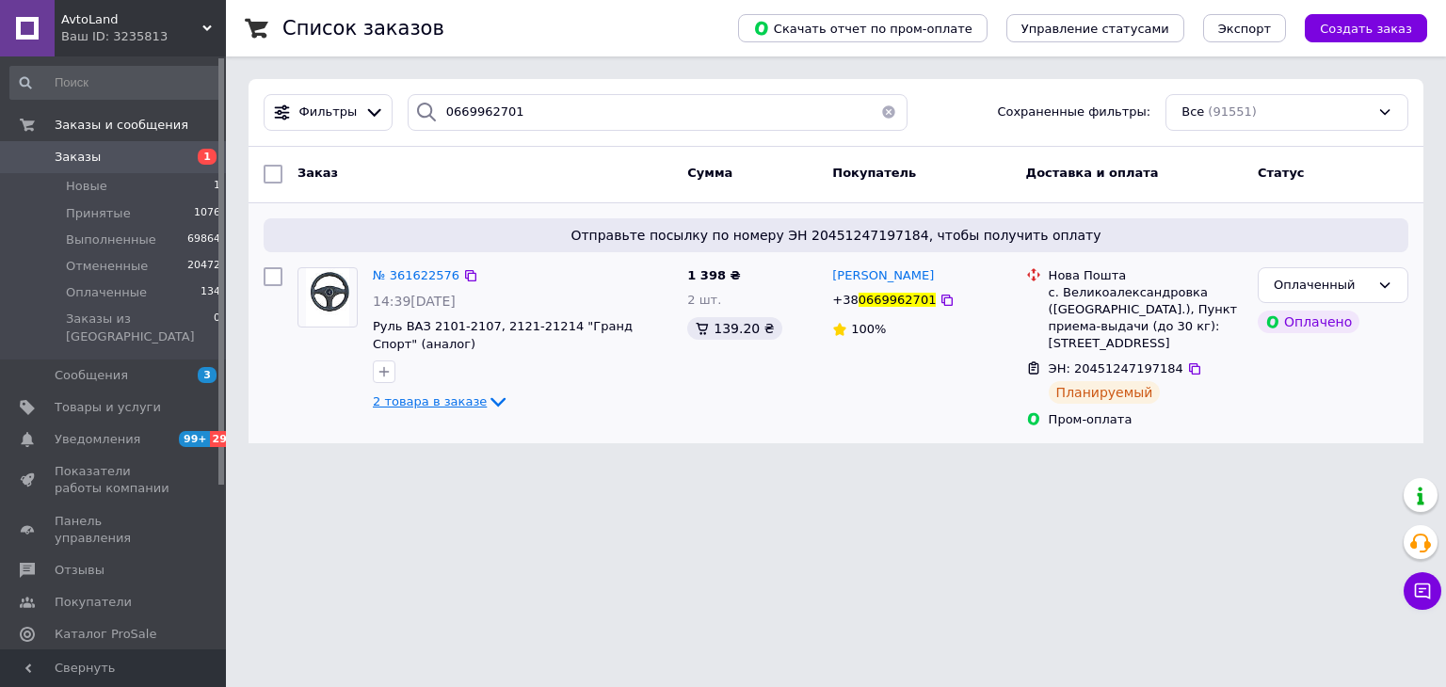
click at [447, 397] on span "2 товара в заказе" at bounding box center [430, 402] width 114 height 14
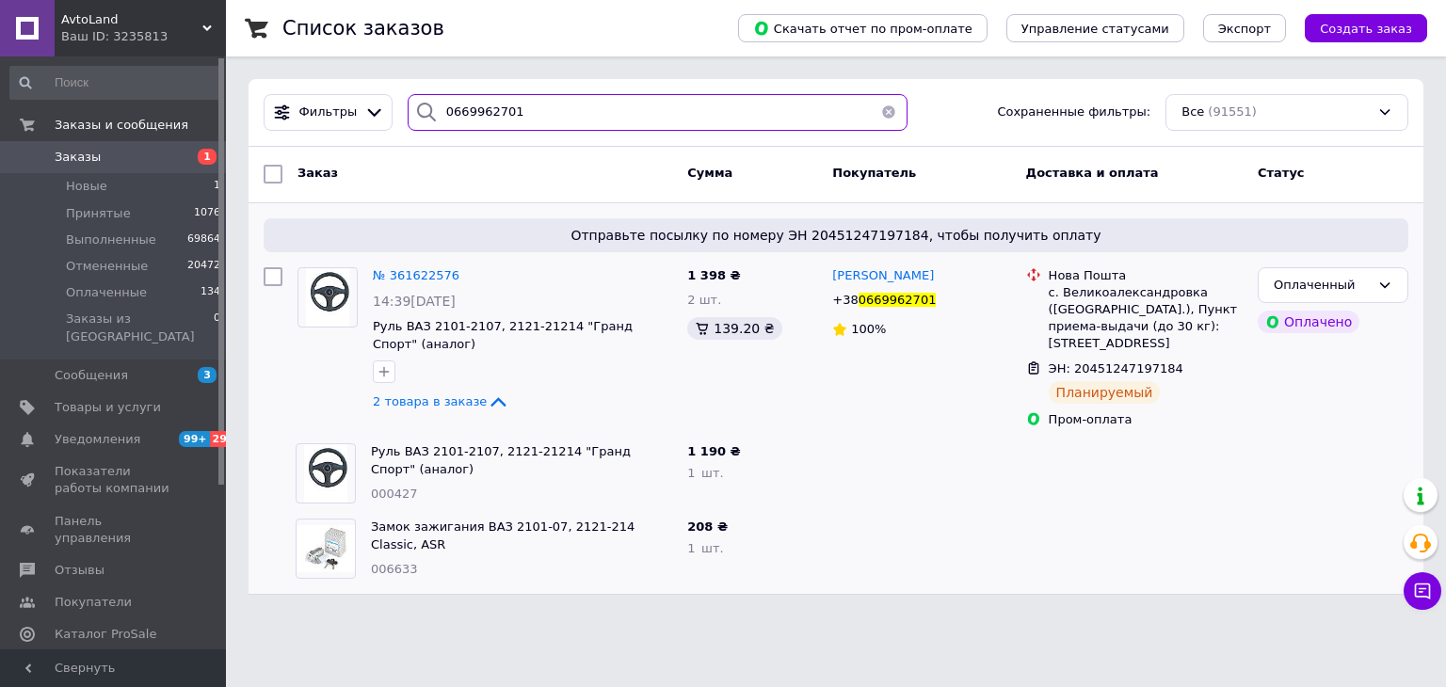
click at [484, 113] on input "0669962701" at bounding box center [658, 112] width 501 height 37
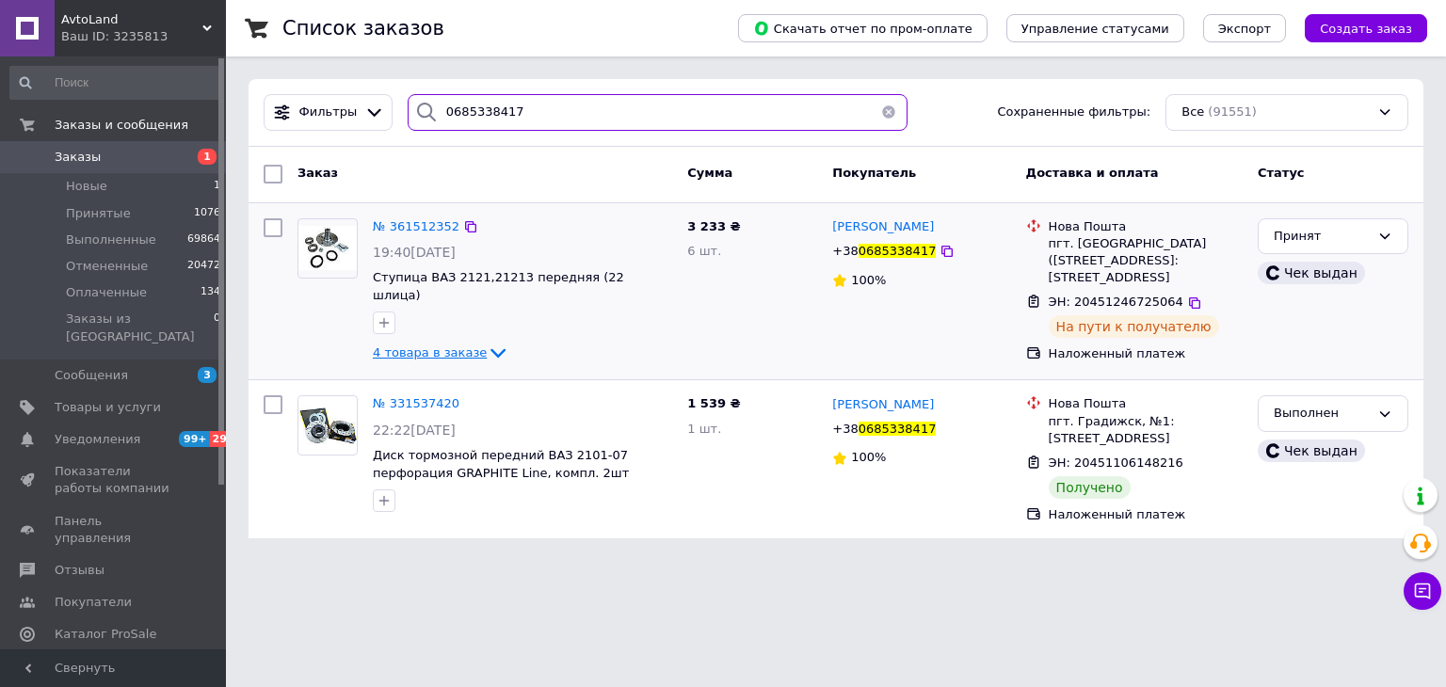
type input "0685338417"
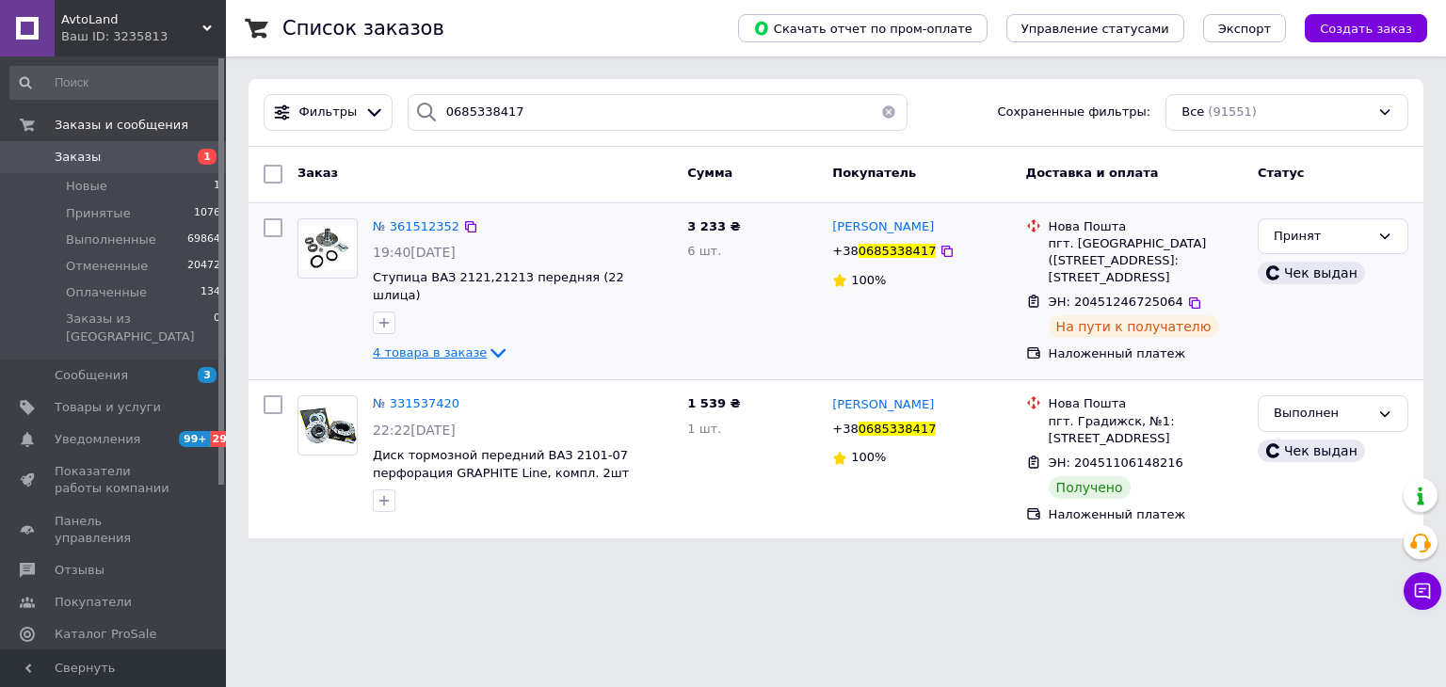
click at [433, 346] on span "4 товара в заказе" at bounding box center [430, 353] width 114 height 14
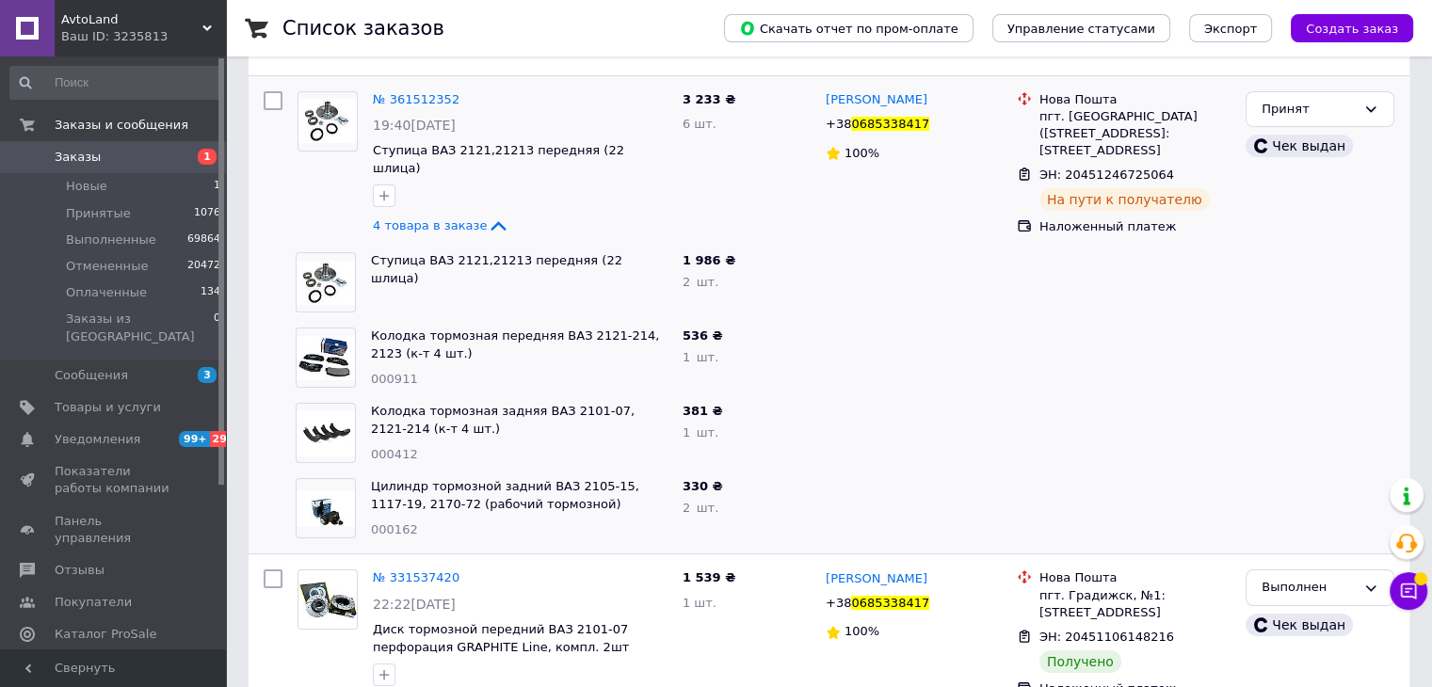
scroll to position [95, 0]
